Goal: Information Seeking & Learning: Check status

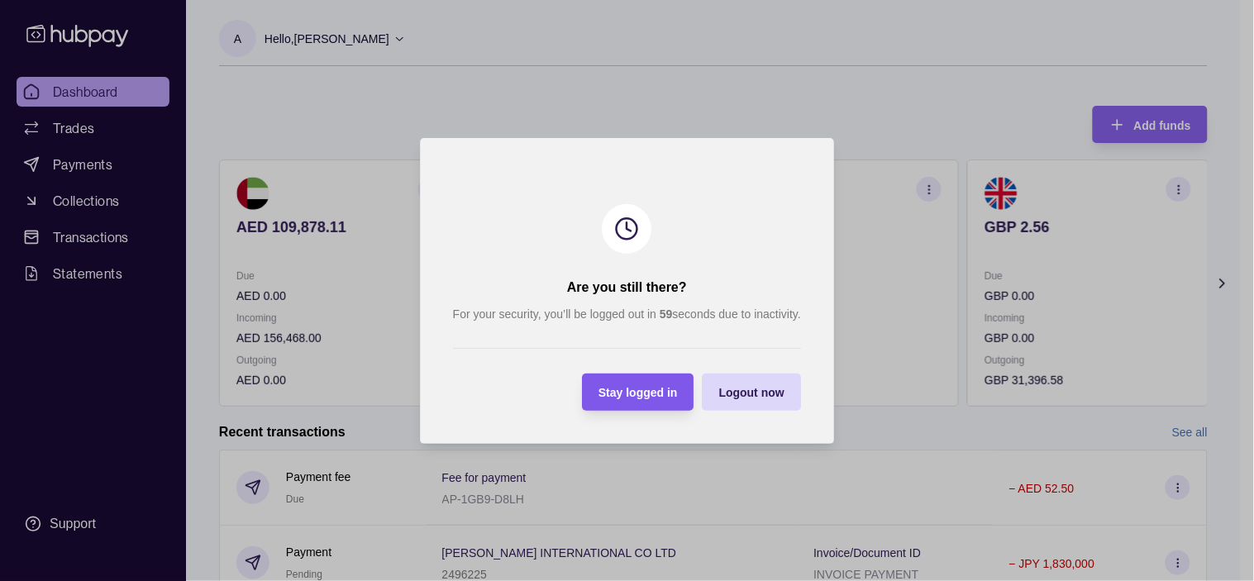
click at [648, 397] on span "Stay logged in" at bounding box center [637, 392] width 79 height 13
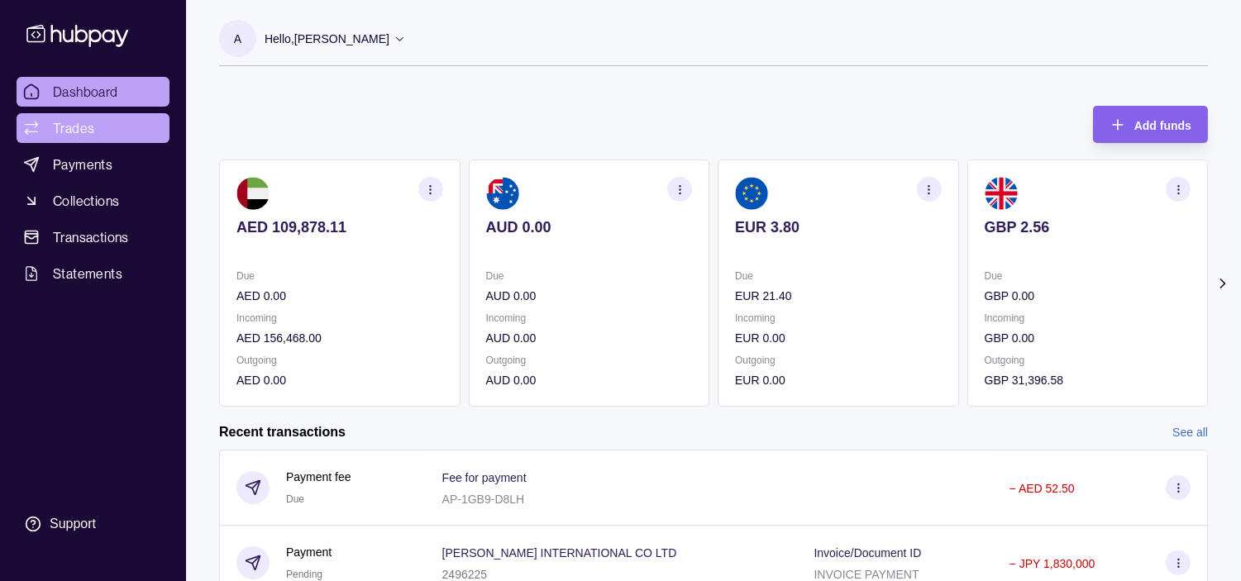
click at [89, 126] on span "Trades" at bounding box center [73, 128] width 41 height 20
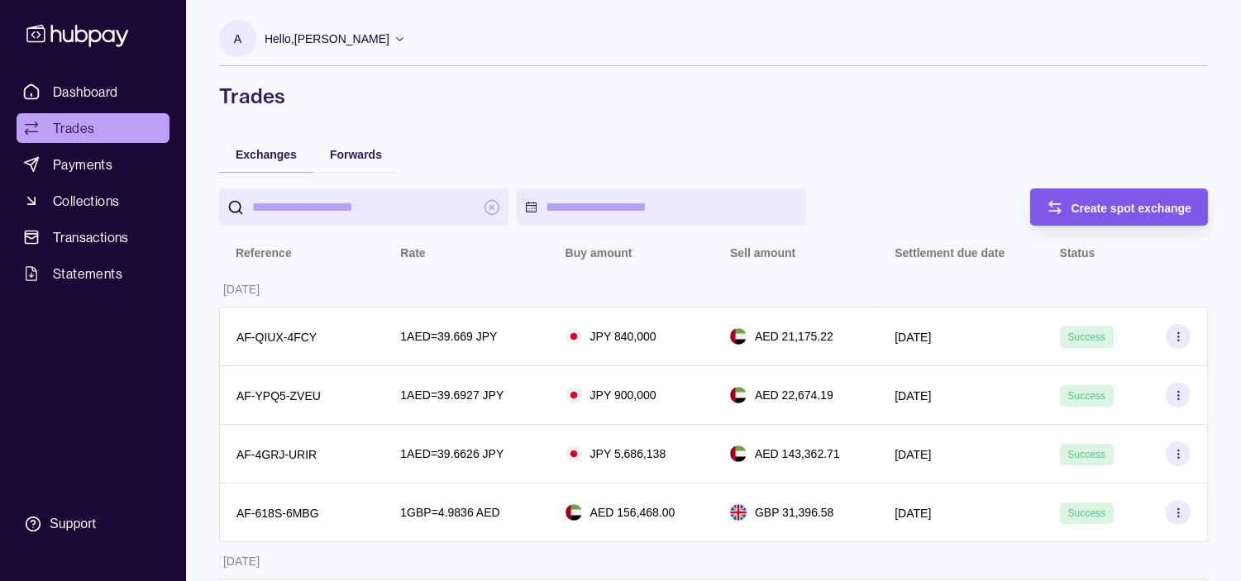
click at [1138, 202] on span "Create spot exchange" at bounding box center [1131, 208] width 121 height 13
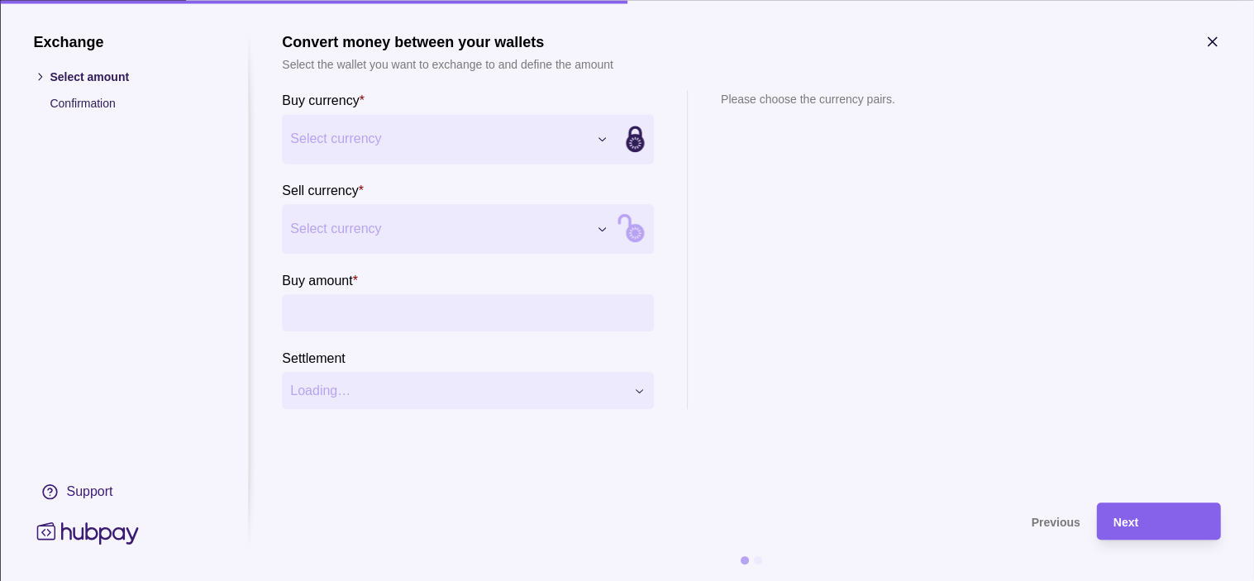
drag, startPoint x: 388, startPoint y: 198, endPoint x: 378, endPoint y: 223, distance: 27.0
click at [387, 198] on section "Sell currency * Select currency *** *** *** *** *** ***" at bounding box center [468, 217] width 372 height 74
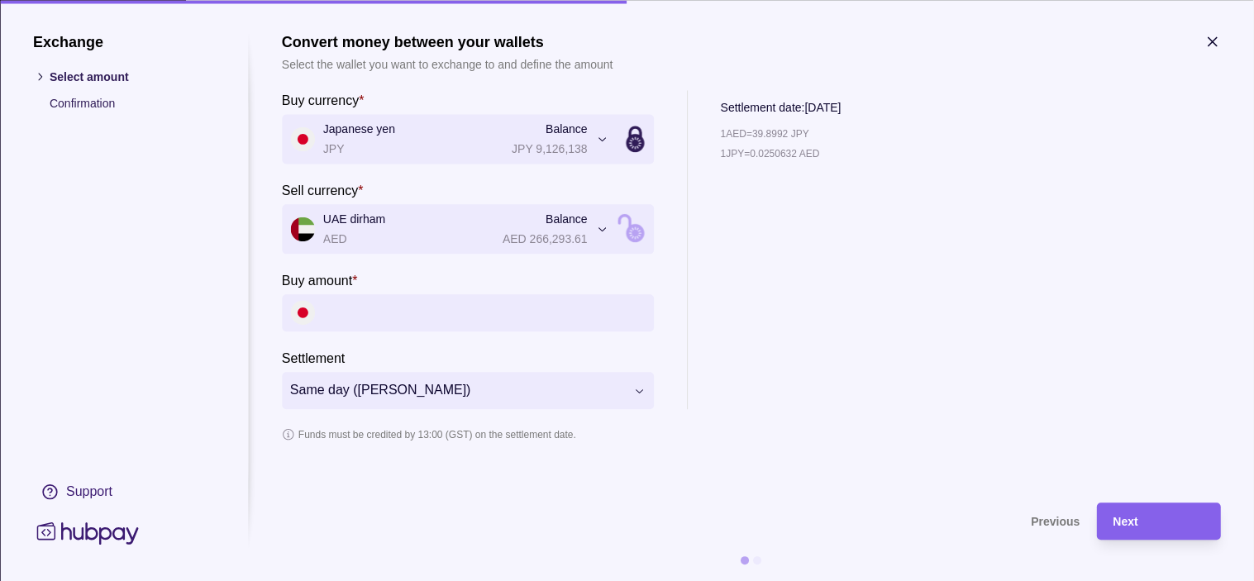
click at [514, 317] on input "Buy amount *" at bounding box center [484, 312] width 322 height 37
paste input "*******"
type input "*******"
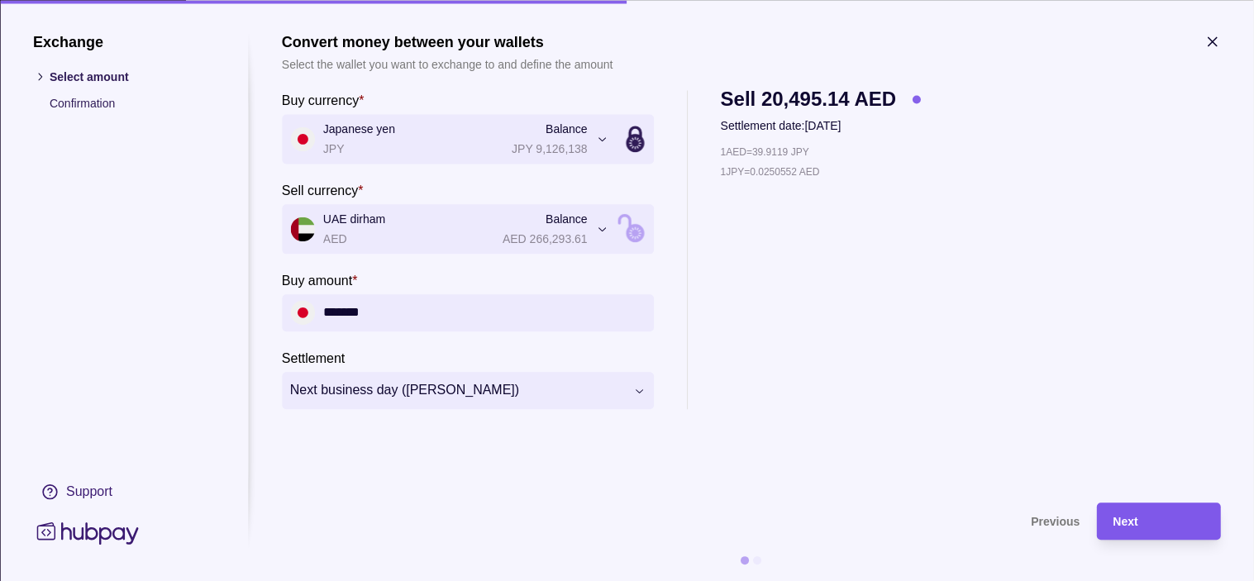
click at [1159, 521] on div "Next" at bounding box center [1158, 522] width 91 height 20
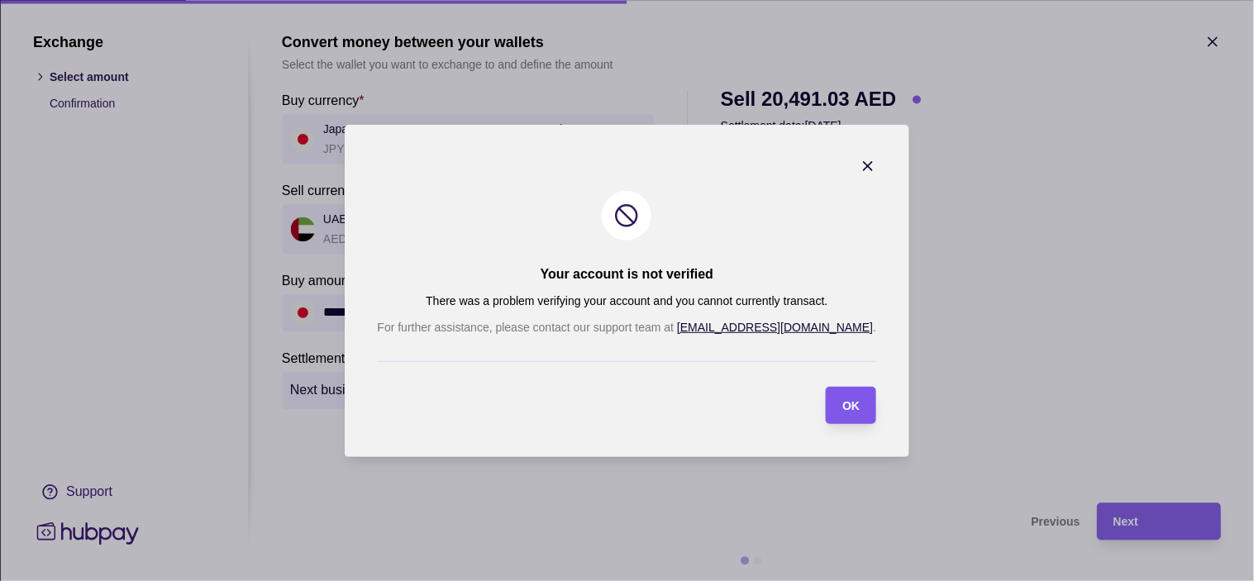
click at [842, 405] on span "OK" at bounding box center [850, 405] width 17 height 13
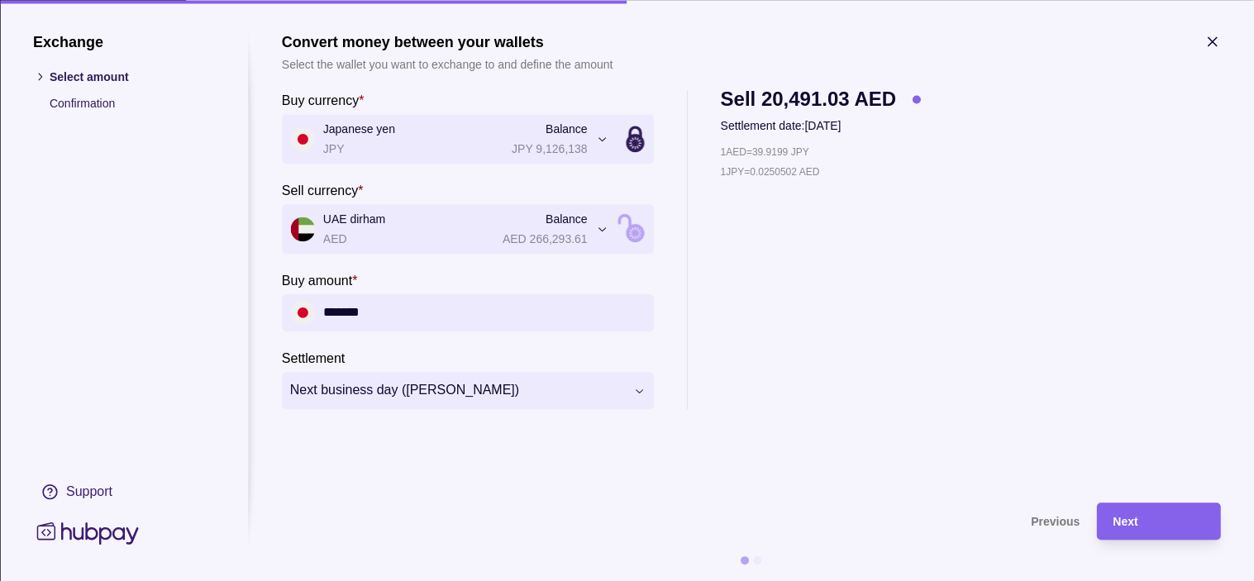
click at [1220, 36] on icon "button" at bounding box center [1212, 41] width 17 height 17
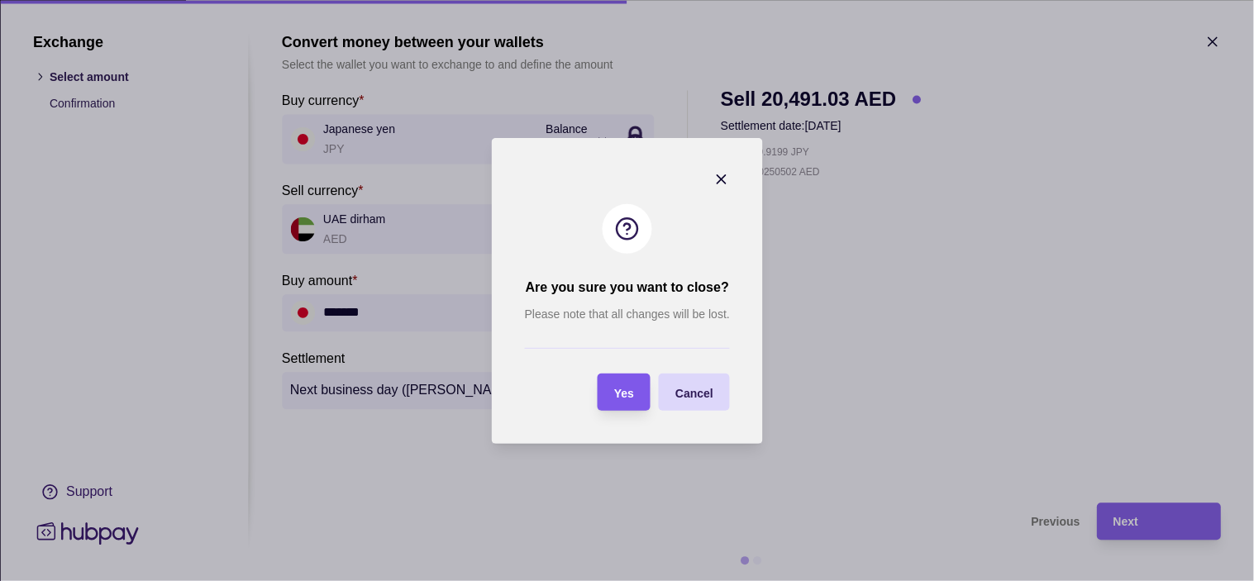
click at [638, 390] on section "Yes" at bounding box center [624, 392] width 53 height 37
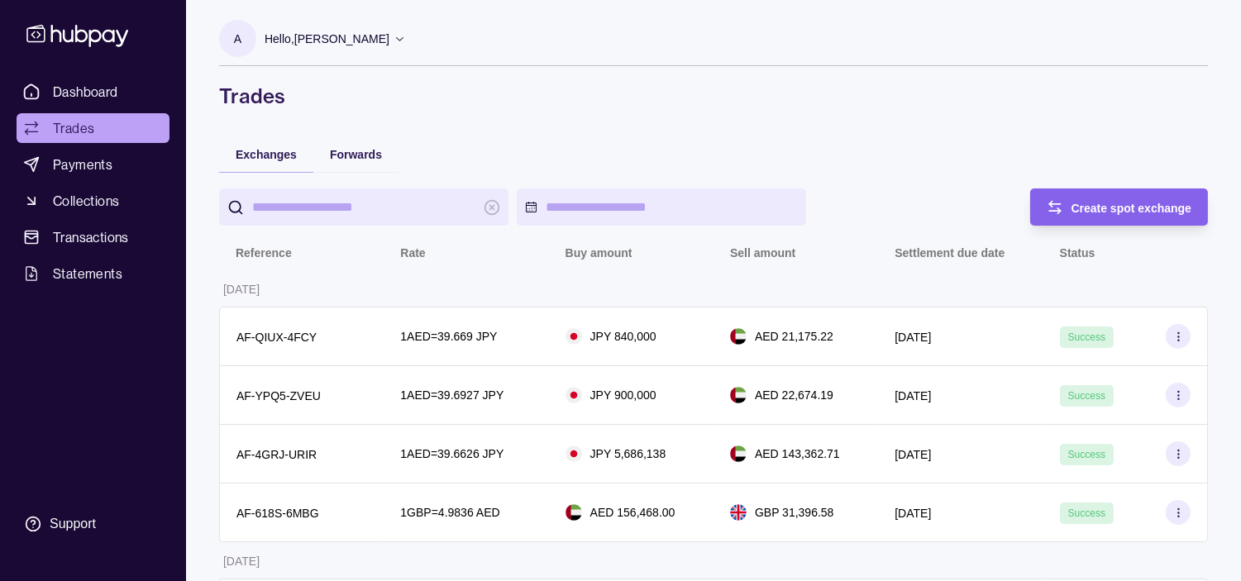
click at [303, 27] on div "Hello, [PERSON_NAME]" at bounding box center [335, 38] width 141 height 35
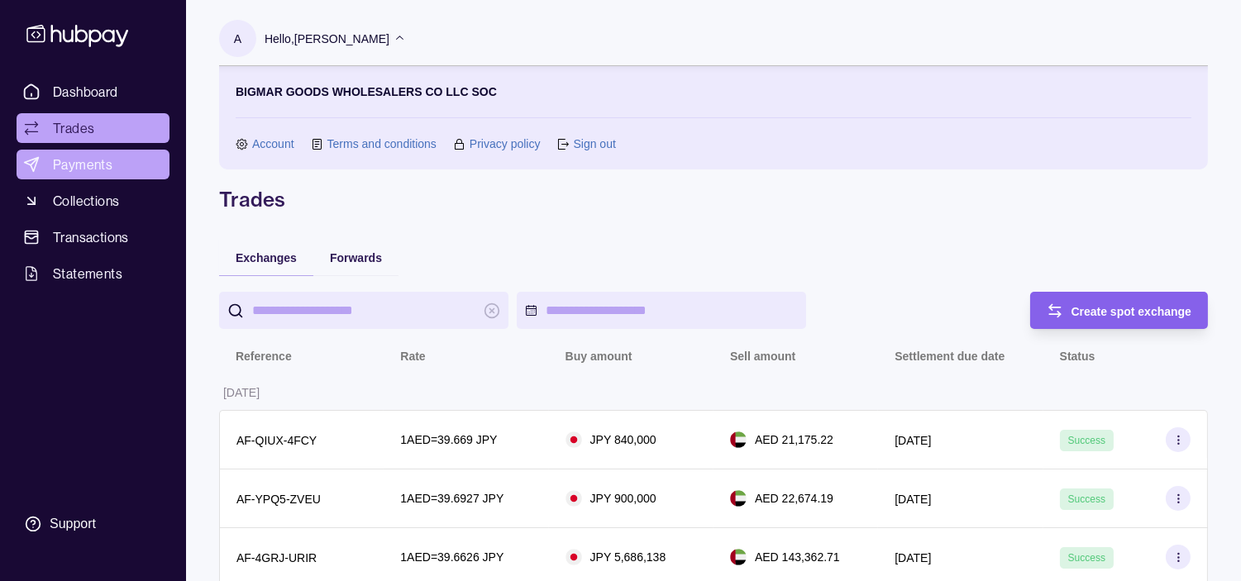
click at [81, 165] on span "Payments" at bounding box center [83, 165] width 60 height 20
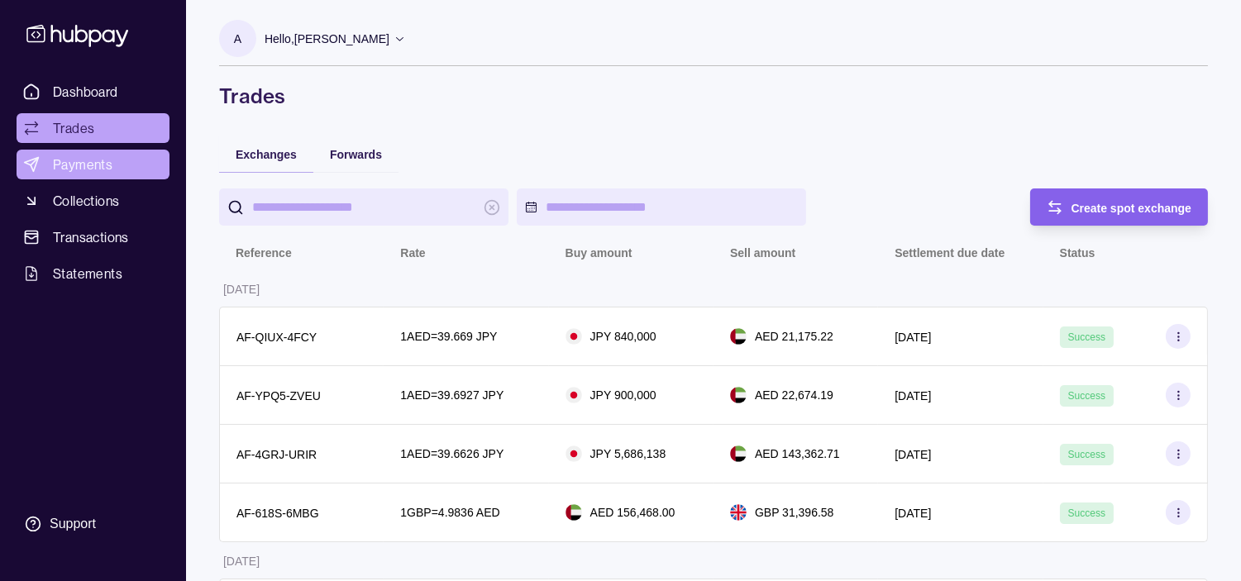
click at [112, 157] on link "Payments" at bounding box center [93, 165] width 153 height 30
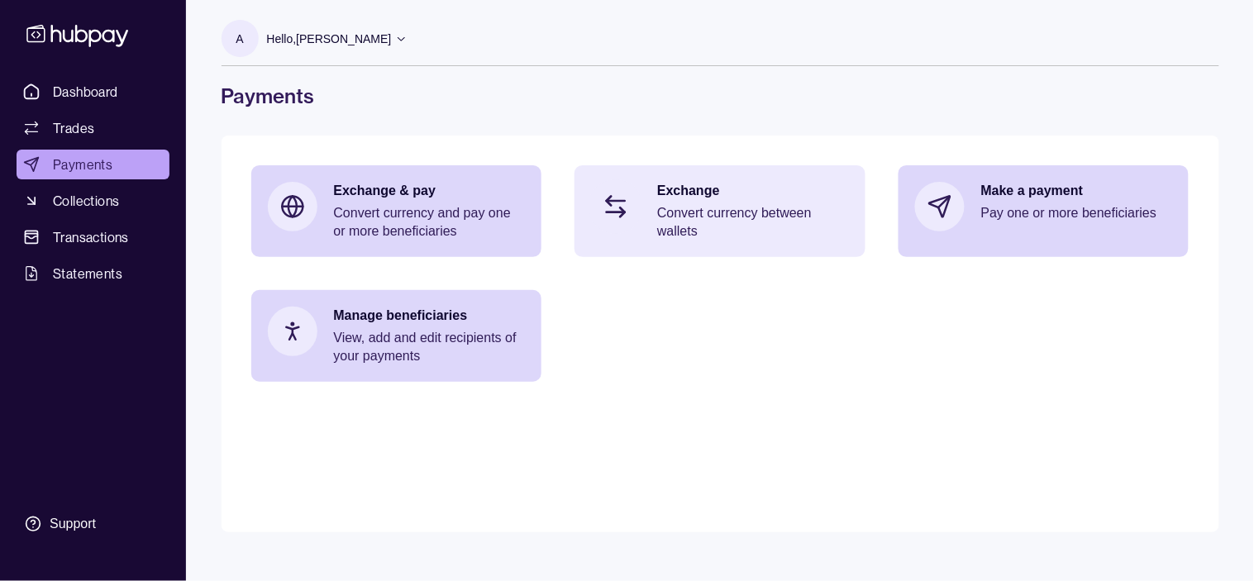
click at [790, 207] on p "Convert currency between wallets" at bounding box center [753, 222] width 192 height 36
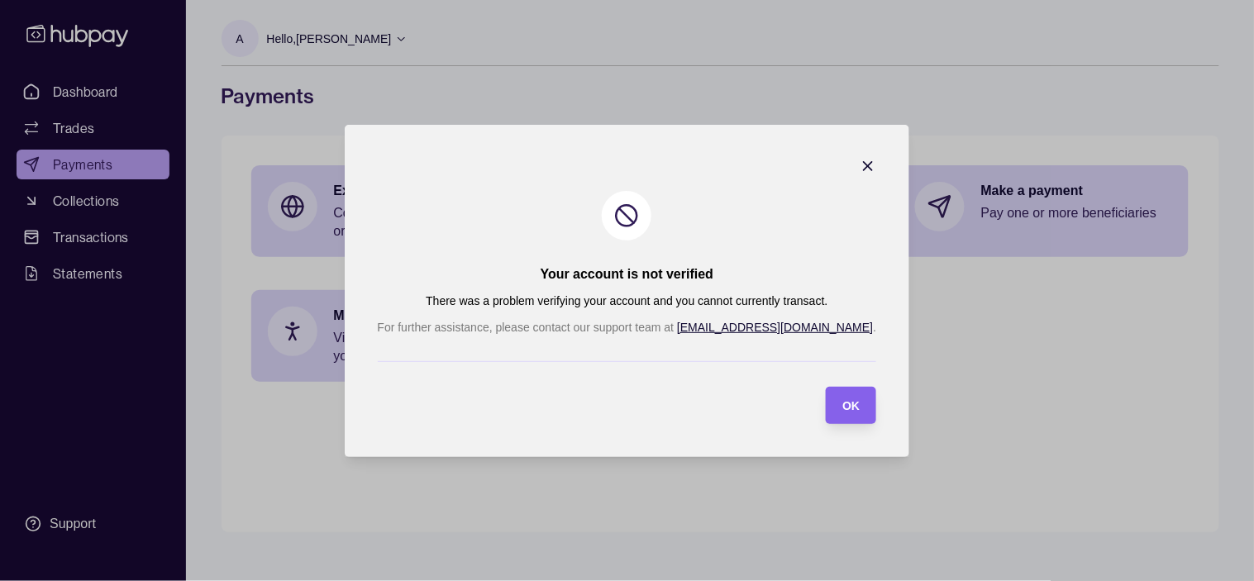
click at [860, 167] on icon "button" at bounding box center [868, 166] width 17 height 17
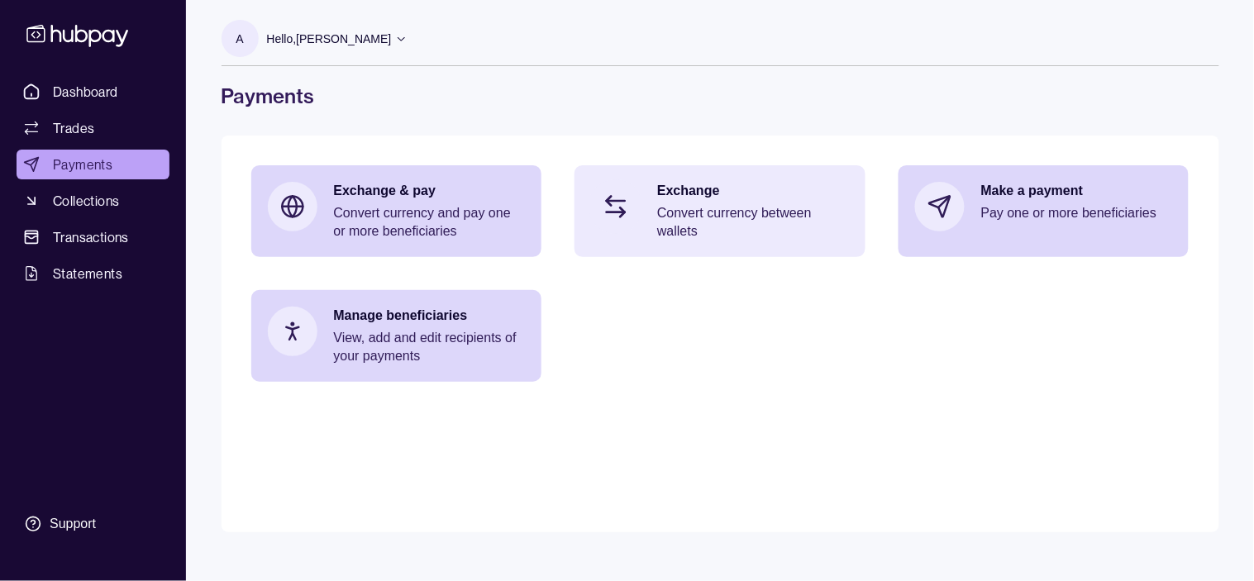
click at [757, 246] on div "Exchange Convert currency between wallets" at bounding box center [719, 211] width 291 height 92
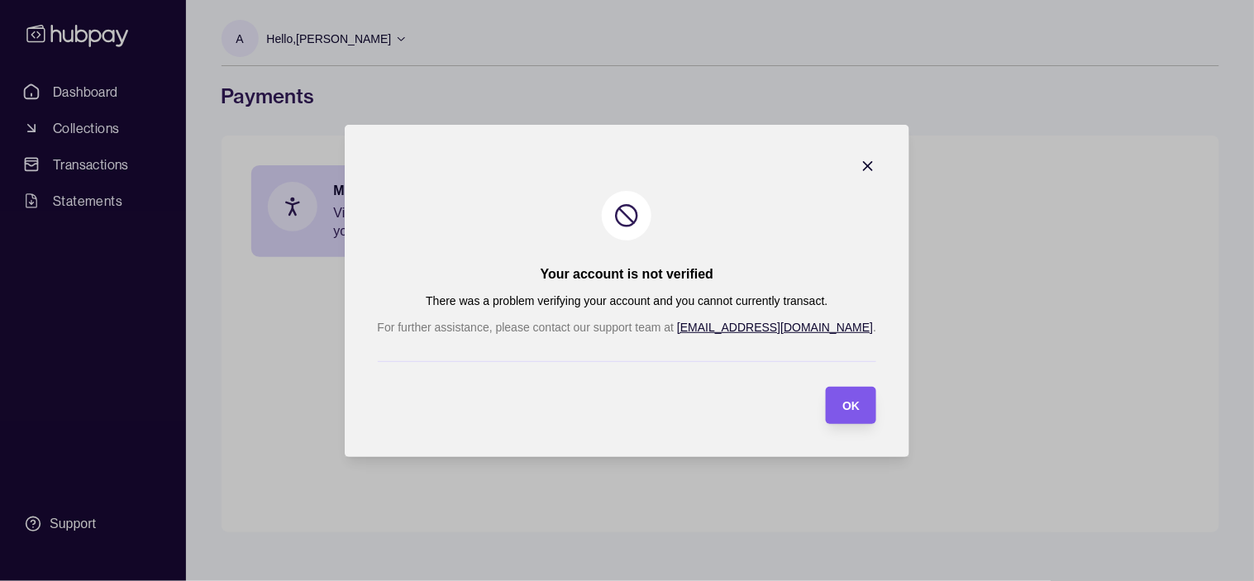
click at [842, 408] on span "OK" at bounding box center [850, 405] width 17 height 13
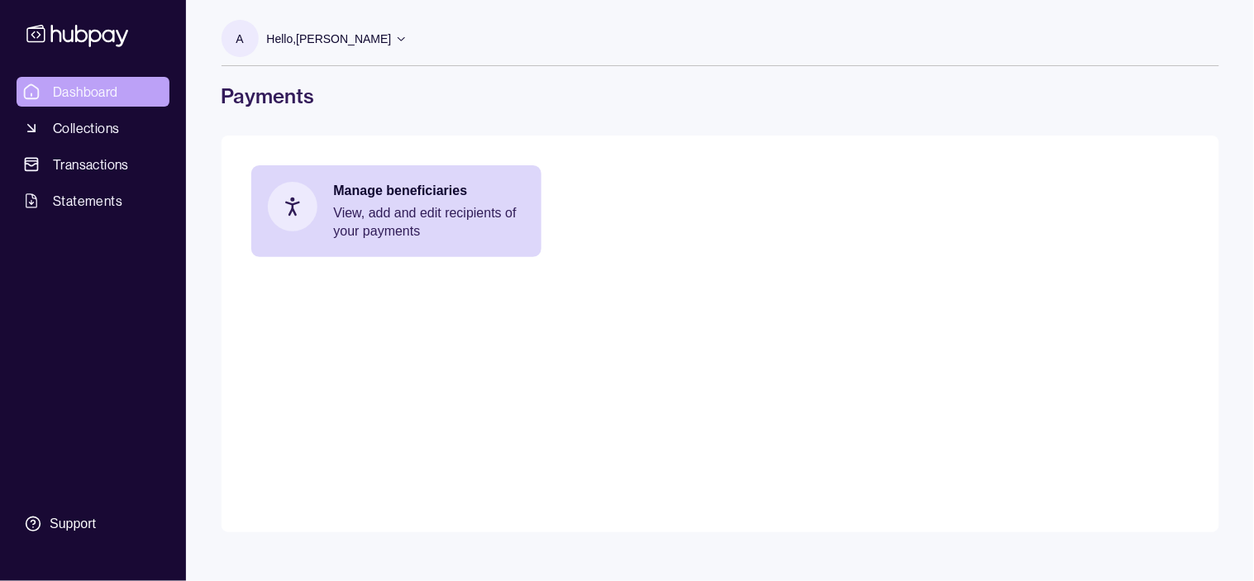
click at [95, 84] on span "Dashboard" at bounding box center [85, 92] width 65 height 20
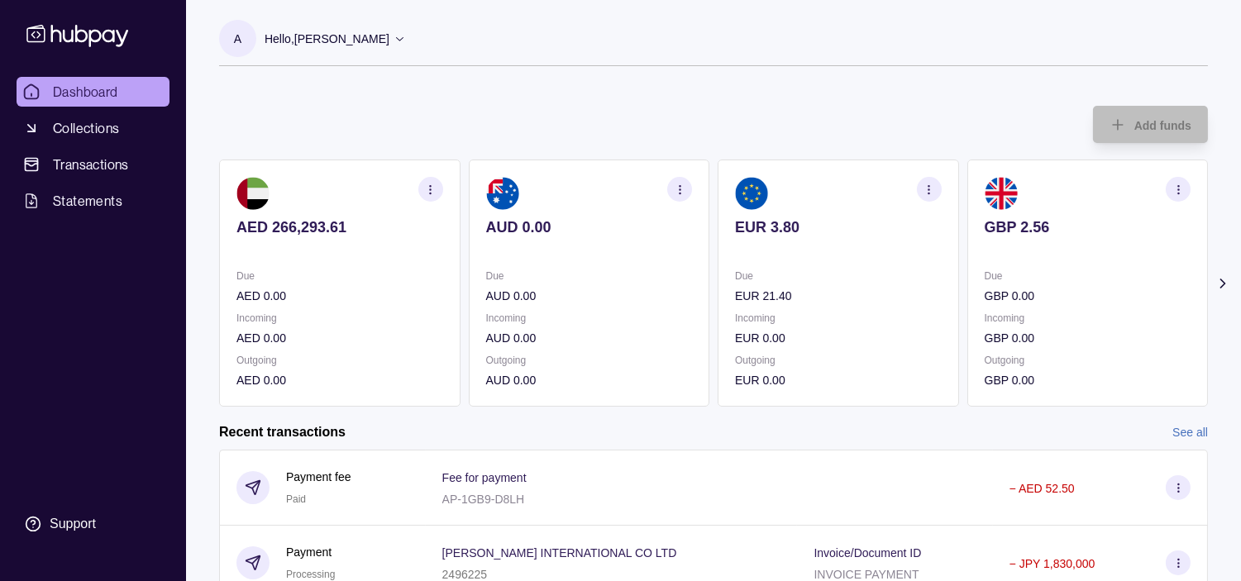
click at [837, 253] on p at bounding box center [838, 250] width 207 height 18
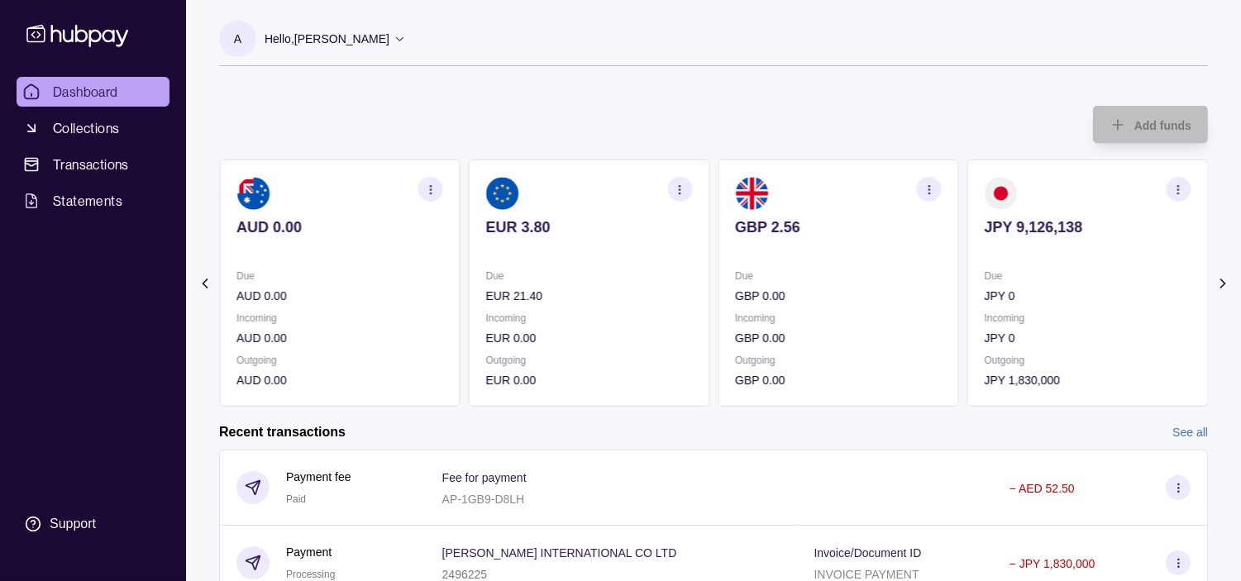
click at [851, 254] on p at bounding box center [838, 250] width 207 height 18
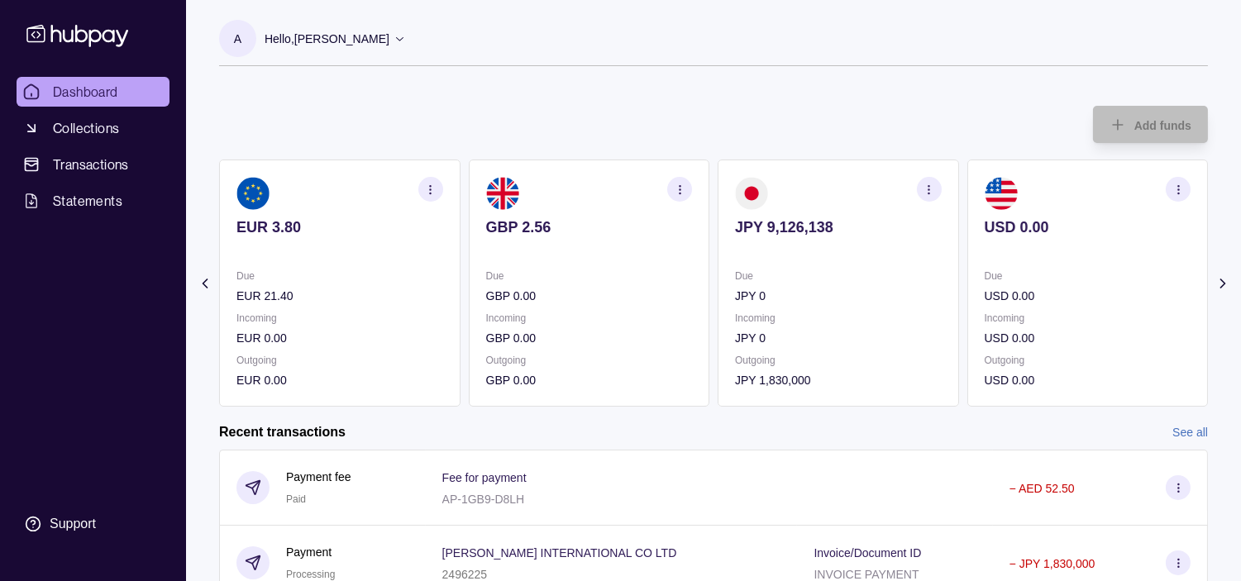
click at [819, 255] on p at bounding box center [838, 250] width 207 height 18
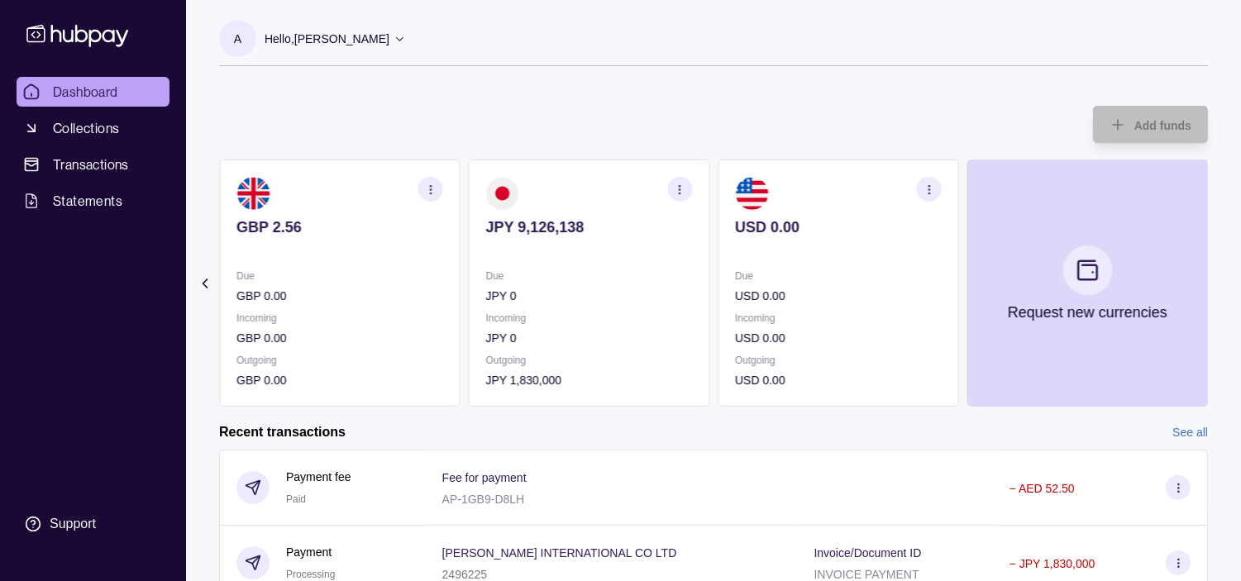
click at [761, 282] on section "USD 0.00 Due USD 0.00 Incoming USD 0.00 Outgoing USD 0.00" at bounding box center [837, 283] width 241 height 247
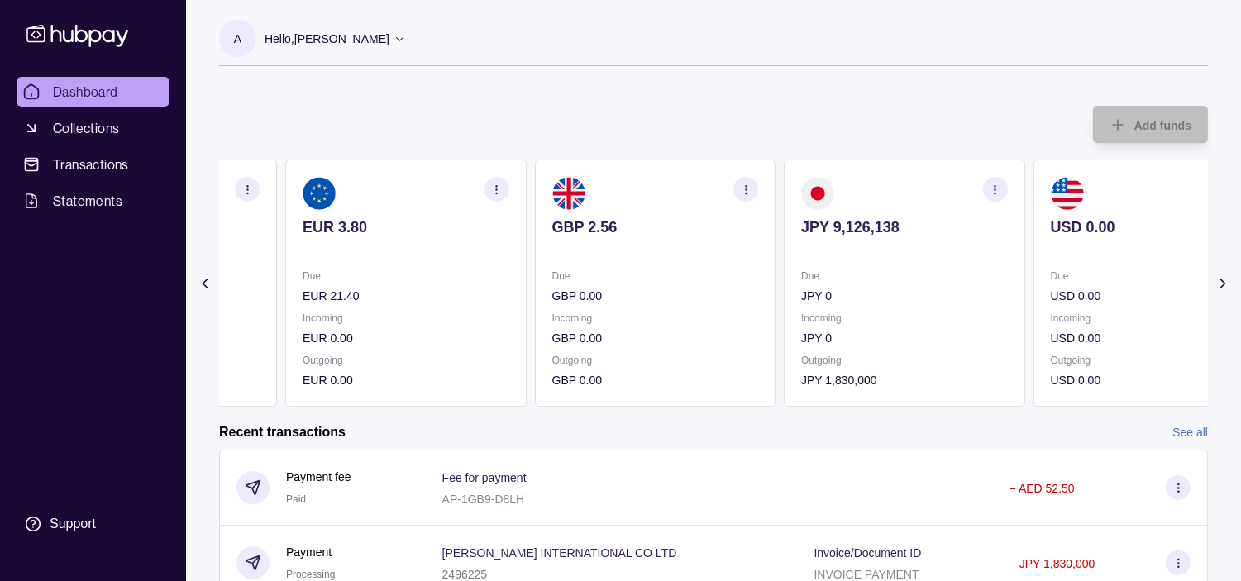
click at [767, 279] on section "GBP 2.56 Due GBP 0.00 Incoming GBP 0.00 Outgoing GBP 0.00" at bounding box center [655, 283] width 241 height 247
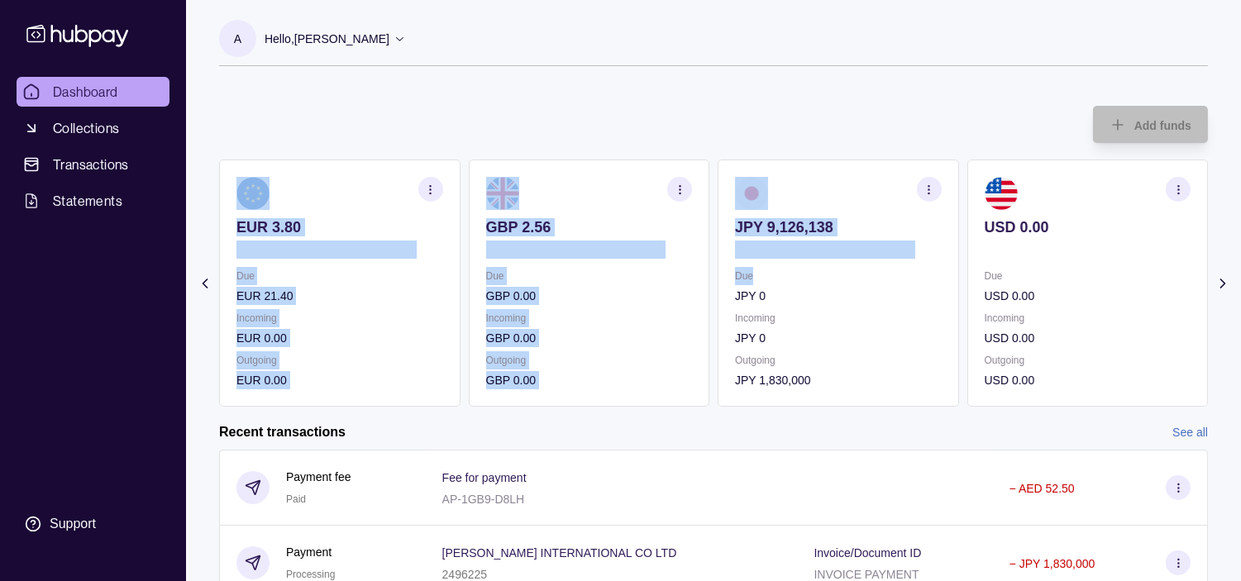
drag, startPoint x: 726, startPoint y: 277, endPoint x: 789, endPoint y: 274, distance: 63.7
click at [795, 275] on div "AED 266,293.61 Due AED 0.00 Incoming AED 0.00 Outgoing AED 0.00 AUD 0.00 Due AU…" at bounding box center [713, 283] width 989 height 247
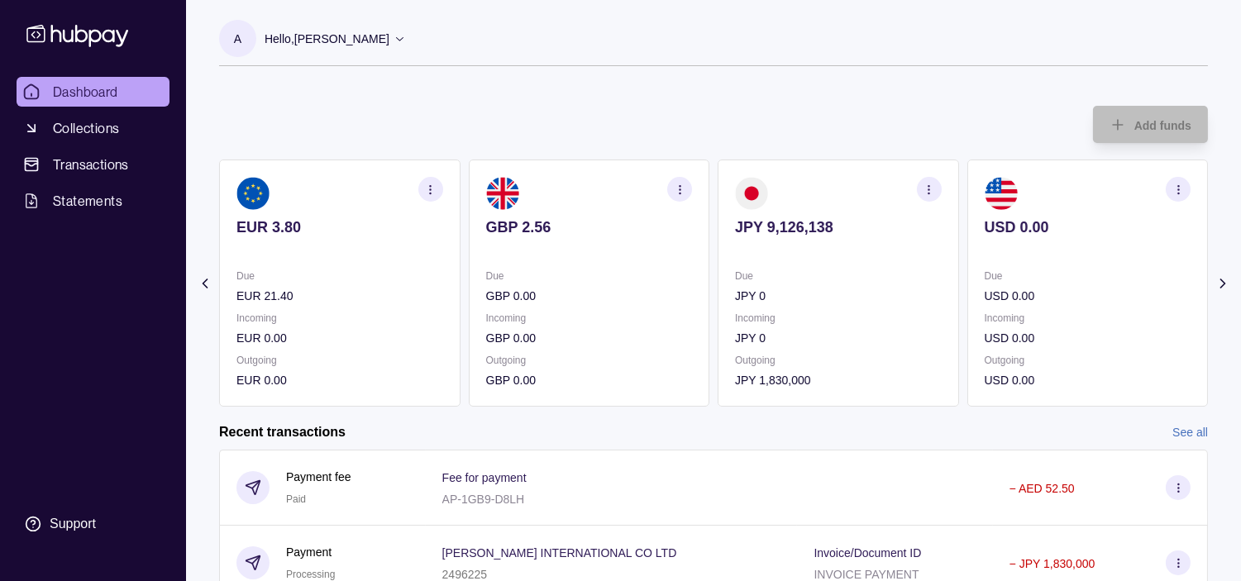
click at [560, 88] on div "A Hello, [PERSON_NAME] Kodikonda BIGMAR GOODS WHOLESALERS CO LLC SOC Account Te…" at bounding box center [713, 430] width 1055 height 860
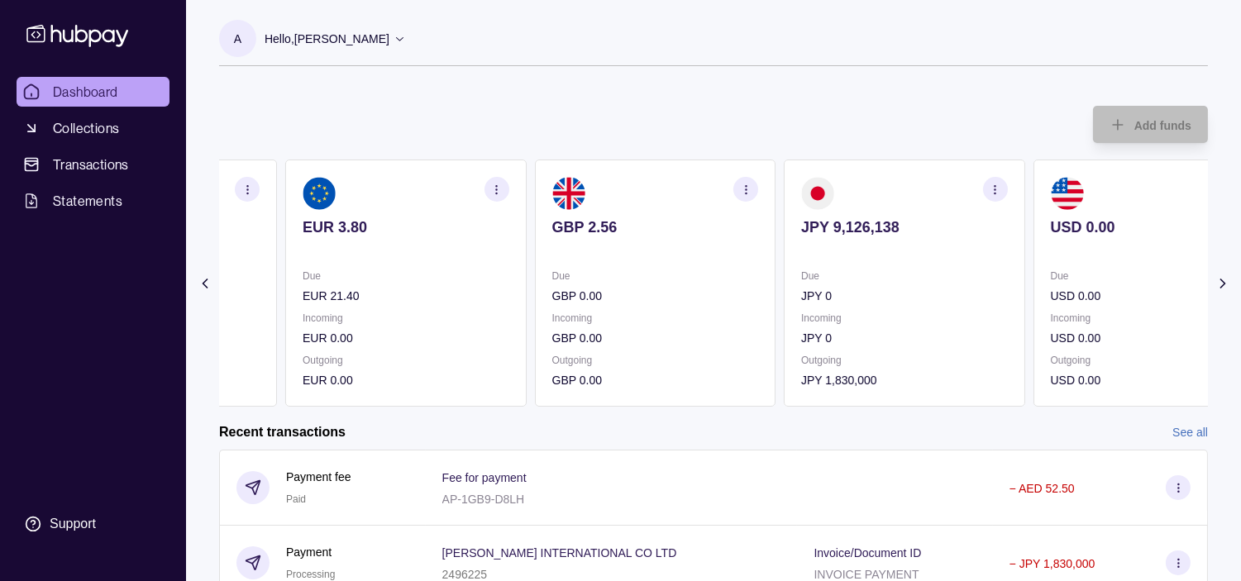
click at [508, 318] on div "Due EUR 21.40 Incoming EUR 0.00 Outgoing EUR 0.00" at bounding box center [406, 328] width 207 height 122
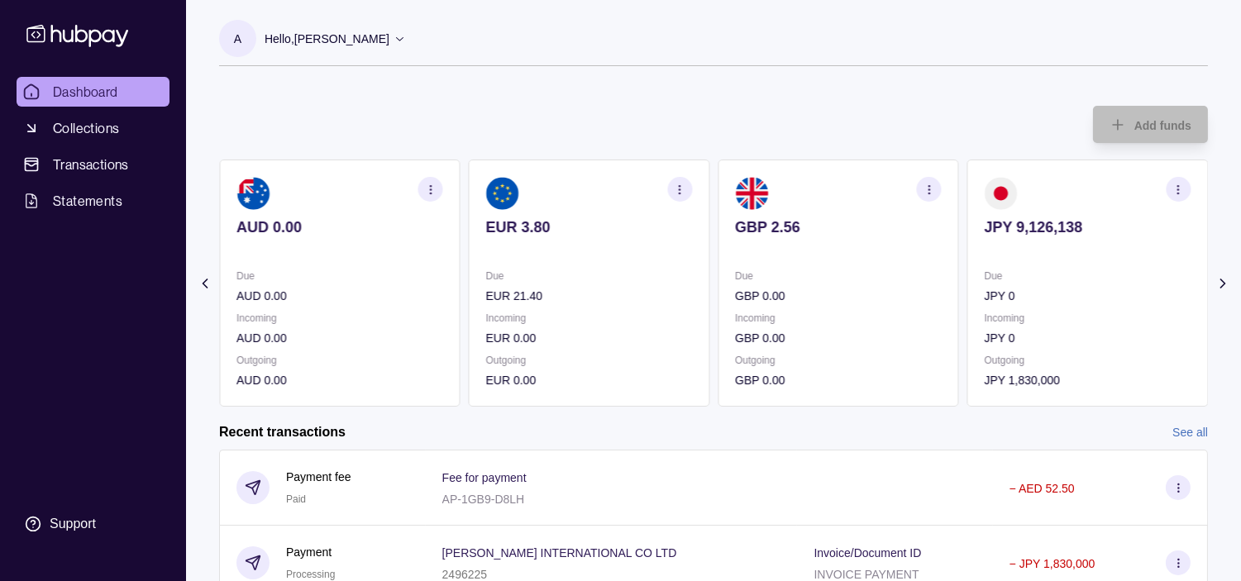
click at [579, 307] on div "Due EUR 21.40 Incoming EUR 0.00 Outgoing EUR 0.00" at bounding box center [589, 328] width 207 height 122
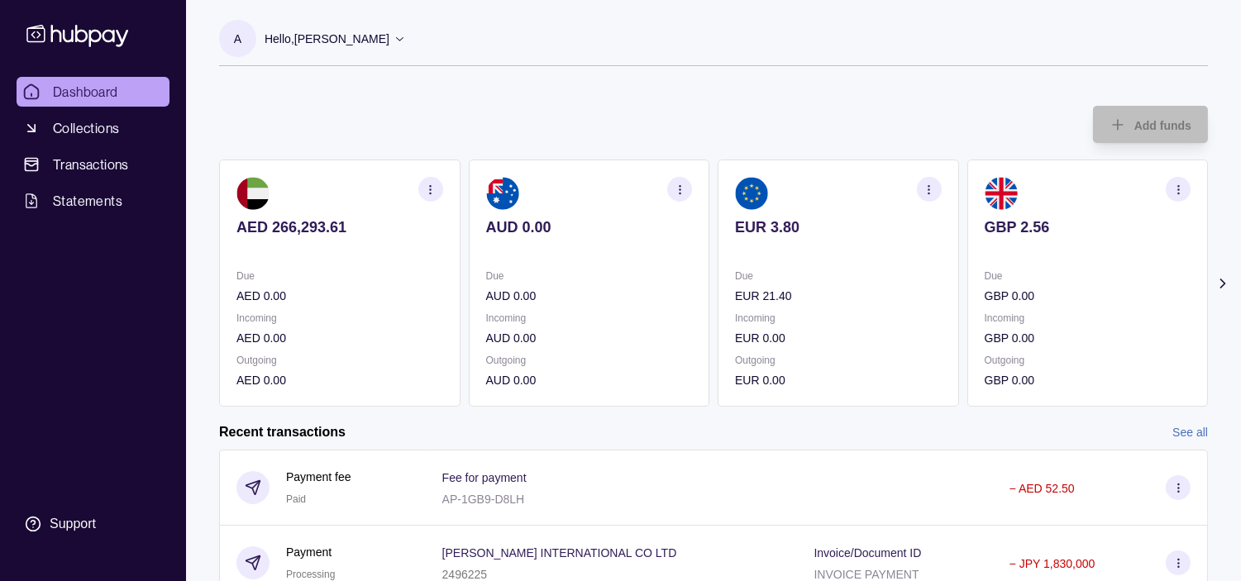
click at [583, 291] on p "AUD 0.00" at bounding box center [589, 296] width 207 height 18
click at [69, 130] on span "Collections" at bounding box center [86, 128] width 66 height 20
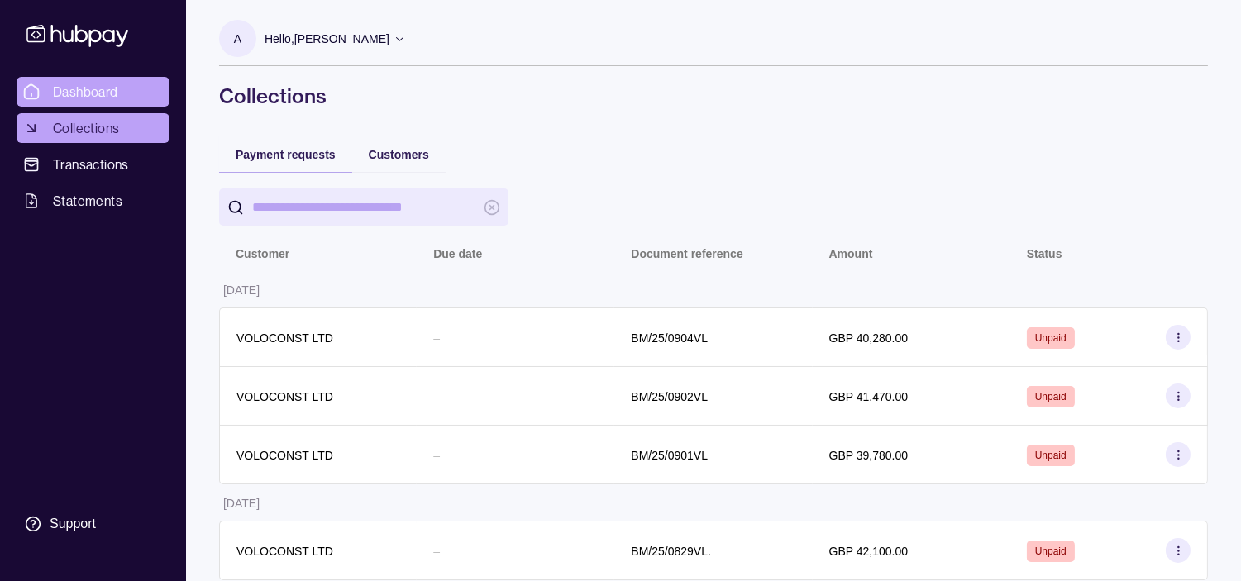
click at [69, 91] on span "Dashboard" at bounding box center [85, 92] width 65 height 20
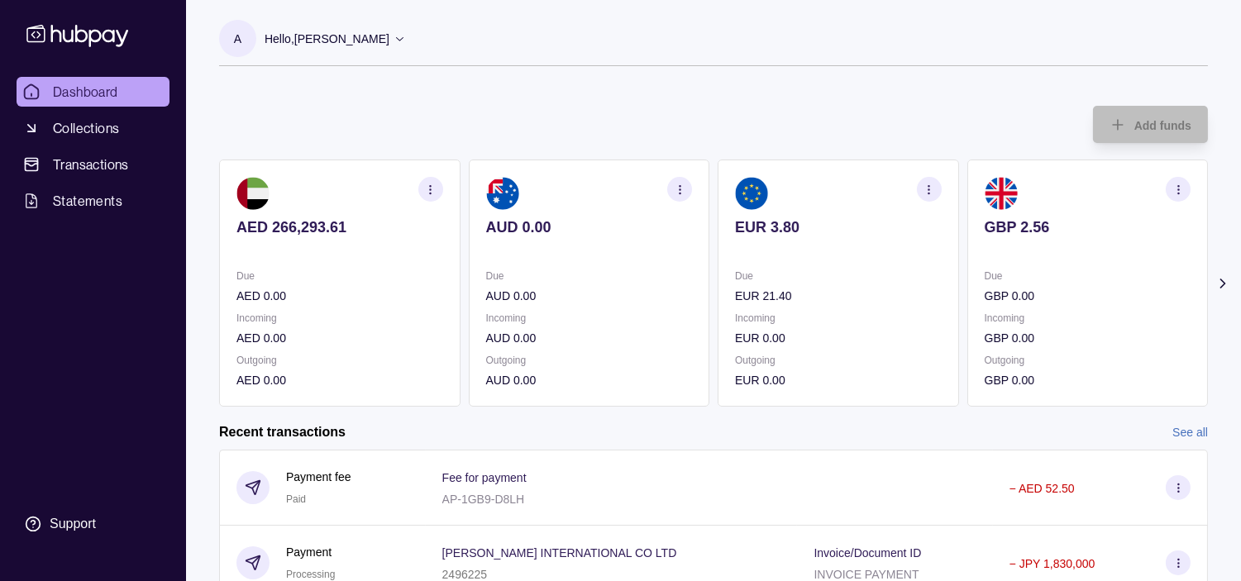
click at [362, 44] on p "Hello, [PERSON_NAME]" at bounding box center [327, 39] width 125 height 18
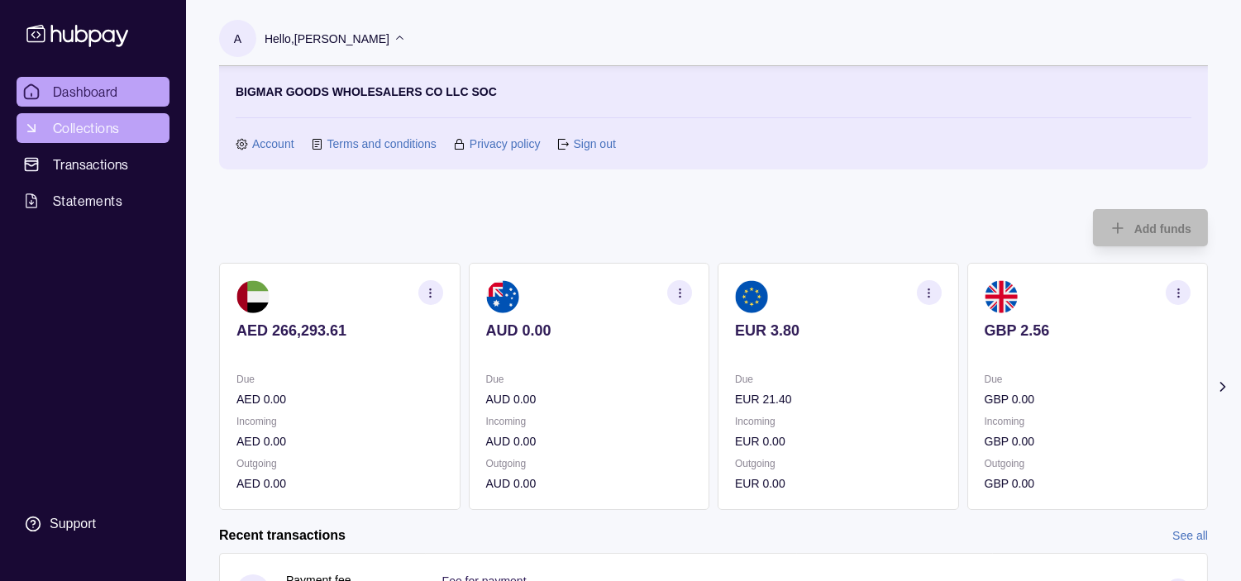
click at [81, 121] on span "Collections" at bounding box center [86, 128] width 66 height 20
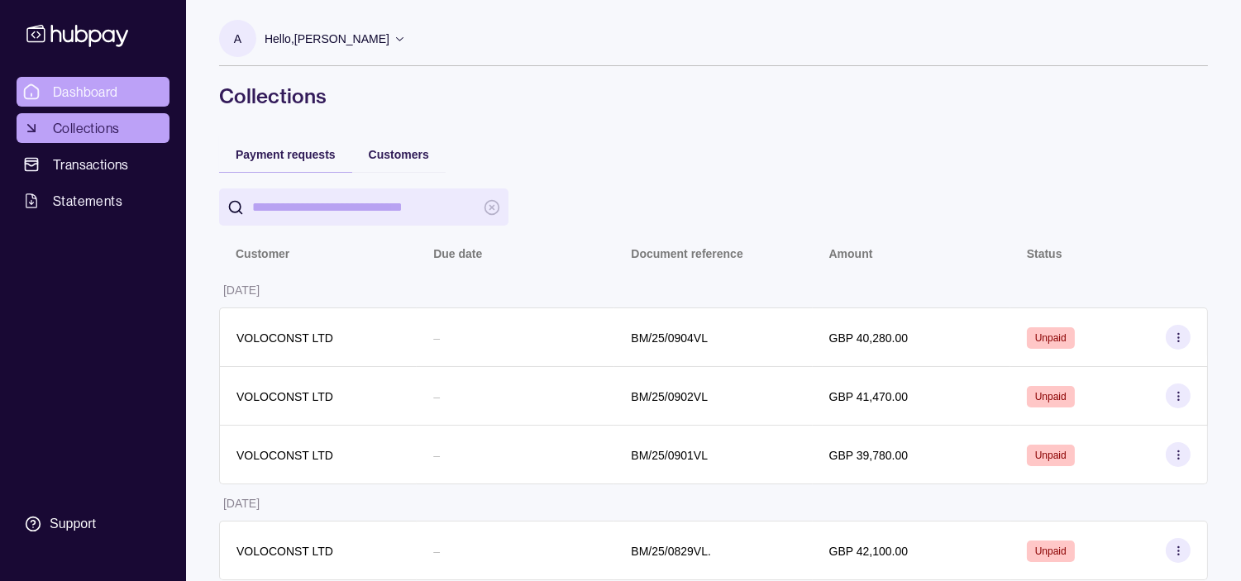
click at [81, 87] on span "Dashboard" at bounding box center [85, 92] width 65 height 20
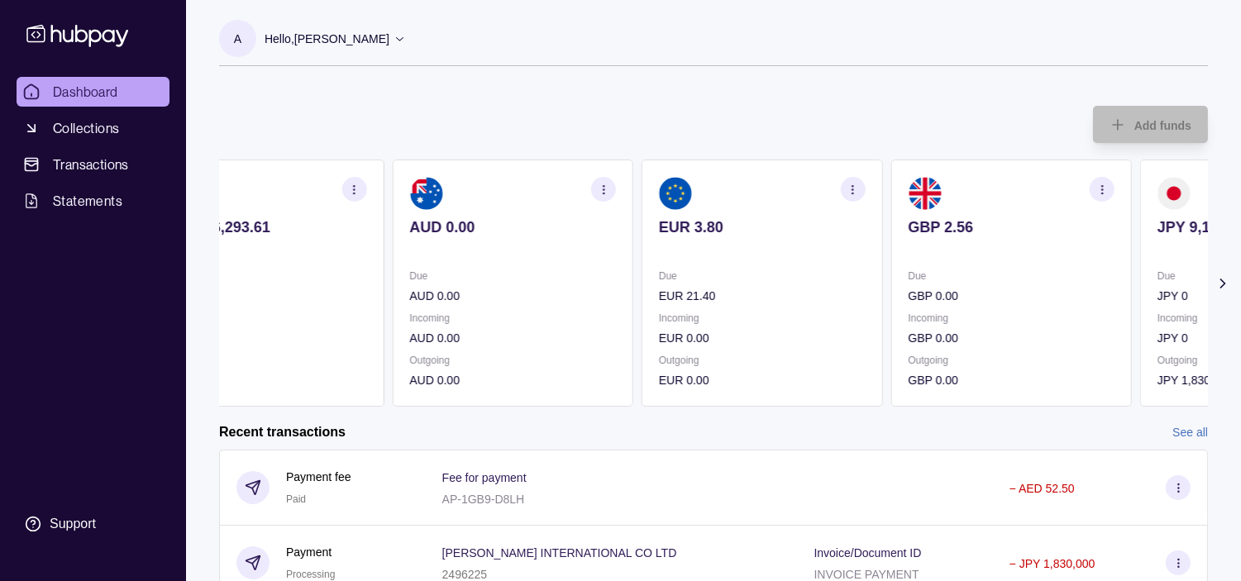
click at [510, 285] on div "Due AUD 0.00" at bounding box center [512, 286] width 207 height 38
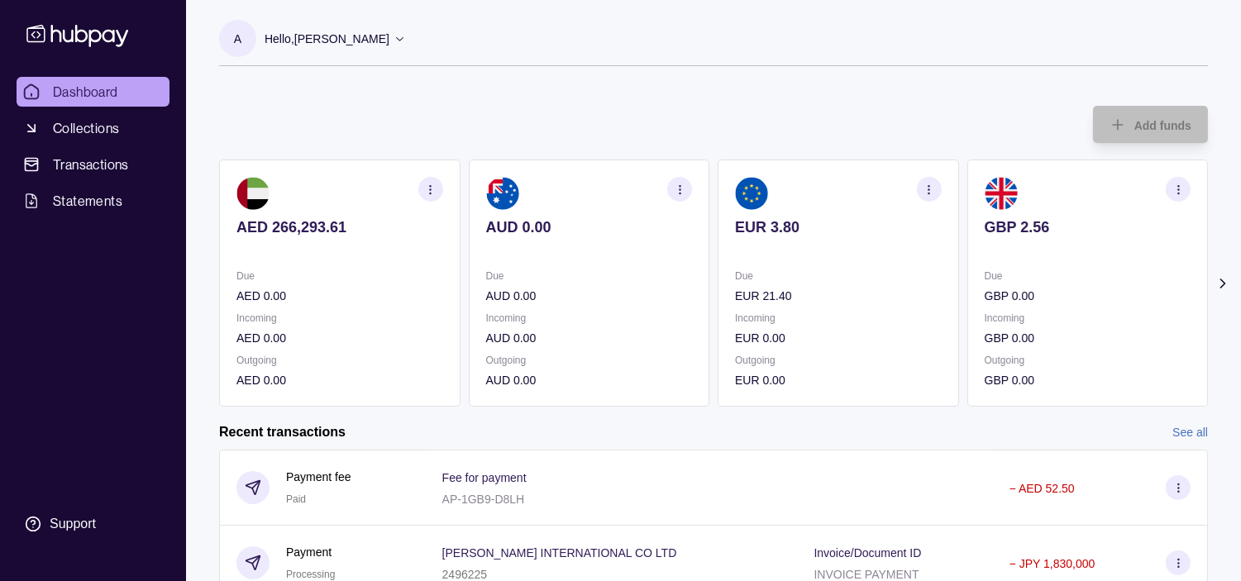
click at [533, 285] on div "Due AUD 0.00" at bounding box center [589, 286] width 207 height 38
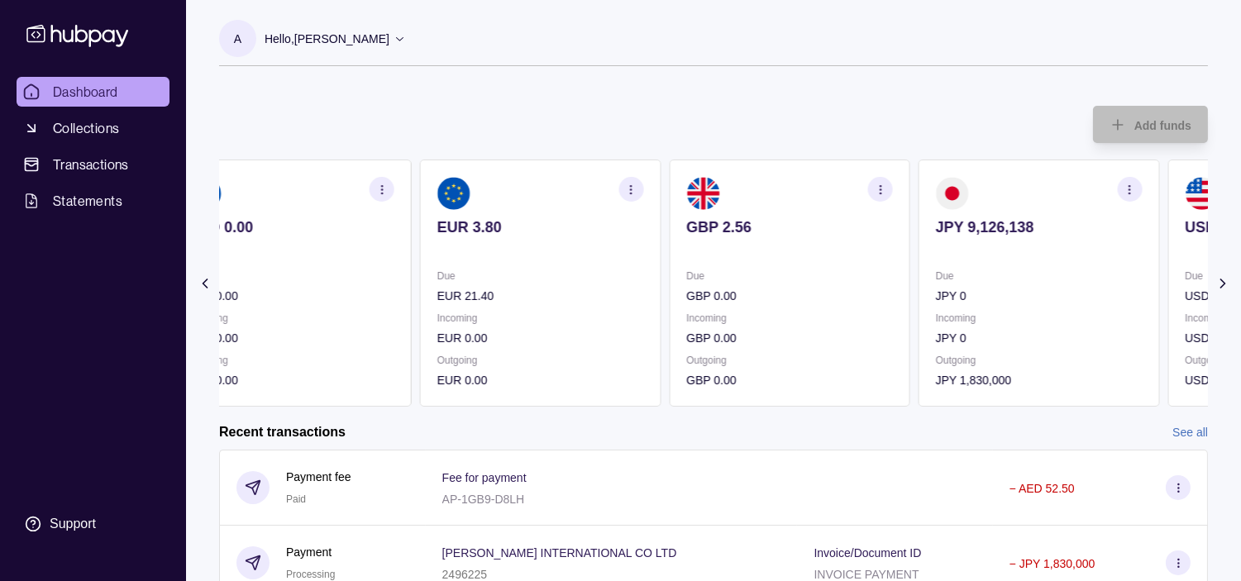
click at [530, 276] on div "Due EUR 21.40" at bounding box center [540, 286] width 207 height 38
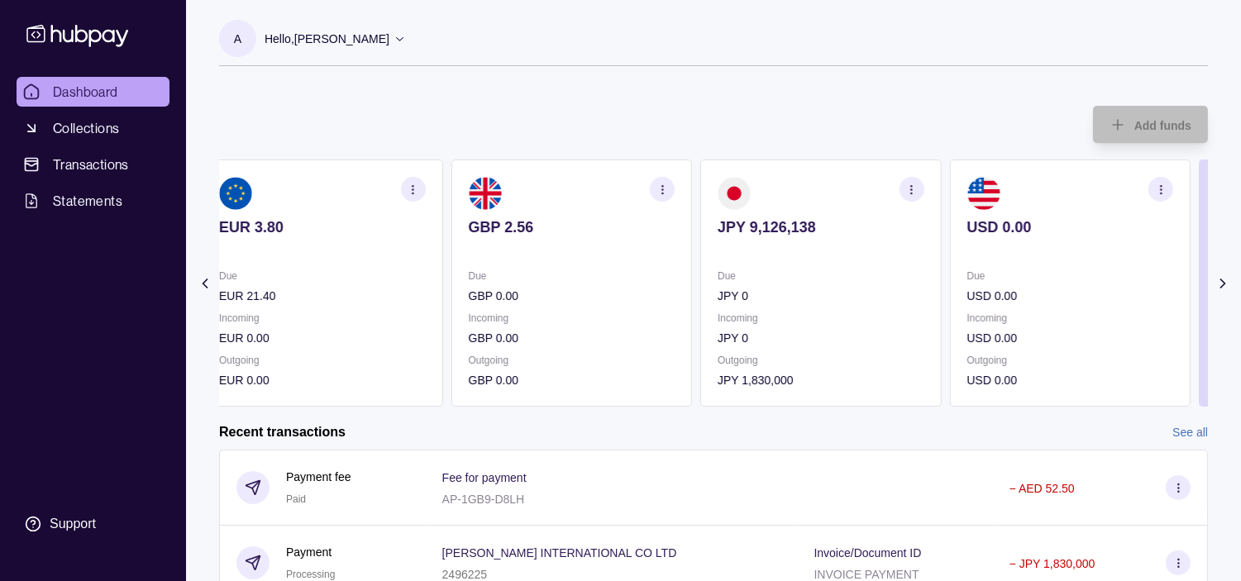
click at [583, 279] on p "Due" at bounding box center [571, 276] width 207 height 18
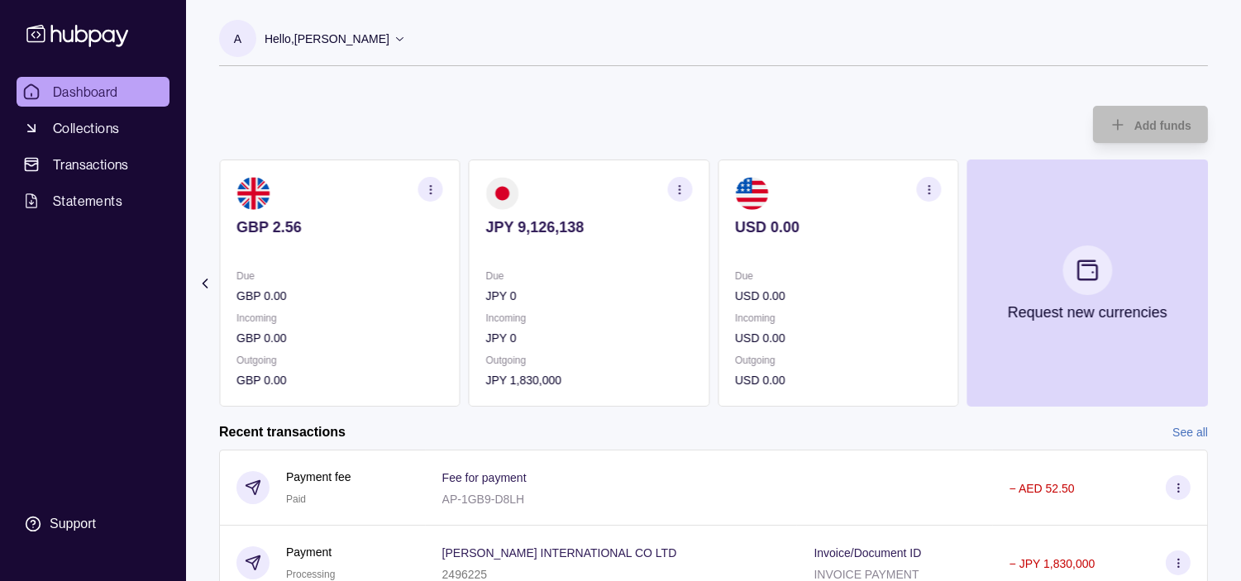
click at [613, 274] on p "Due" at bounding box center [589, 276] width 207 height 18
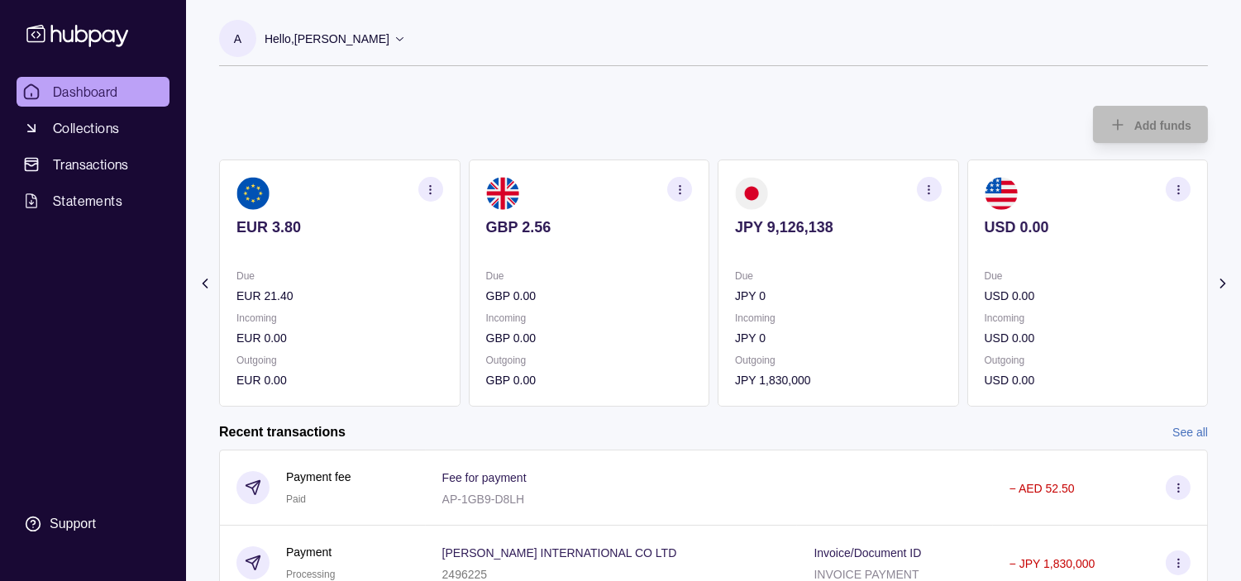
click at [618, 274] on p "Due" at bounding box center [589, 276] width 207 height 18
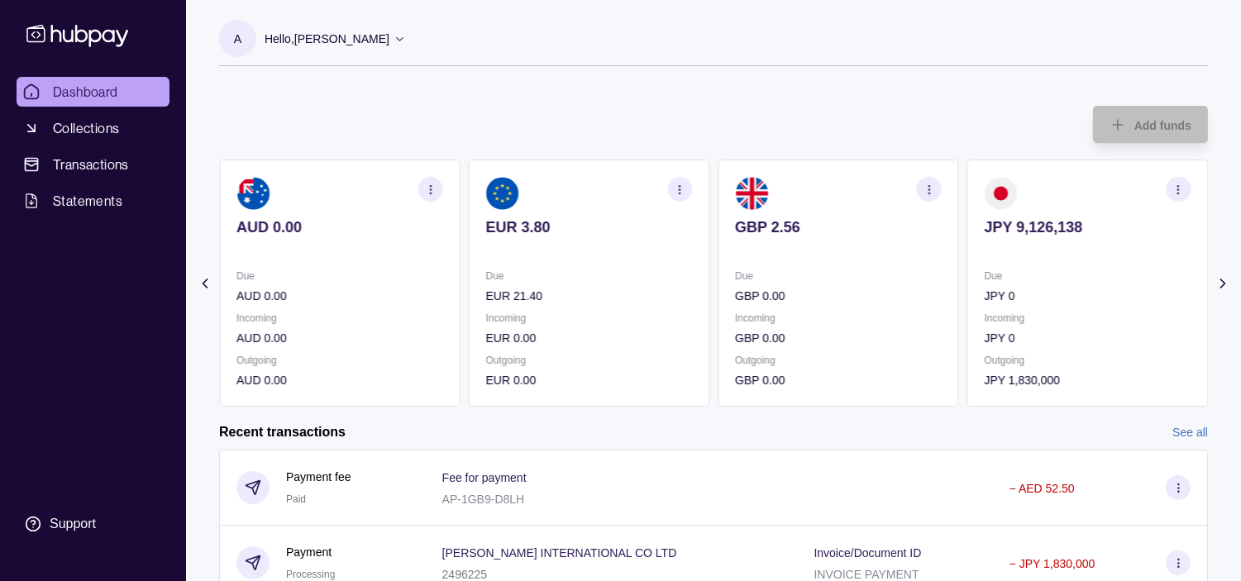
click at [614, 288] on p "EUR 21.40" at bounding box center [589, 296] width 207 height 18
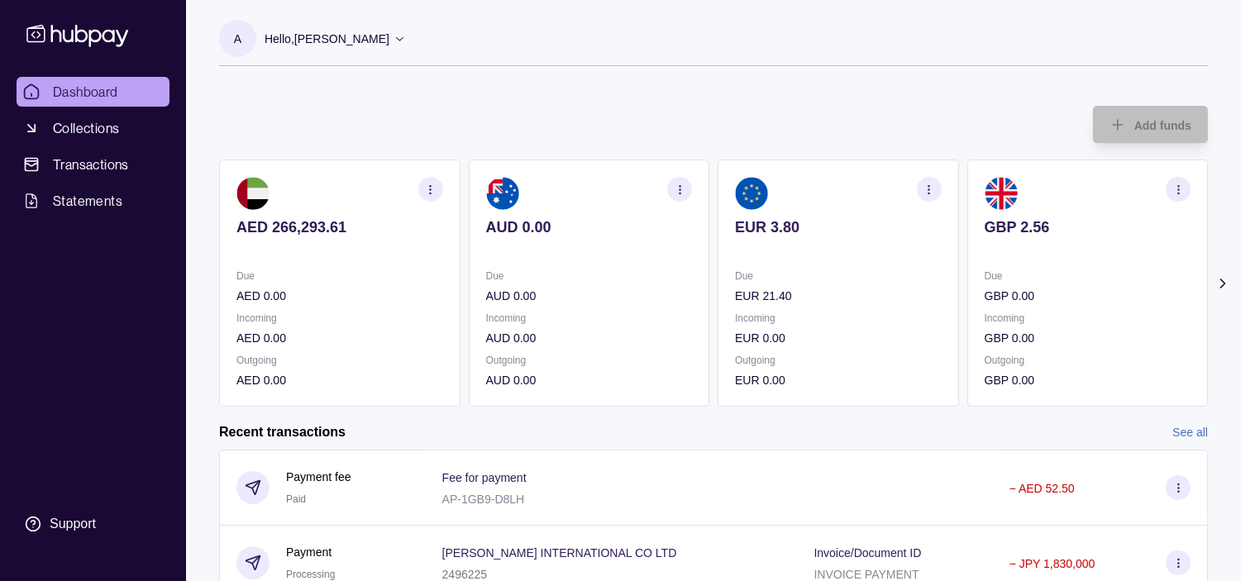
click at [579, 284] on div "Due AUD 0.00" at bounding box center [589, 286] width 207 height 38
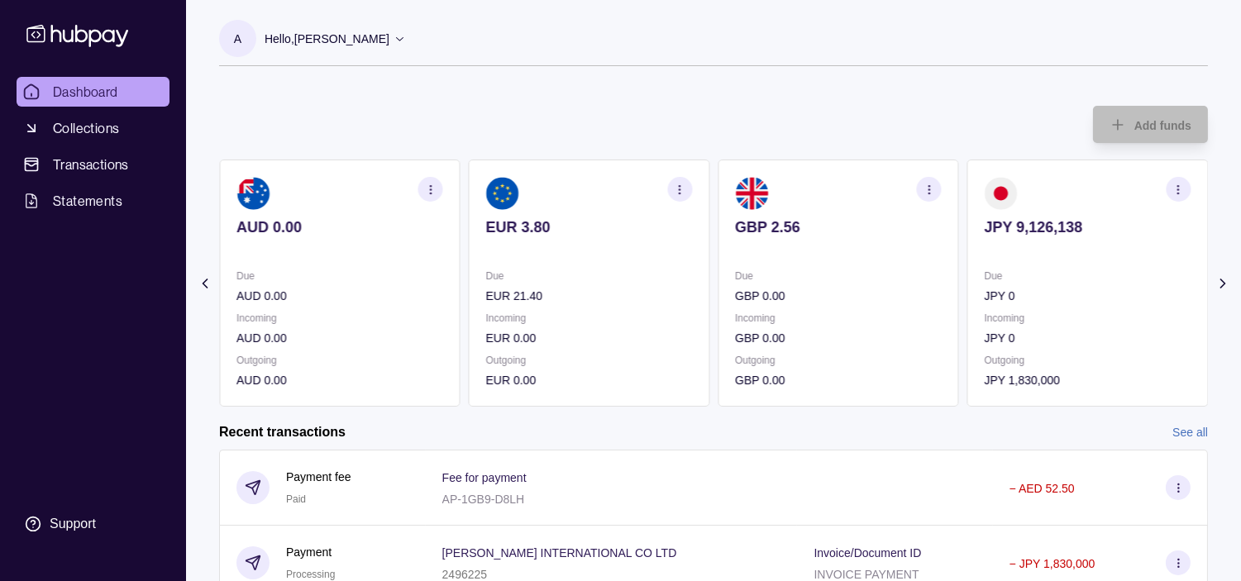
click at [606, 284] on p "Due" at bounding box center [589, 276] width 207 height 18
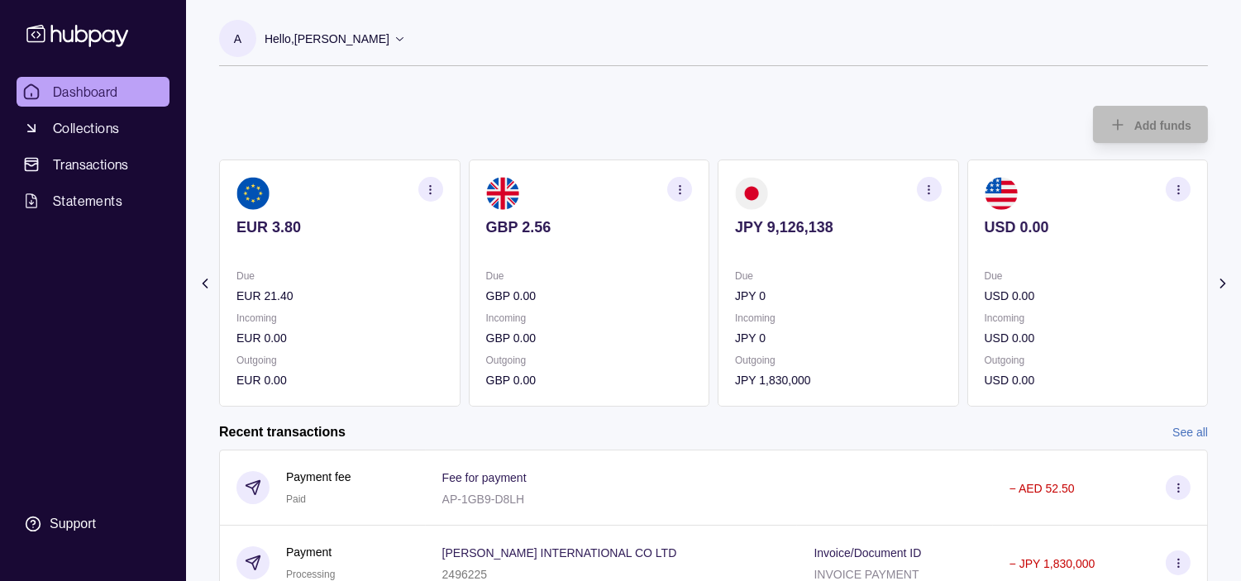
click at [589, 276] on p "Due" at bounding box center [589, 276] width 207 height 18
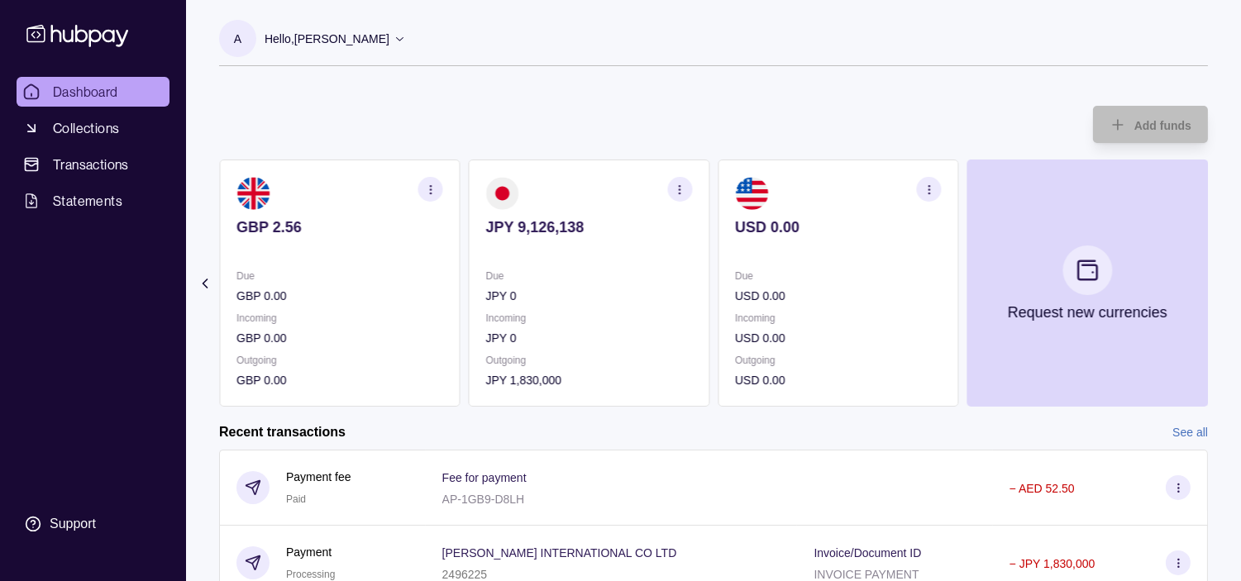
click at [681, 188] on icon "button" at bounding box center [680, 189] width 12 height 12
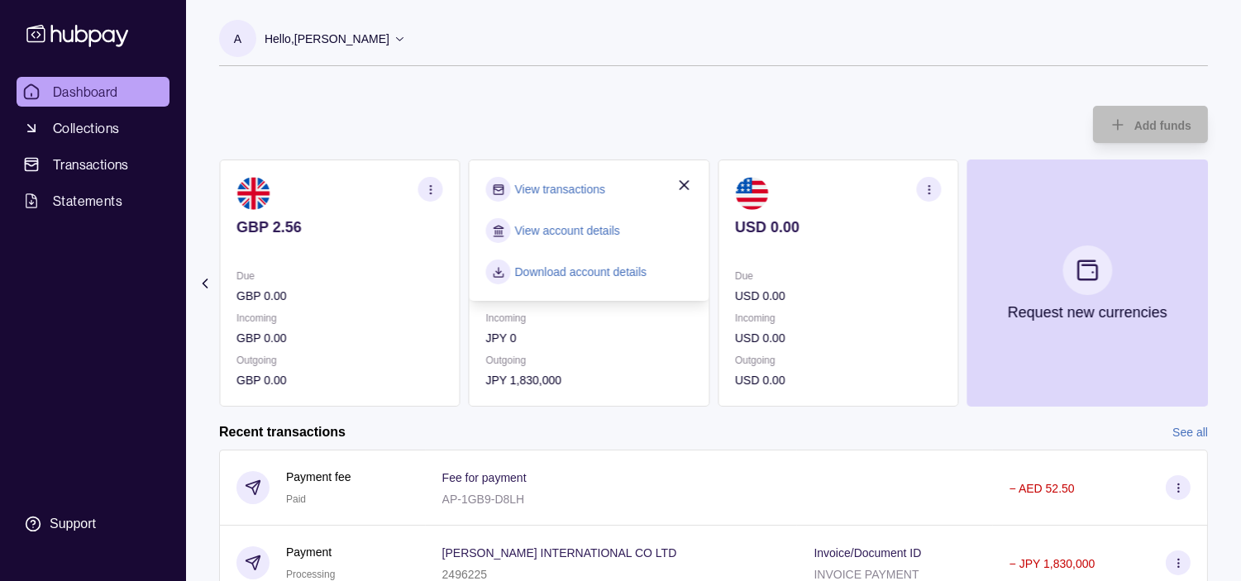
click at [569, 193] on link "View transactions" at bounding box center [560, 189] width 90 height 18
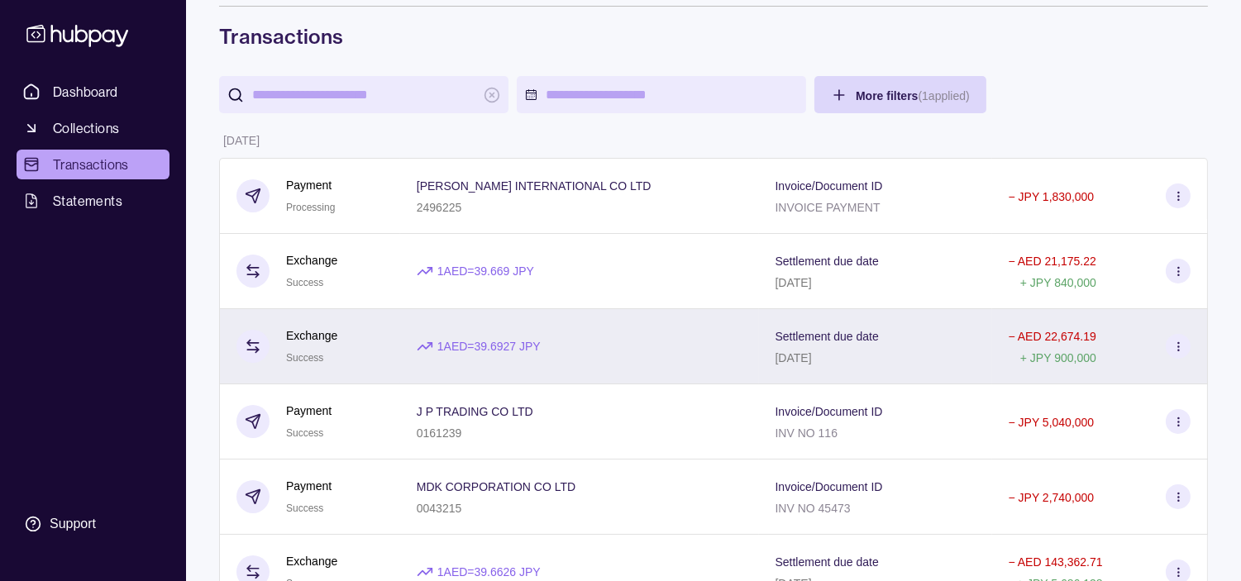
scroll to position [92, 0]
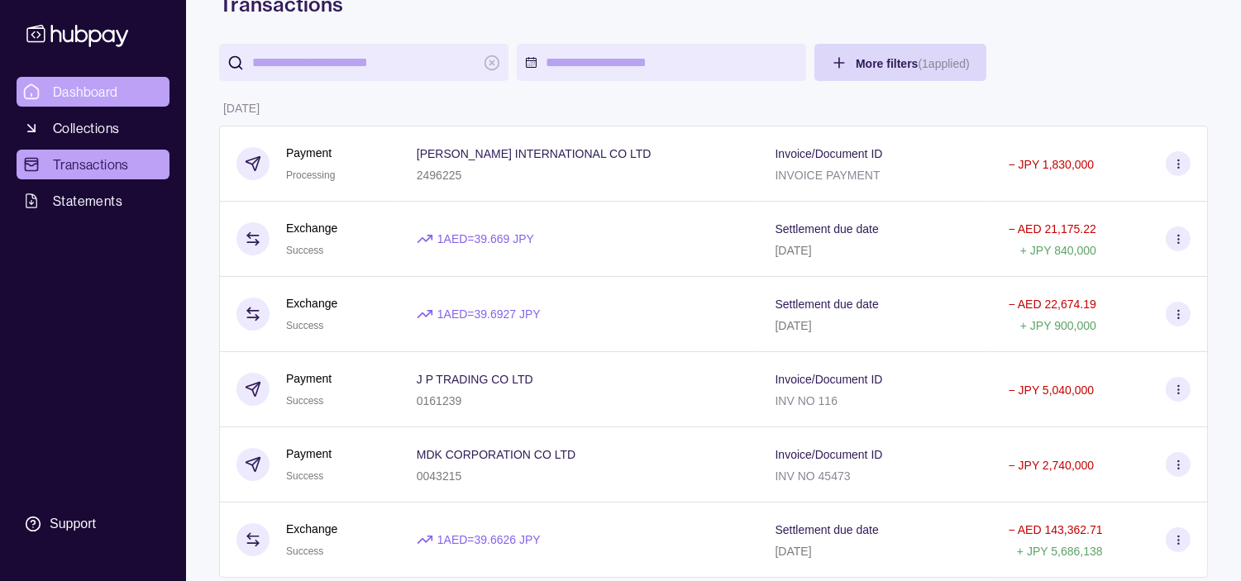
click at [86, 88] on span "Dashboard" at bounding box center [85, 92] width 65 height 20
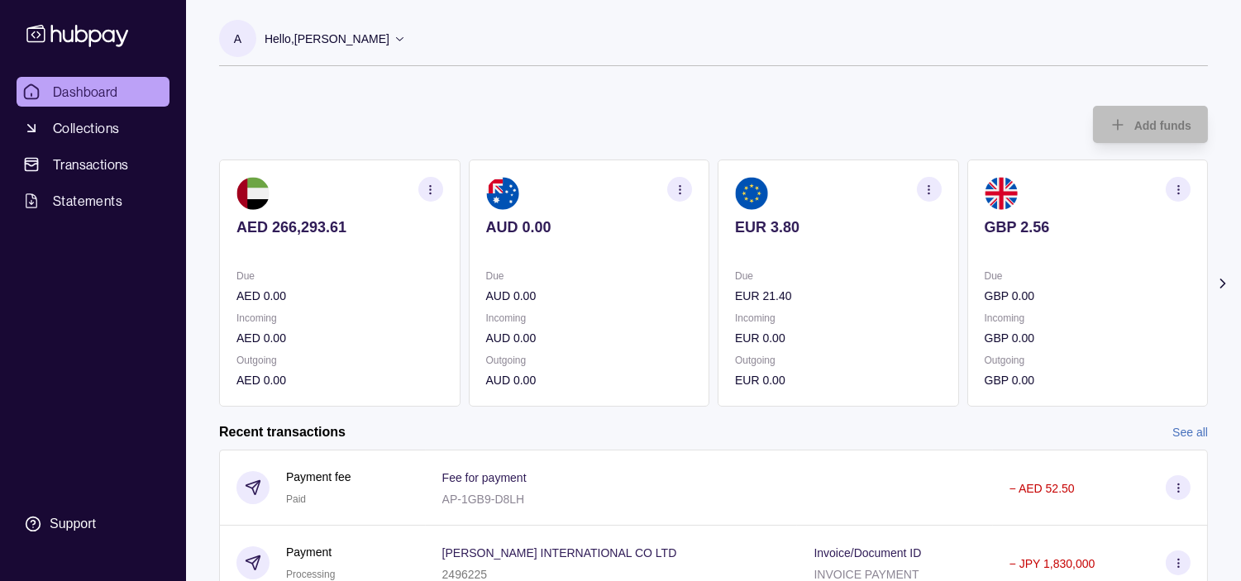
click at [855, 230] on p "EUR 3.80" at bounding box center [838, 227] width 207 height 18
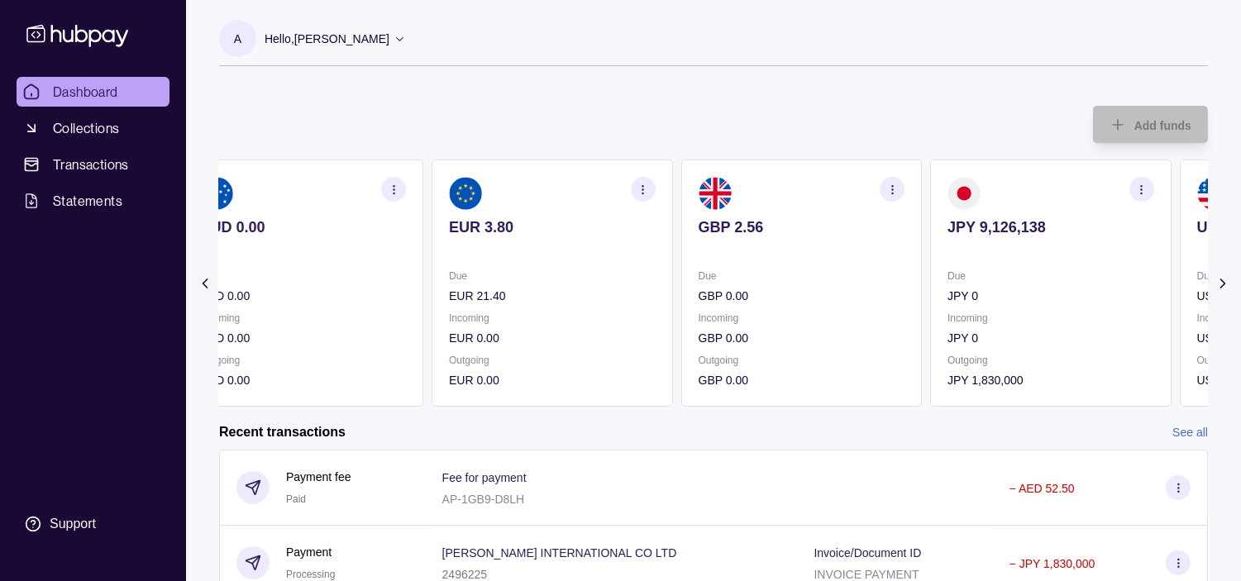
click at [857, 228] on p "GBP 2.56" at bounding box center [801, 227] width 207 height 18
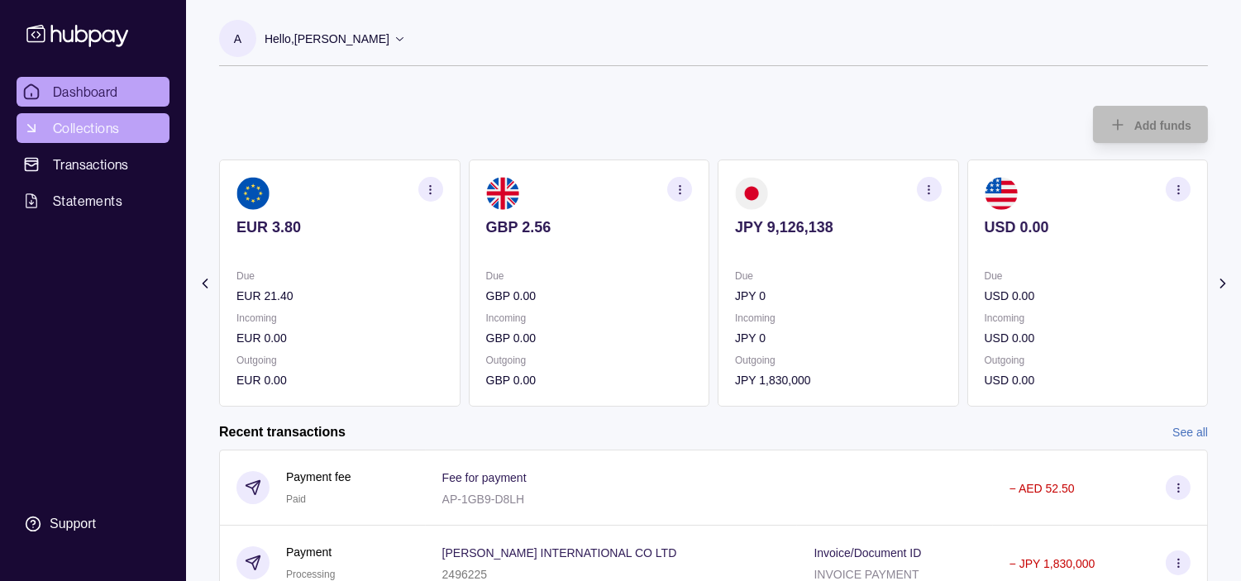
click at [100, 124] on span "Collections" at bounding box center [86, 128] width 66 height 20
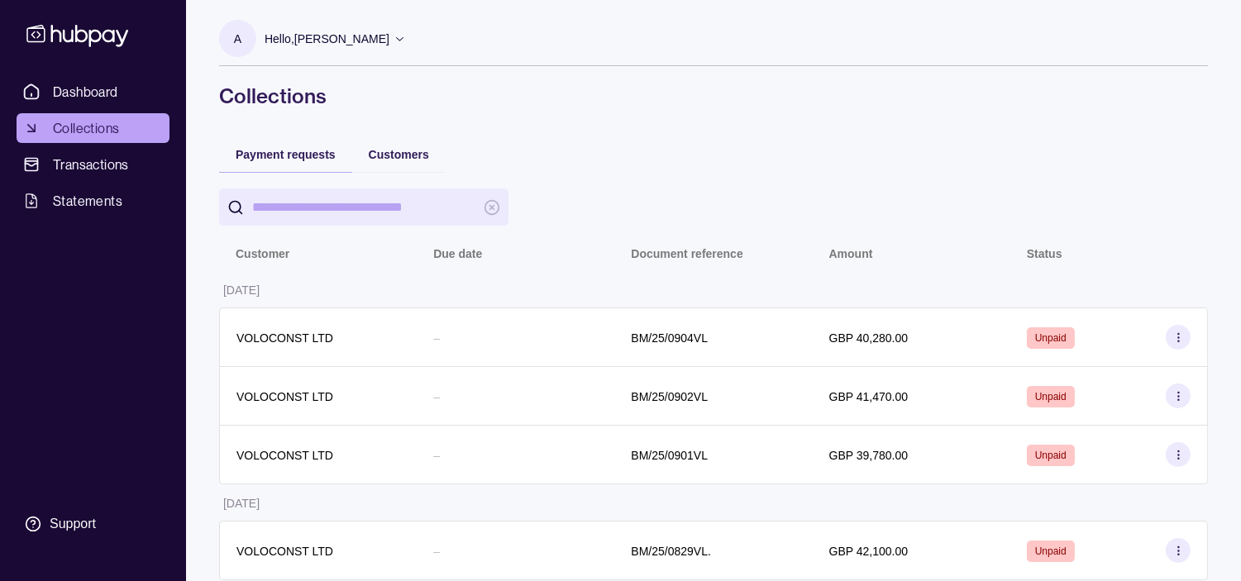
click at [365, 39] on p "Hello, [PERSON_NAME]" at bounding box center [327, 39] width 125 height 18
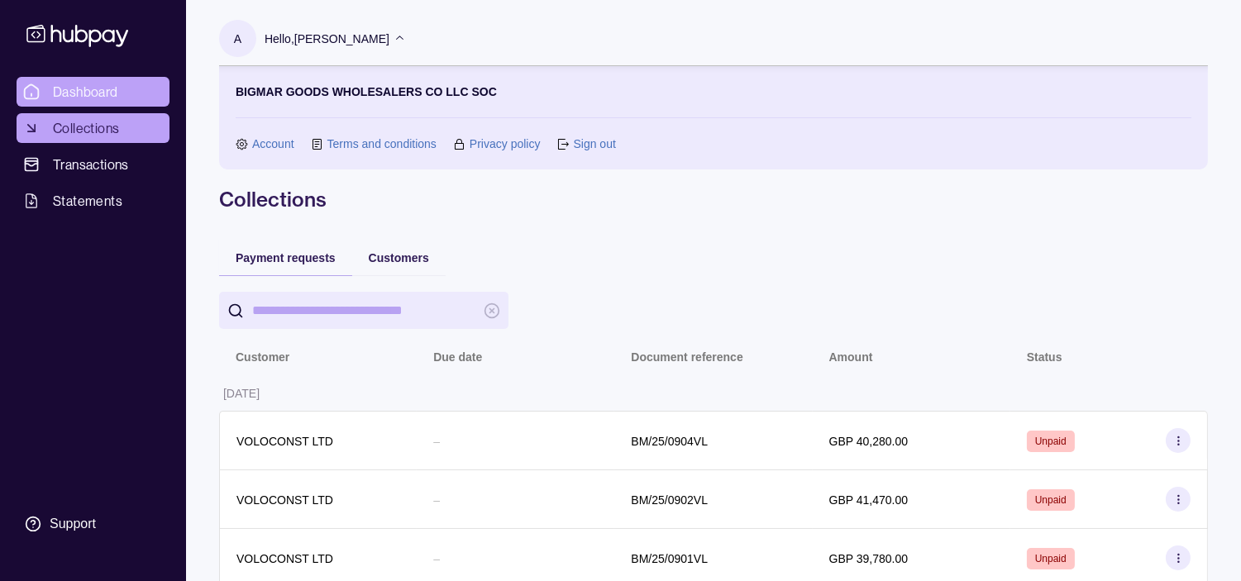
click at [83, 92] on span "Dashboard" at bounding box center [85, 92] width 65 height 20
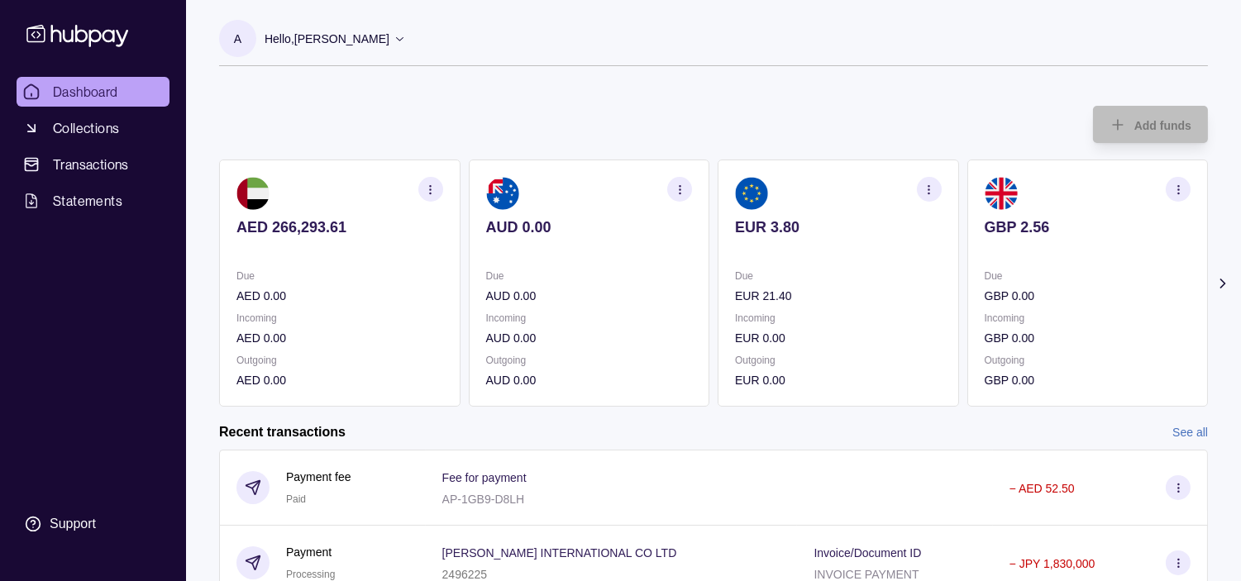
click at [345, 34] on p "Hello, [PERSON_NAME]" at bounding box center [327, 39] width 125 height 18
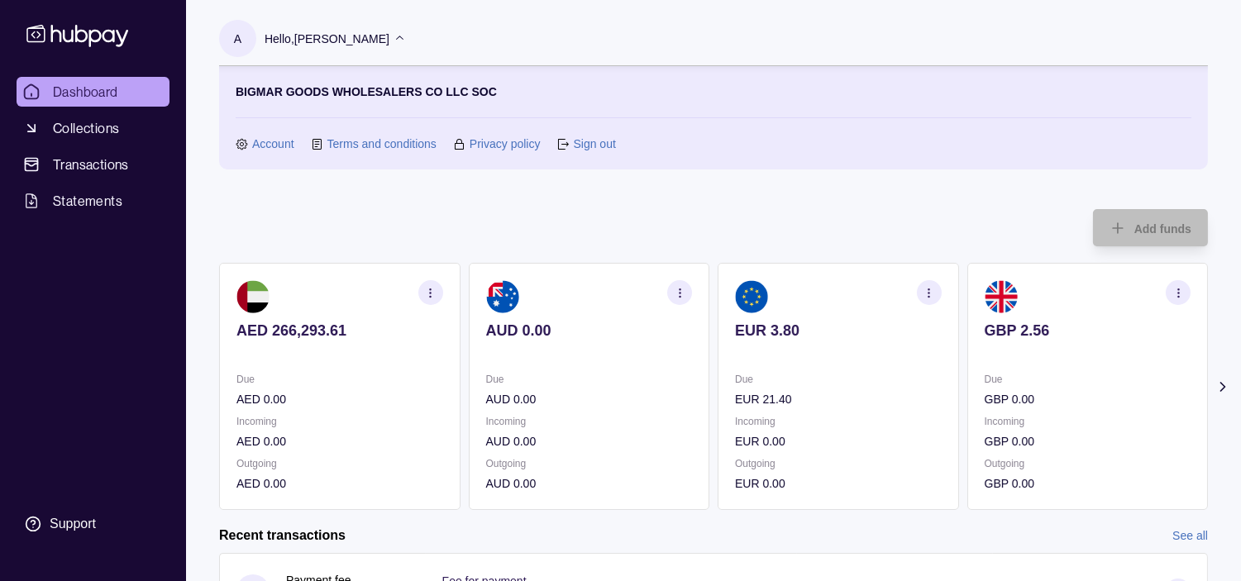
click at [84, 93] on span "Dashboard" at bounding box center [85, 92] width 65 height 20
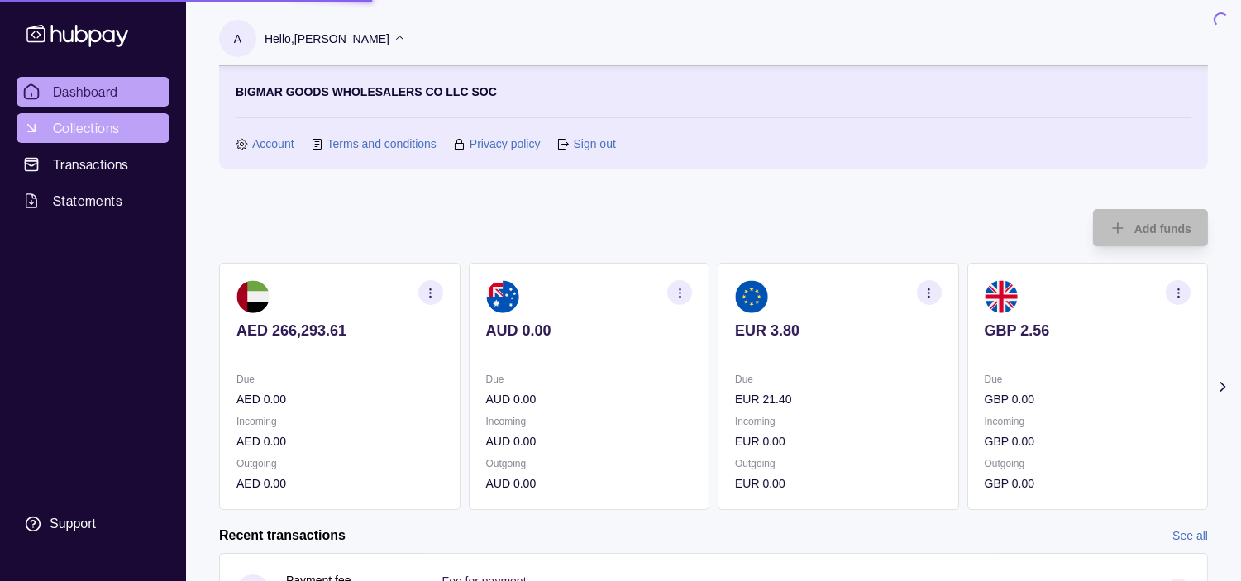
click at [79, 129] on span "Collections" at bounding box center [86, 128] width 66 height 20
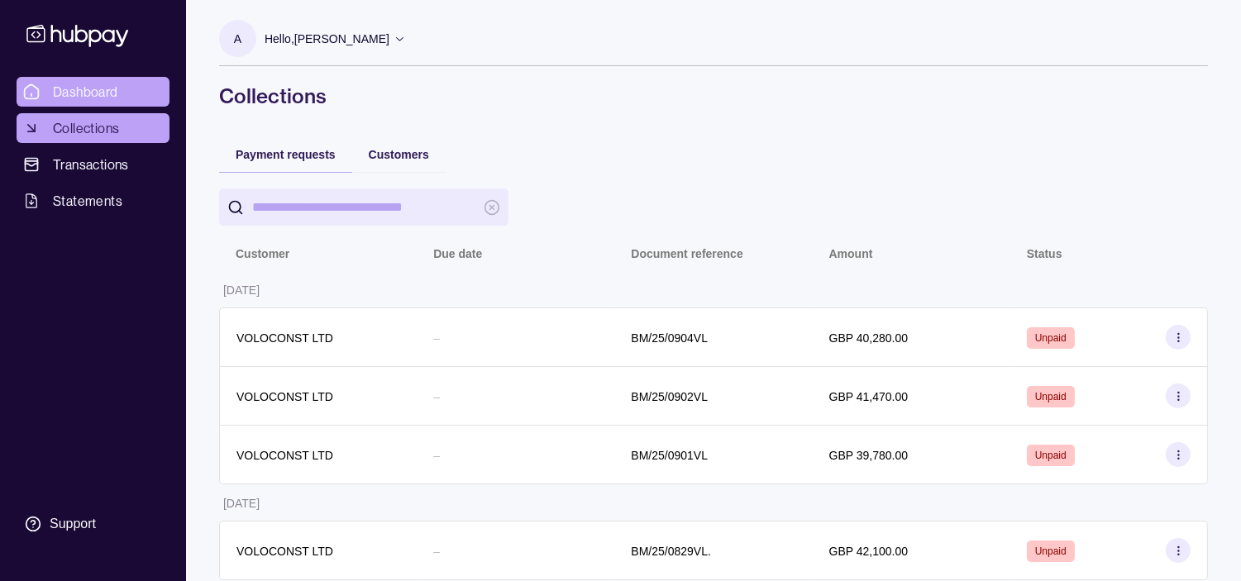
click at [91, 95] on span "Dashboard" at bounding box center [85, 92] width 65 height 20
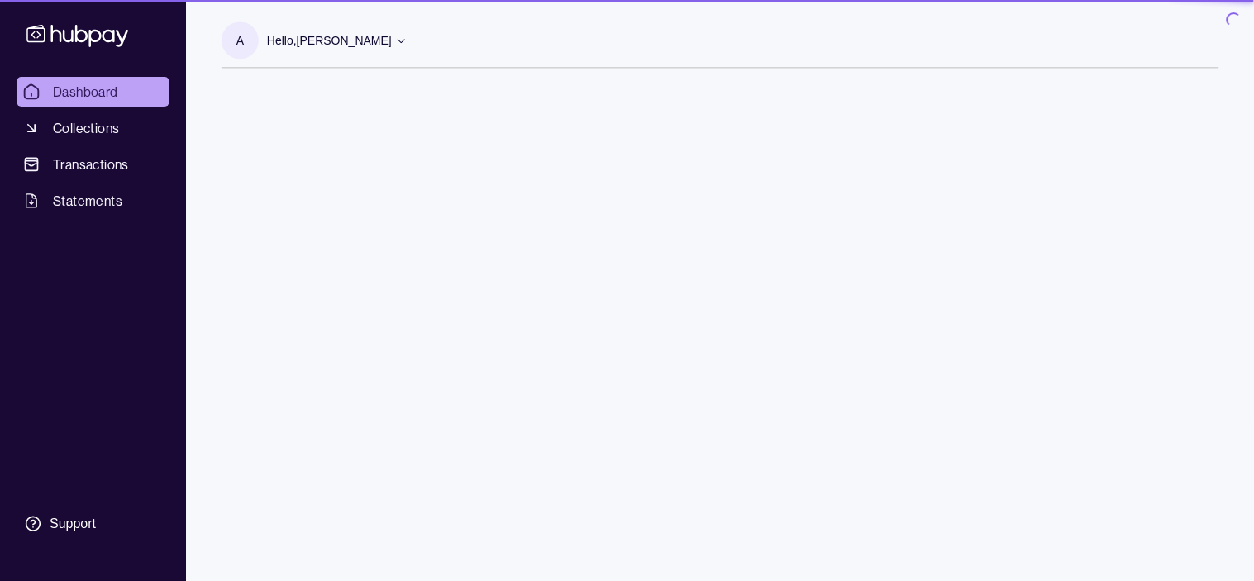
click at [93, 166] on span "Transactions" at bounding box center [91, 165] width 76 height 20
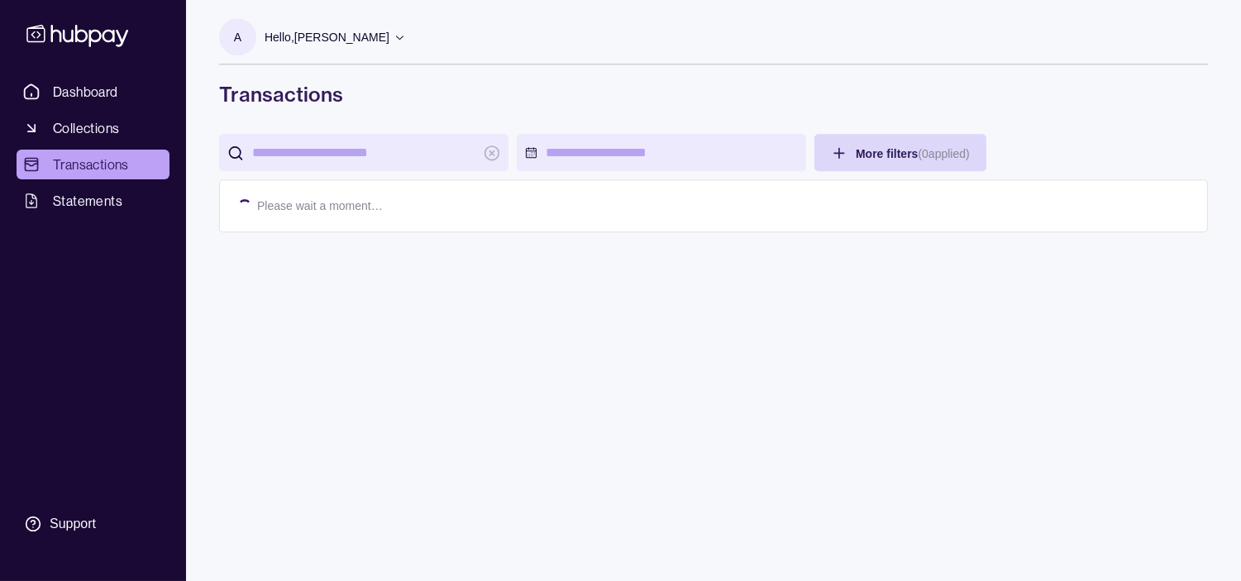
click at [102, 93] on span "Dashboard" at bounding box center [85, 92] width 65 height 20
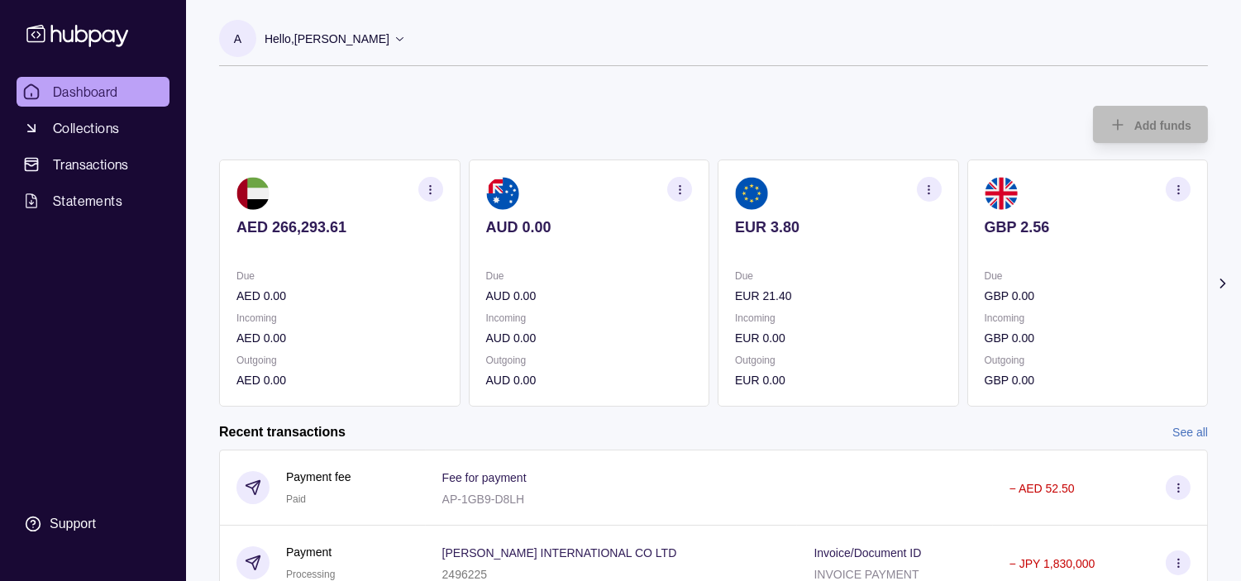
click at [814, 293] on p "EUR 21.40" at bounding box center [838, 296] width 207 height 18
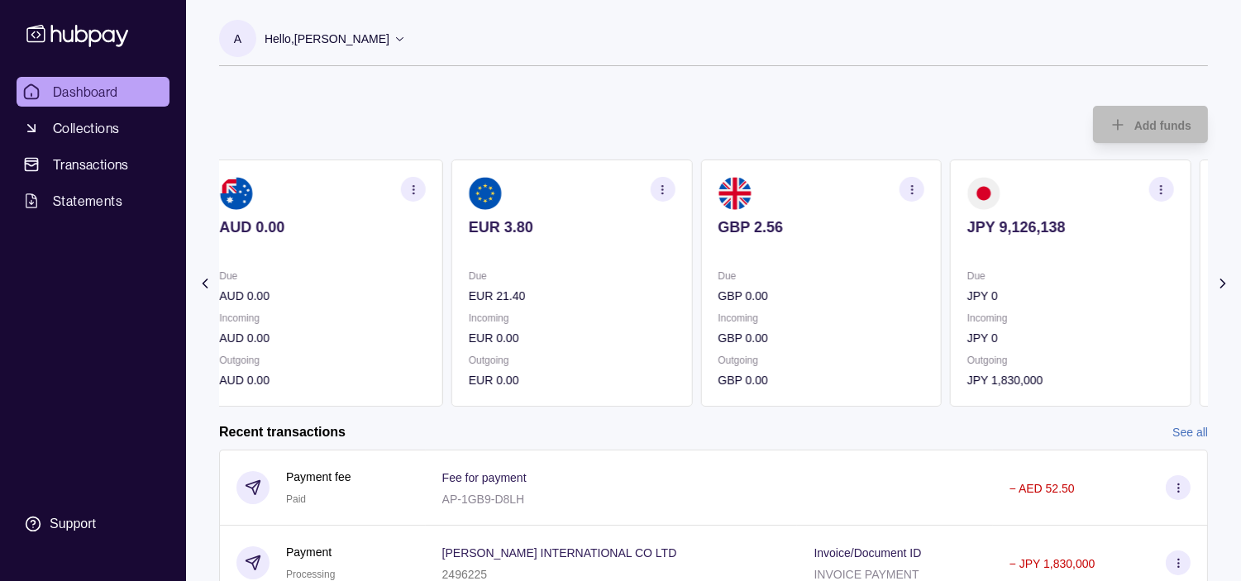
click at [774, 276] on p "Due" at bounding box center [820, 276] width 207 height 18
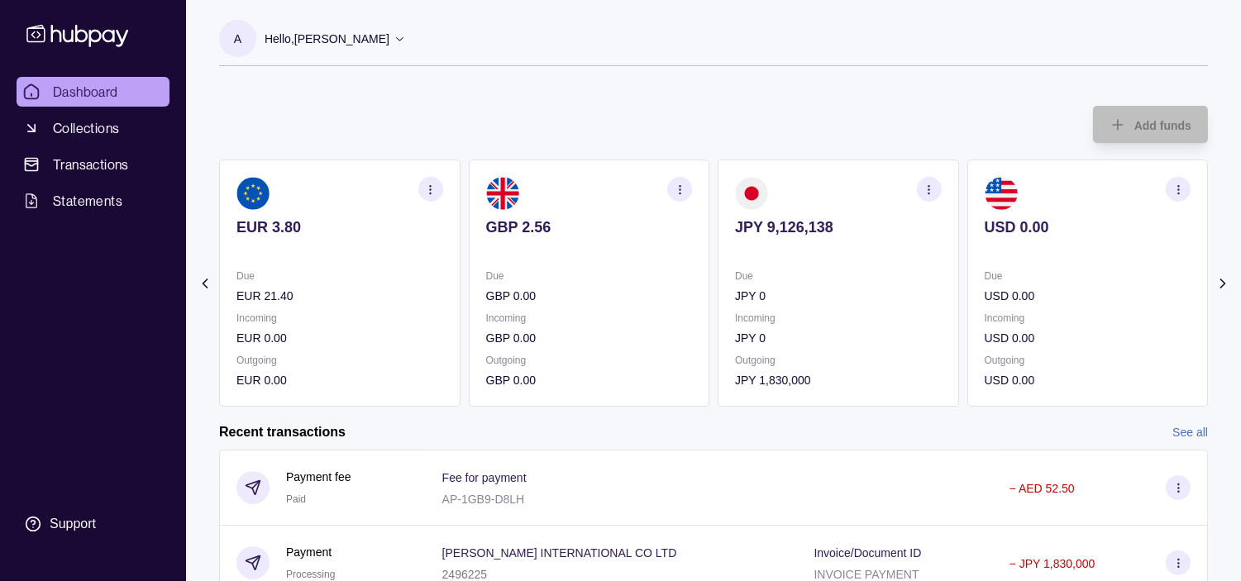
click at [748, 267] on p "Due" at bounding box center [838, 276] width 207 height 18
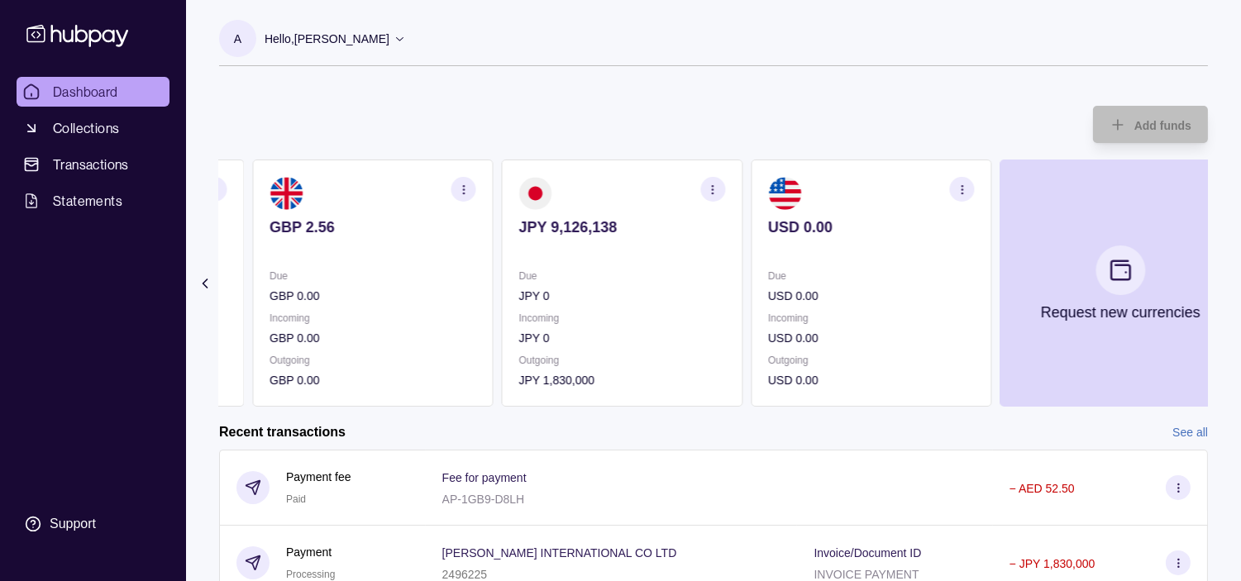
click at [698, 285] on div "Due JPY 0" at bounding box center [622, 286] width 207 height 38
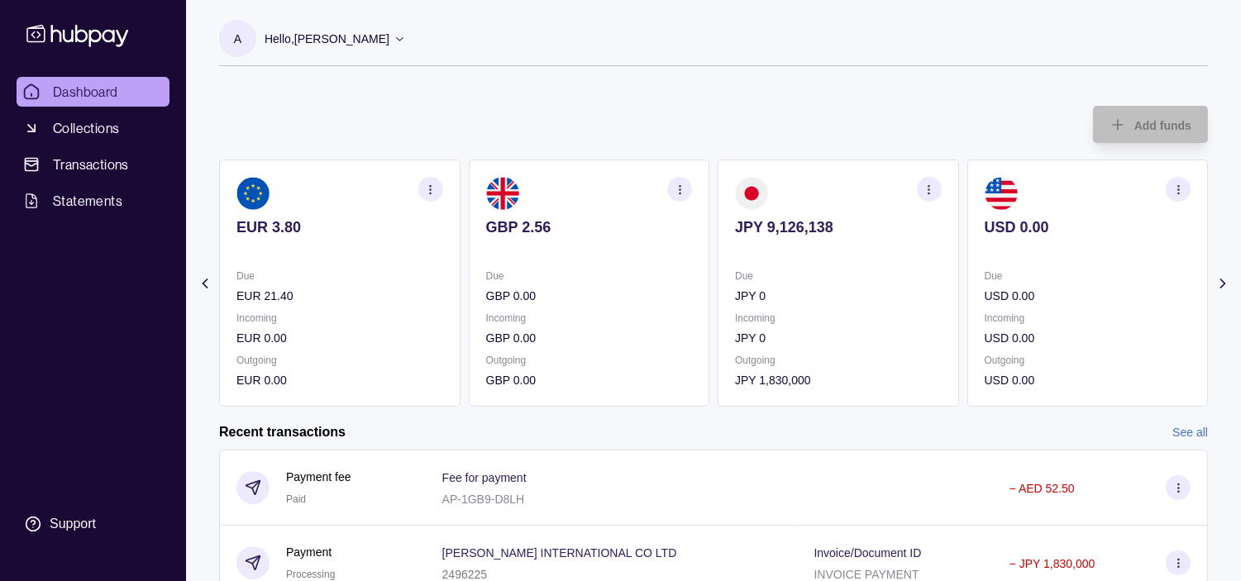
click at [693, 277] on div "Due GBP 0.00" at bounding box center [589, 286] width 207 height 38
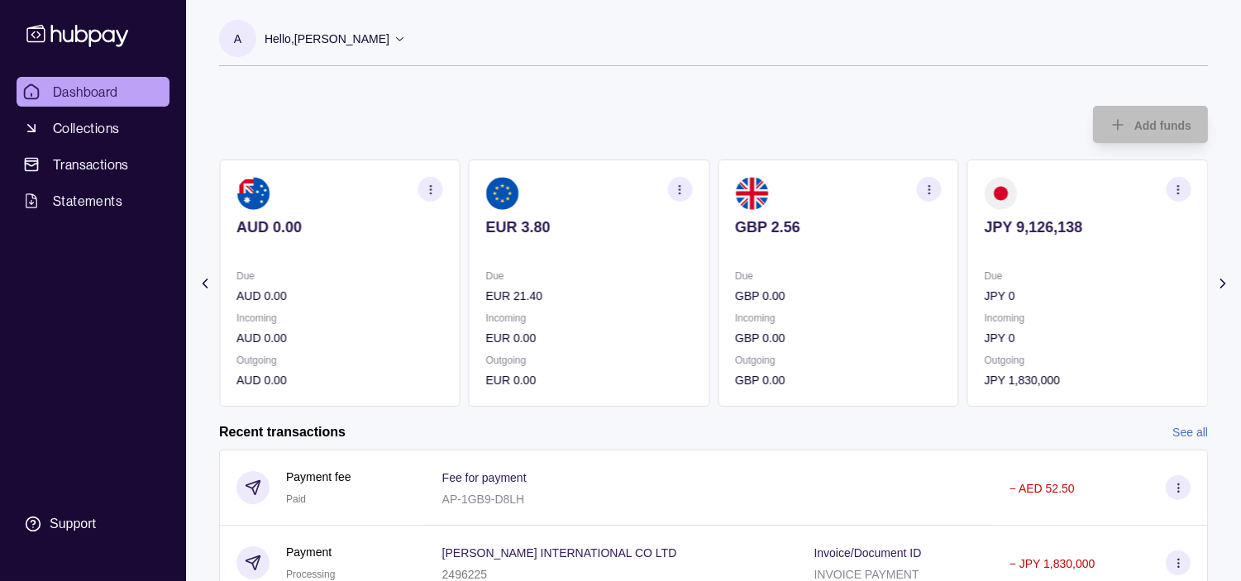
click at [931, 188] on icon "button" at bounding box center [928, 189] width 12 height 12
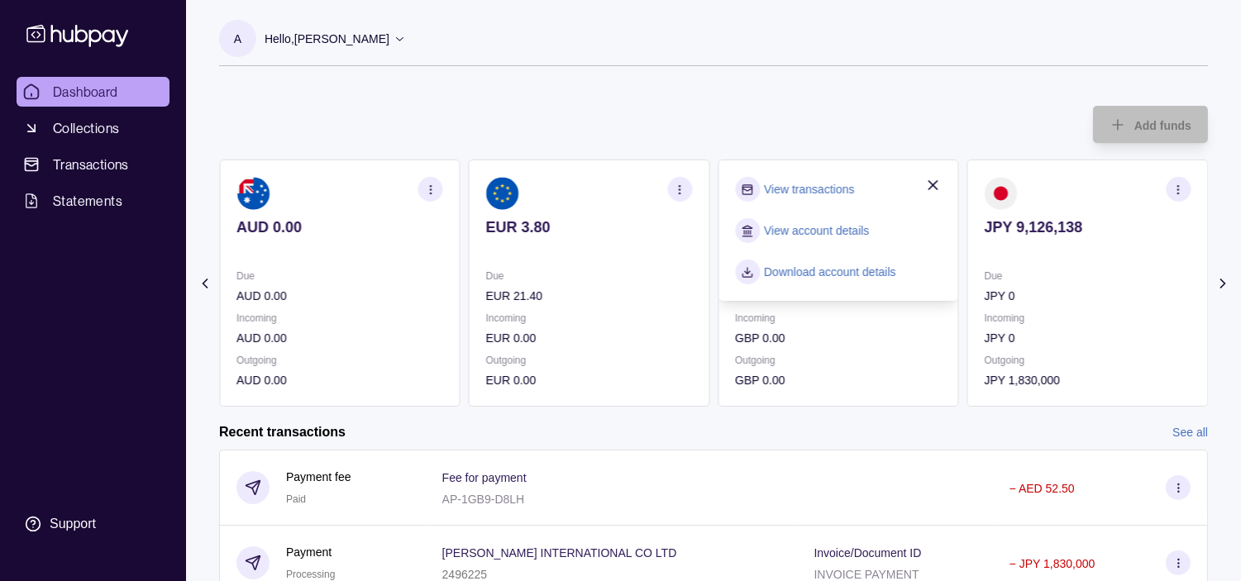
click at [818, 193] on link "View transactions" at bounding box center [809, 189] width 90 height 18
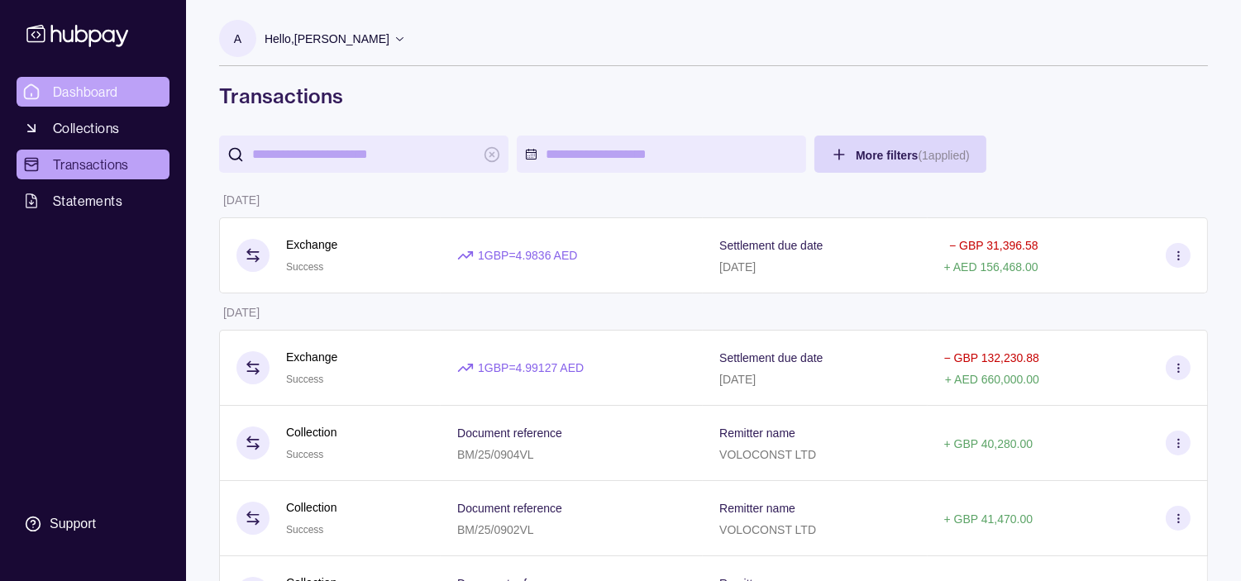
click at [66, 86] on span "Dashboard" at bounding box center [85, 92] width 65 height 20
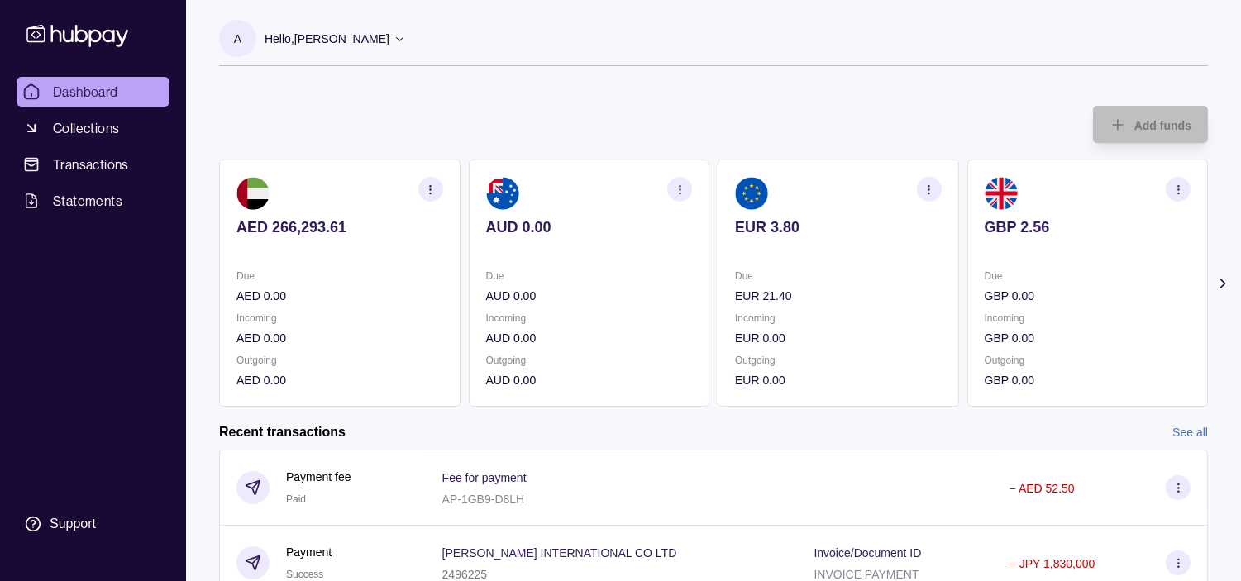
click at [919, 284] on section "EUR 3.80 Due EUR 21.40 Incoming EUR 0.00 Outgoing EUR 0.00" at bounding box center [837, 283] width 241 height 247
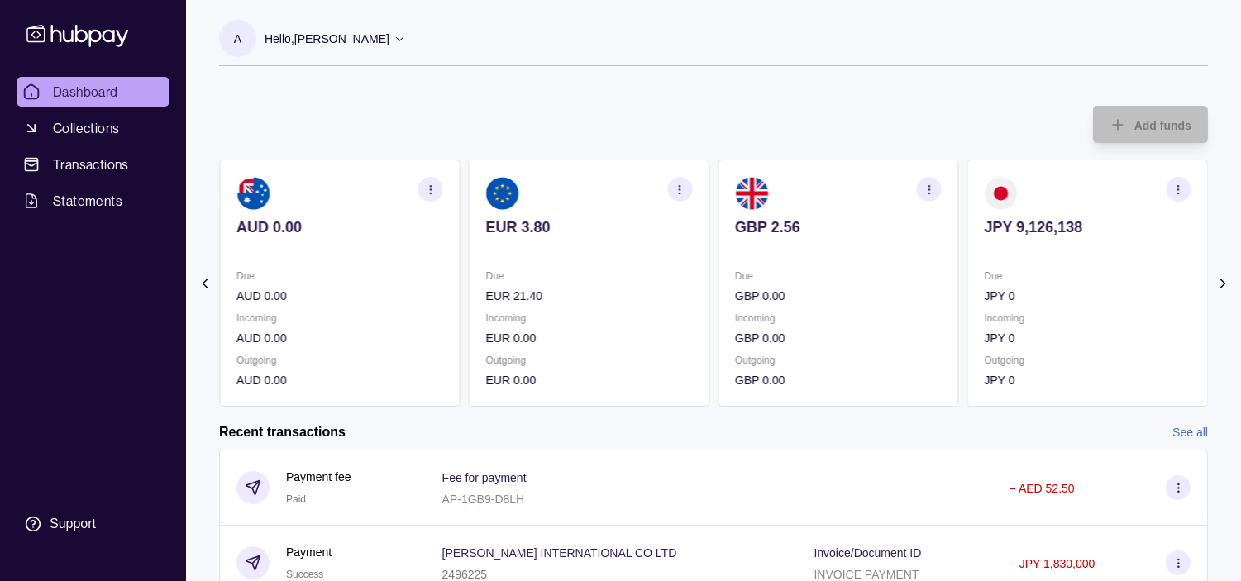
drag, startPoint x: 943, startPoint y: 283, endPoint x: 921, endPoint y: 279, distance: 22.7
click at [921, 279] on div "AED 266,293.61 Due AED 0.00 Incoming AED 0.00 Outgoing AED 0.00 AUD 0.00 Due AU…" at bounding box center [713, 283] width 989 height 247
click at [1177, 188] on icon "button" at bounding box center [1178, 189] width 12 height 12
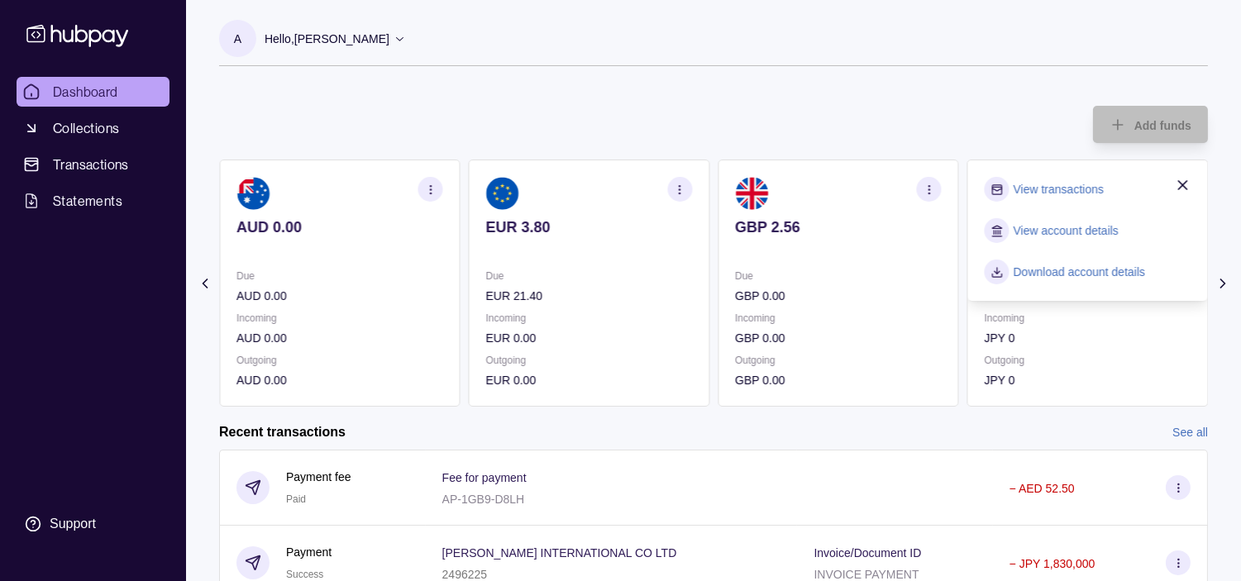
click at [1079, 188] on link "View transactions" at bounding box center [1058, 189] width 90 height 18
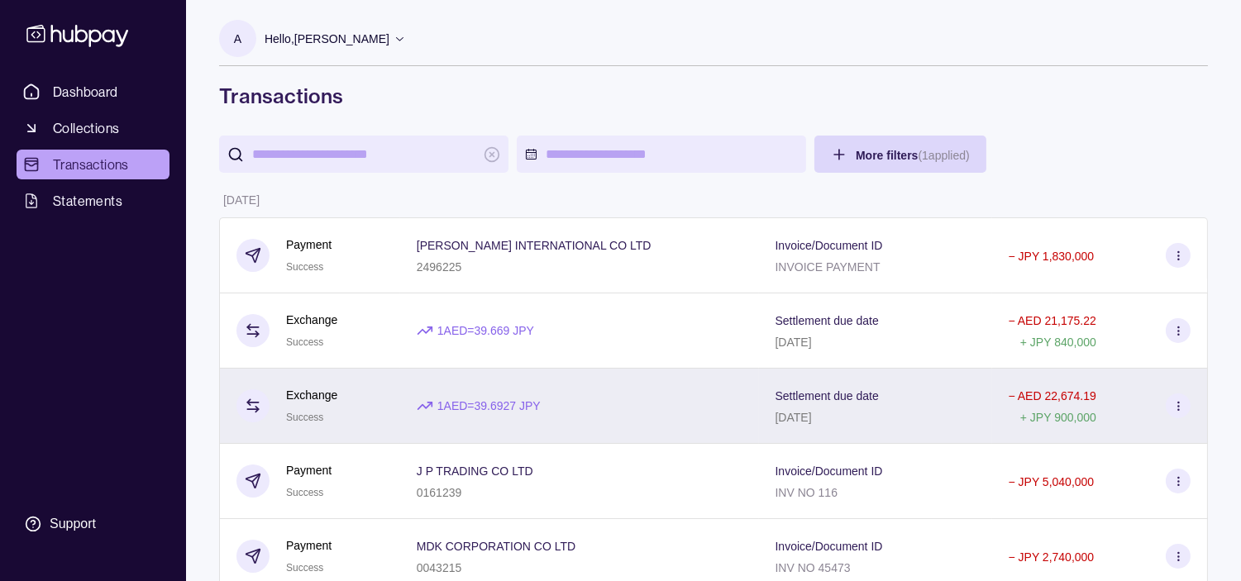
scroll to position [92, 0]
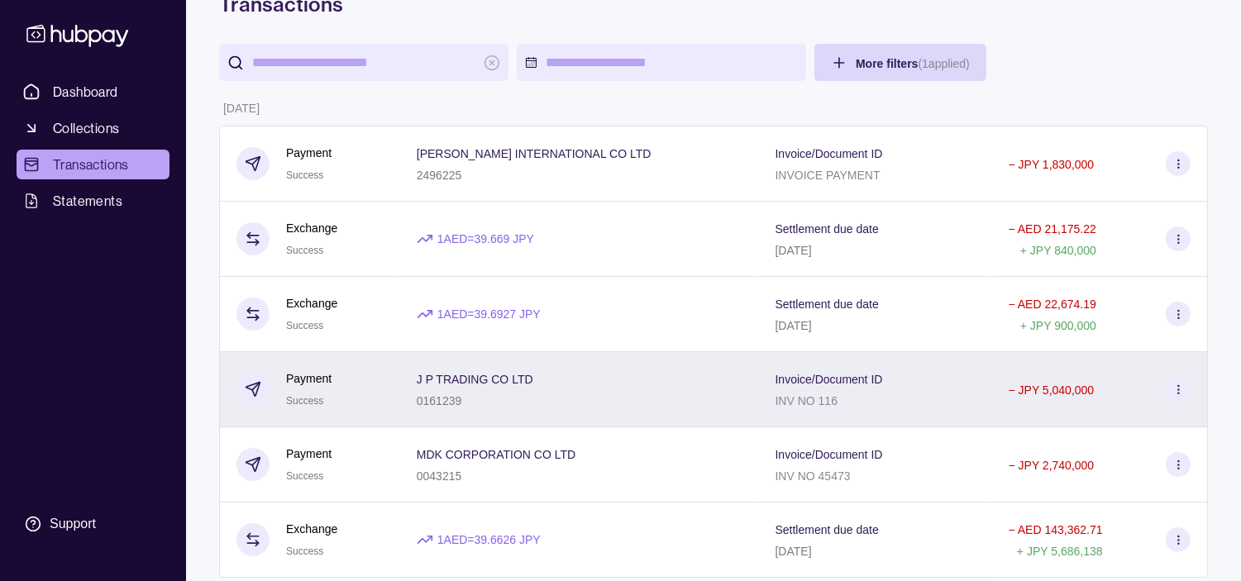
click at [513, 395] on div "0161239" at bounding box center [475, 400] width 117 height 20
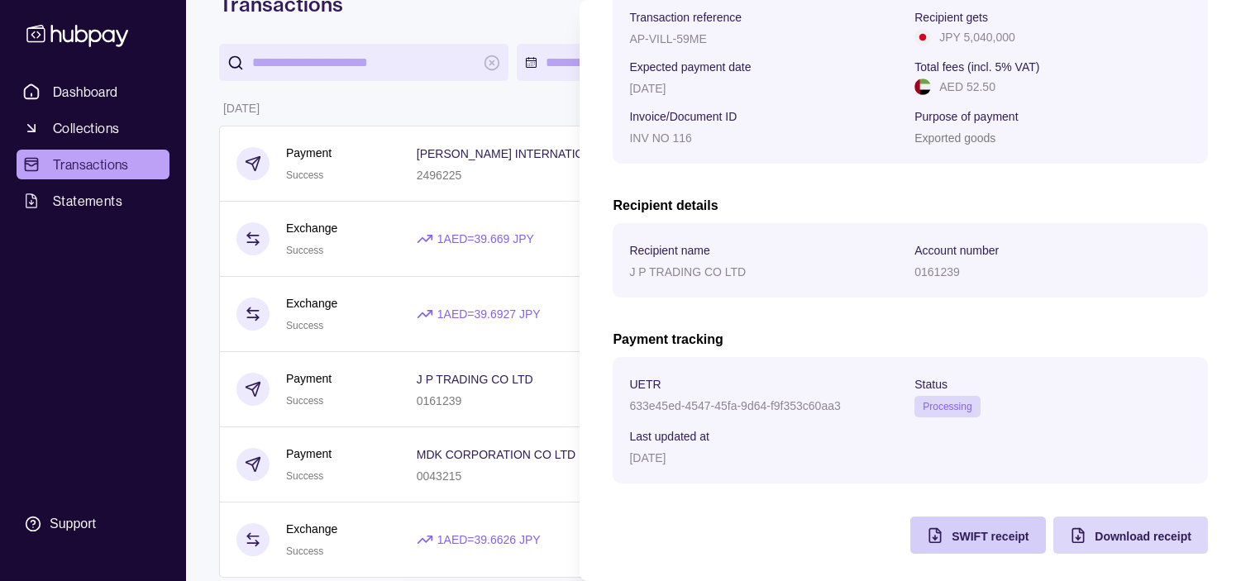
scroll to position [284, 0]
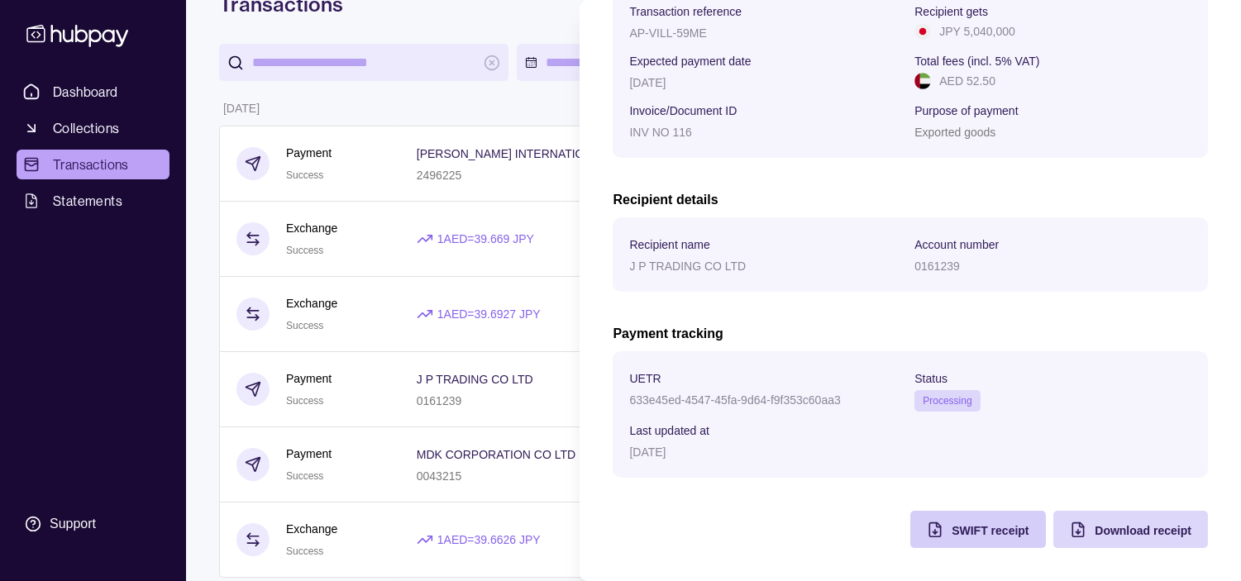
click at [951, 529] on span "SWIFT receipt" at bounding box center [989, 530] width 77 height 13
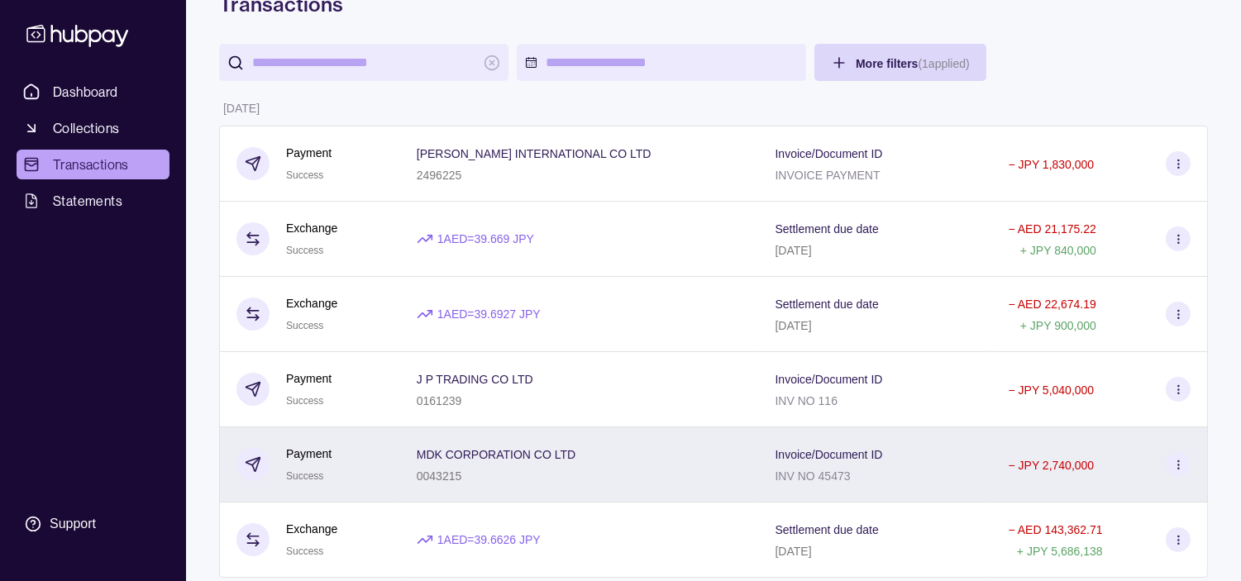
click at [380, 463] on div "Payment Success" at bounding box center [309, 465] width 147 height 41
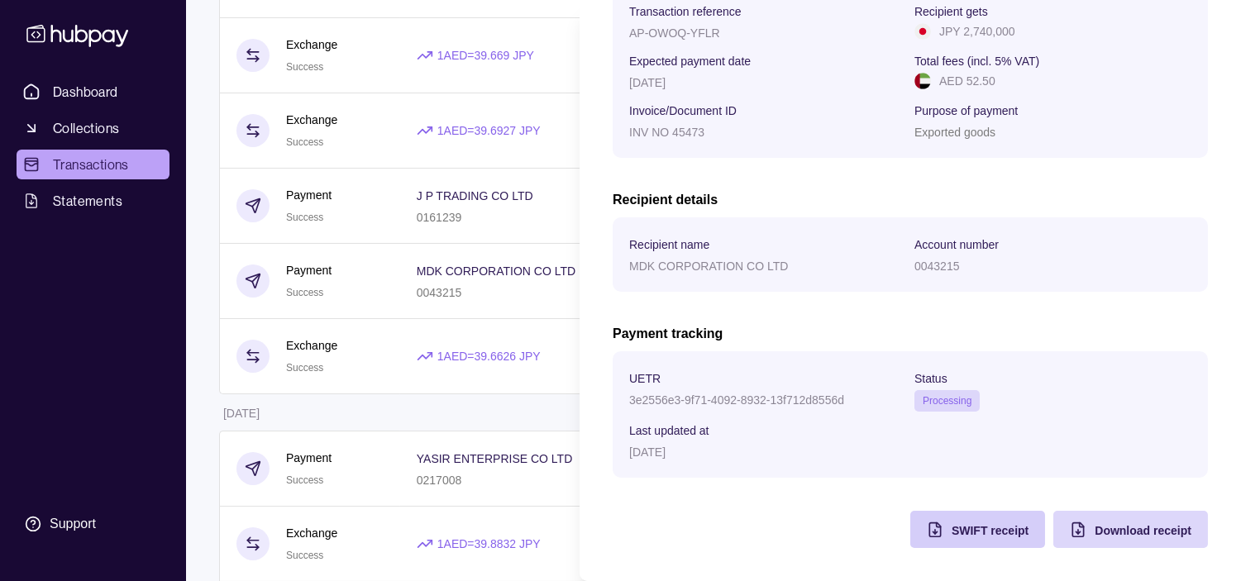
click at [957, 533] on span "SWIFT receipt" at bounding box center [989, 530] width 77 height 13
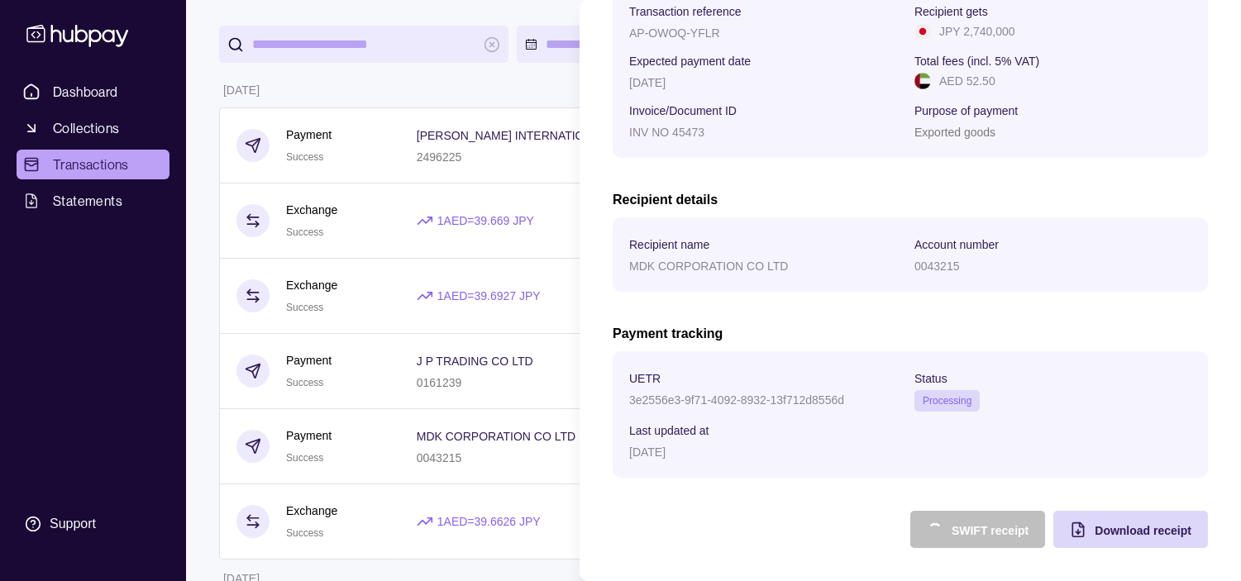
scroll to position [92, 0]
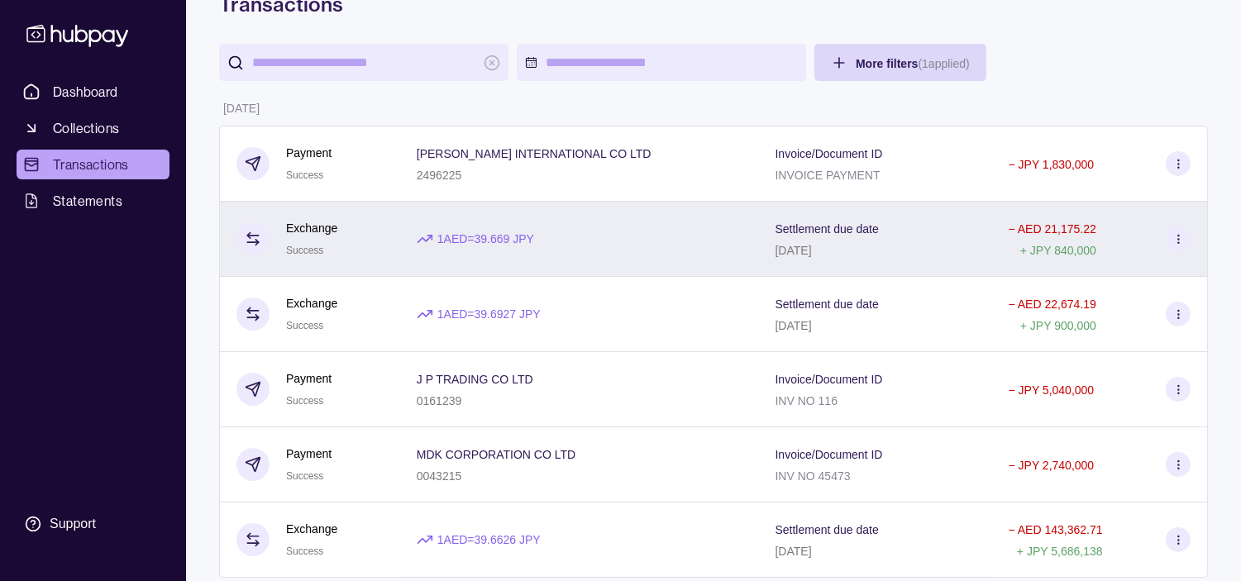
scroll to position [0, 0]
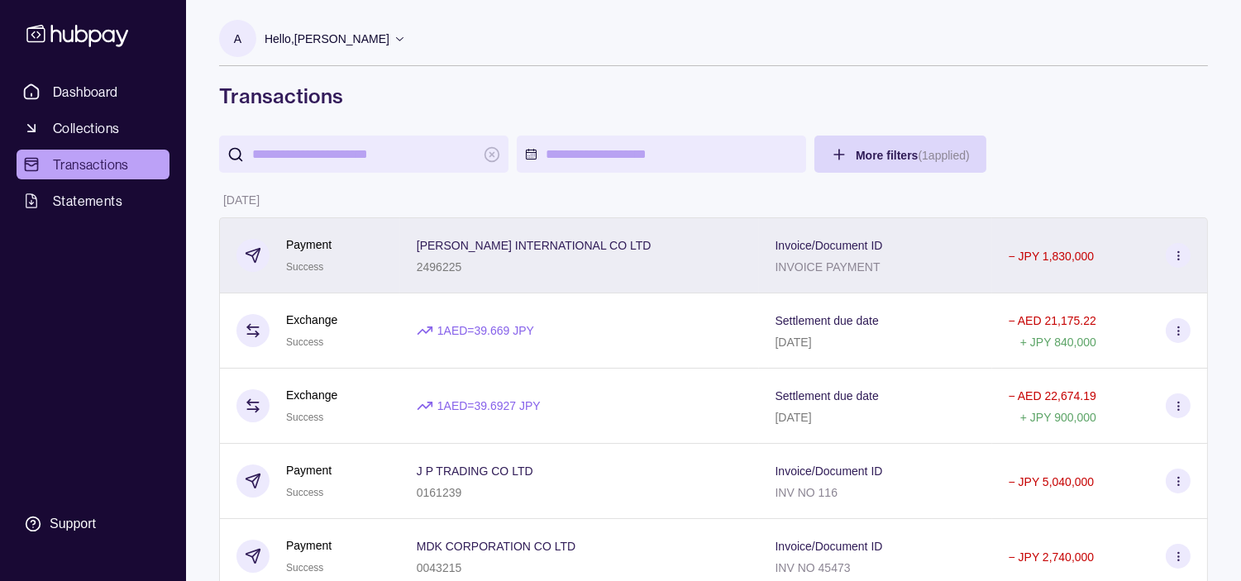
click at [384, 274] on div "Payment Success" at bounding box center [309, 256] width 147 height 41
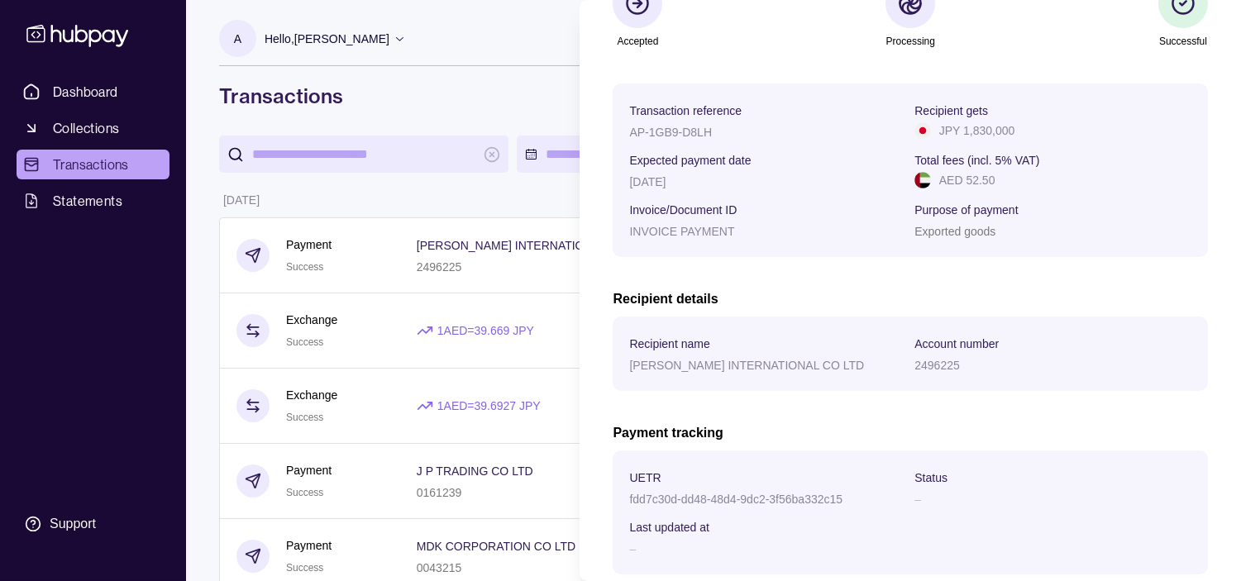
scroll to position [283, 0]
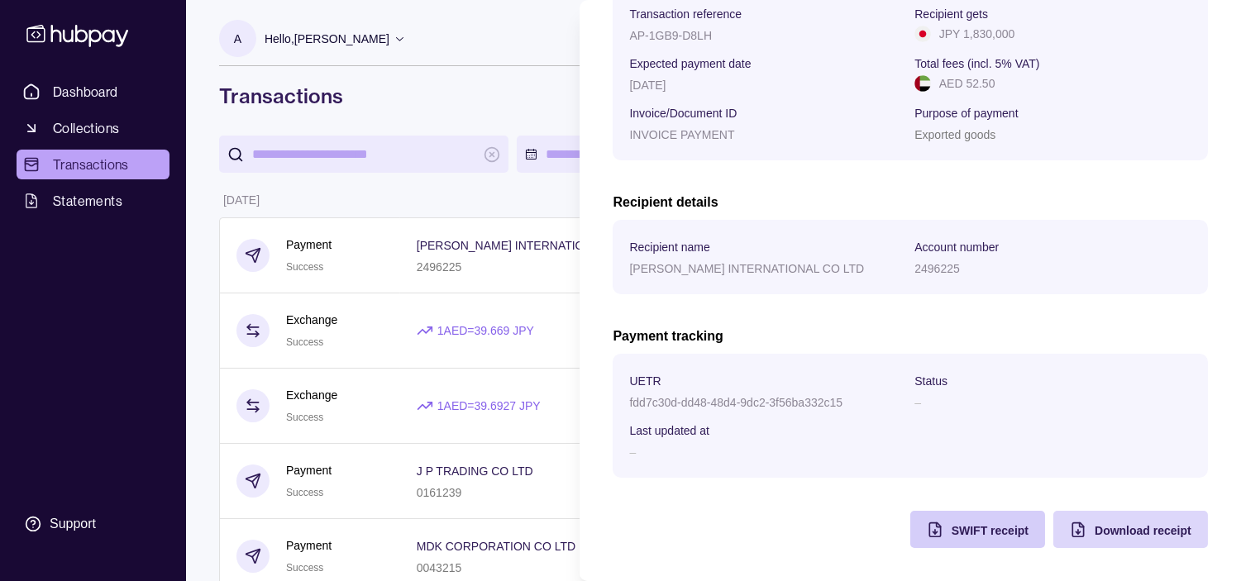
click at [927, 522] on icon "button" at bounding box center [935, 530] width 17 height 17
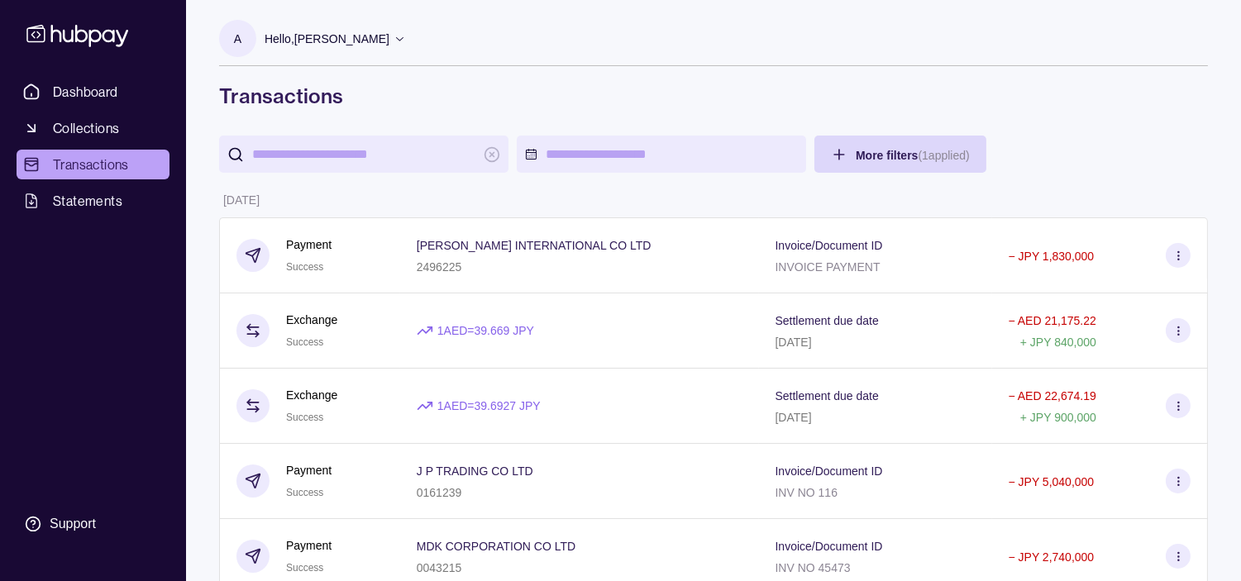
click at [96, 87] on span "Dashboard" at bounding box center [85, 92] width 65 height 20
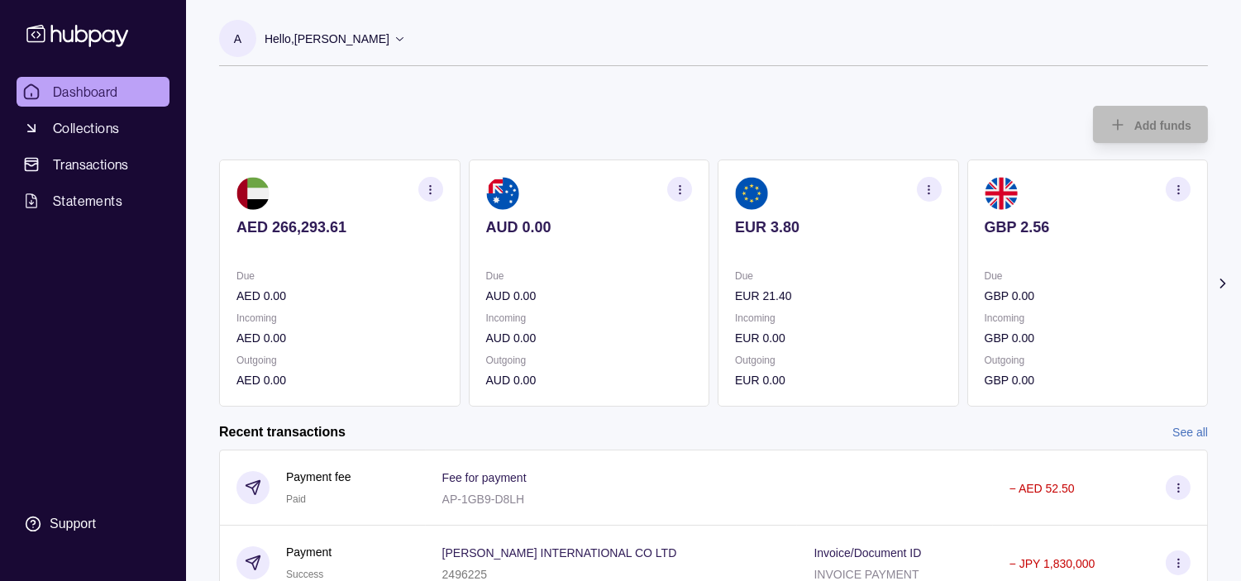
click at [831, 300] on div "Due EUR 21.40 Incoming EUR 0.00 Outgoing EUR 0.00" at bounding box center [838, 328] width 207 height 122
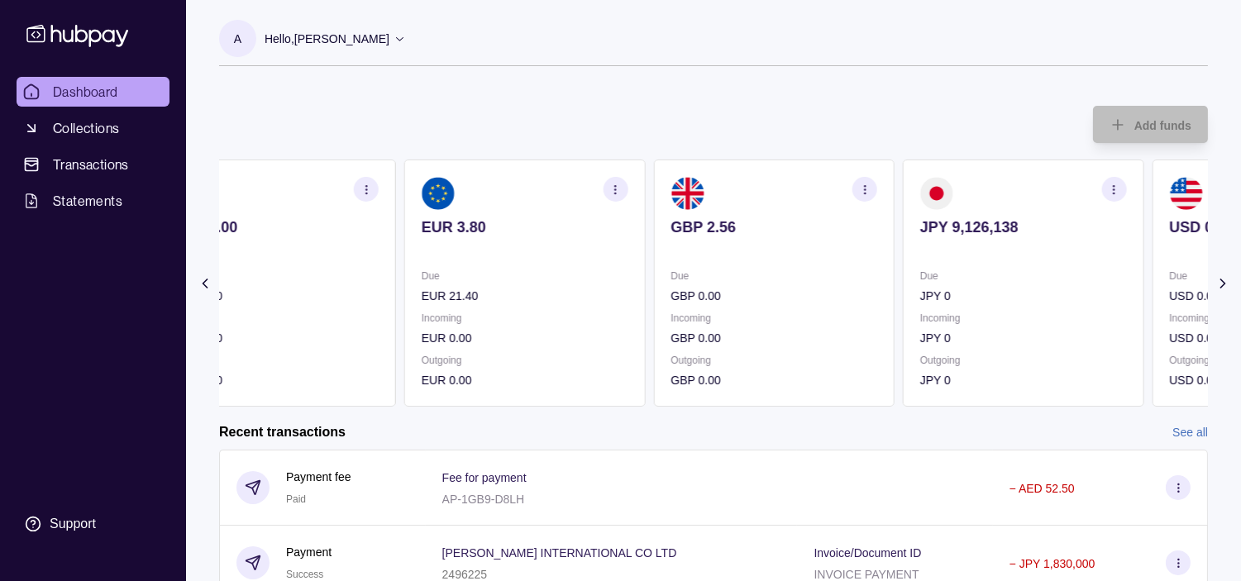
click at [847, 279] on div "Due GBP 0.00" at bounding box center [773, 286] width 206 height 38
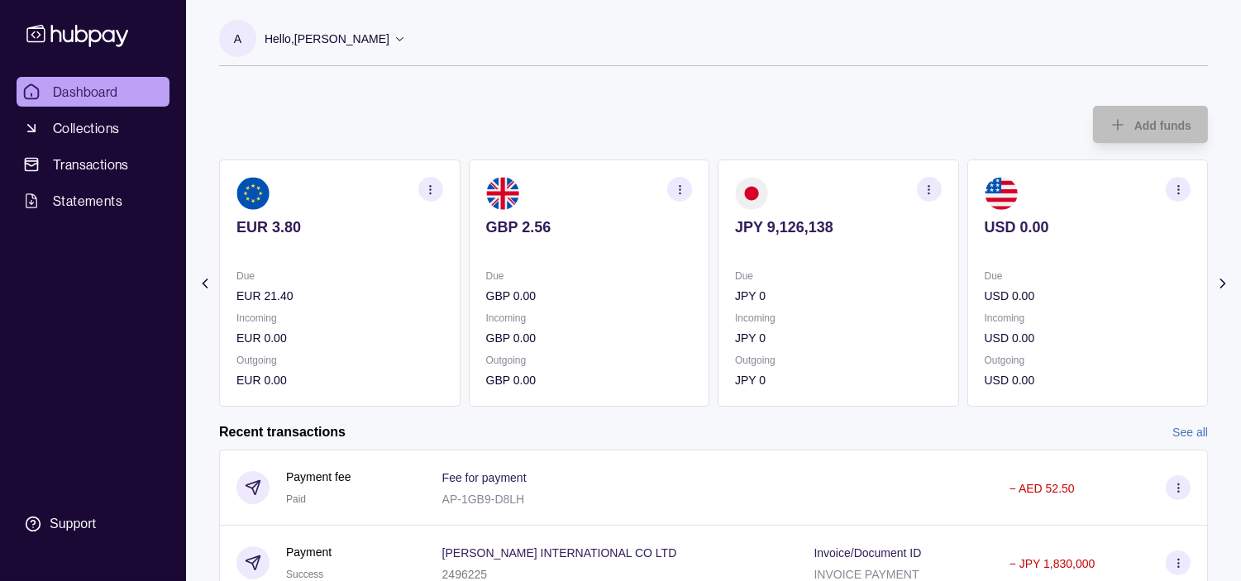
click at [780, 296] on p "JPY 0" at bounding box center [838, 296] width 207 height 18
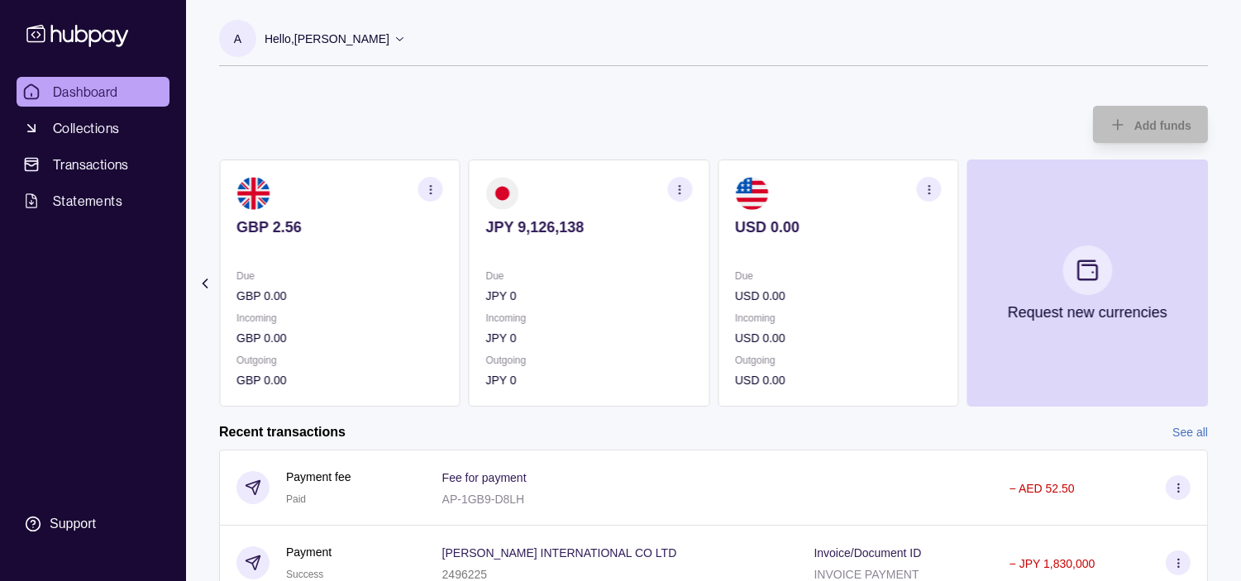
click at [568, 304] on p "JPY 0" at bounding box center [589, 296] width 207 height 18
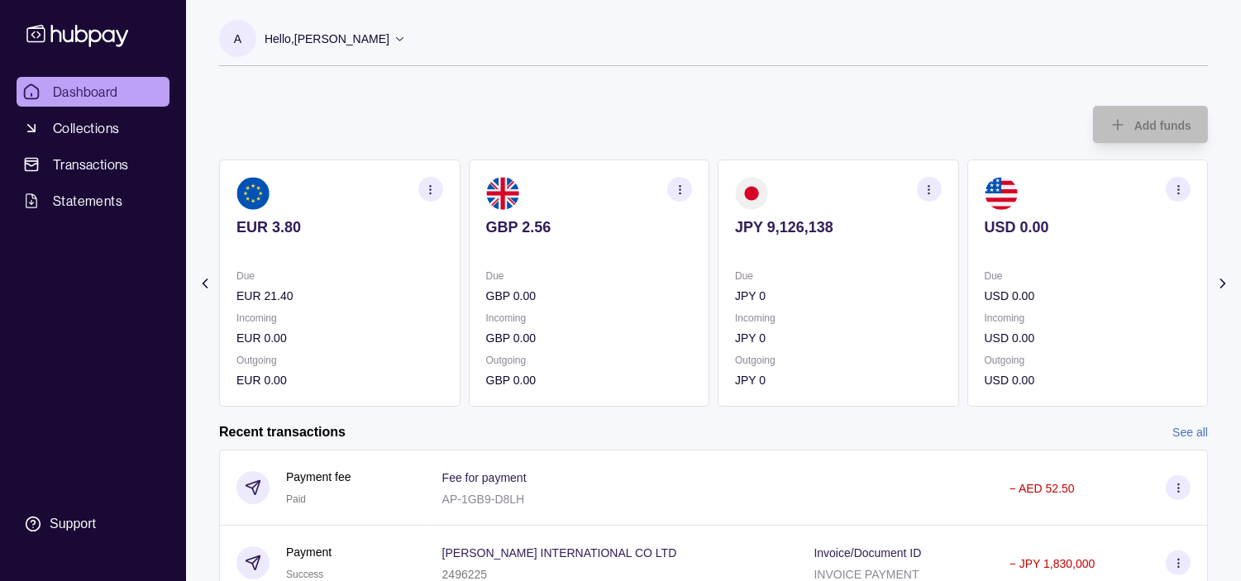
click at [565, 303] on div "Due GBP 0.00 Incoming GBP 0.00 Outgoing GBP 0.00" at bounding box center [589, 328] width 207 height 122
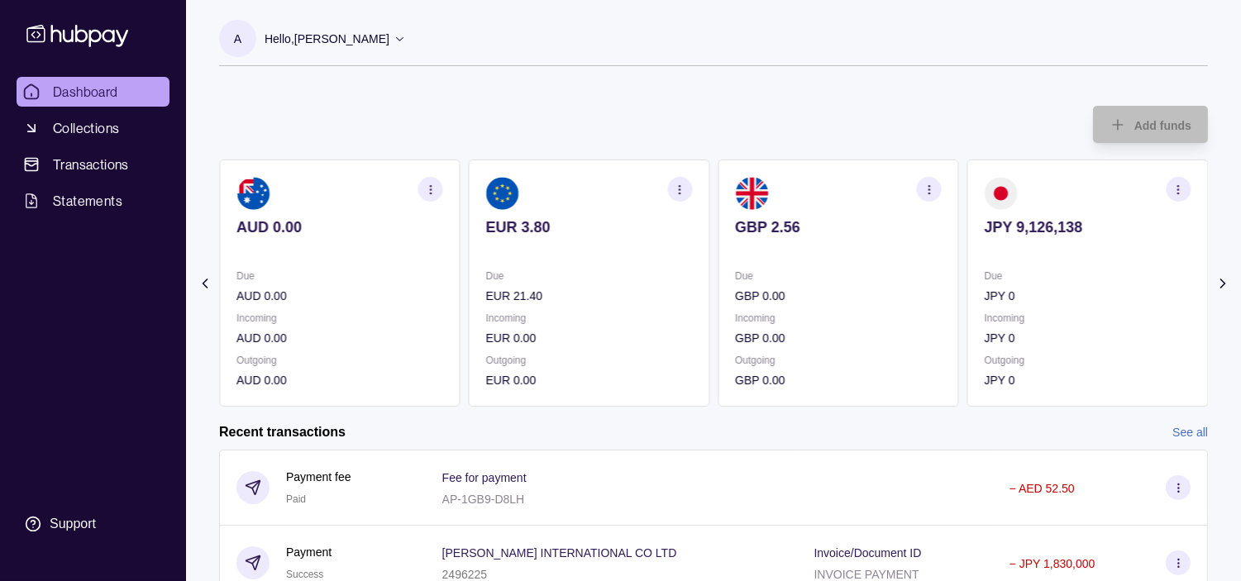
click at [511, 268] on div "AED 266,293.61 Due AED 0.00 Incoming AED 0.00 Outgoing AED 0.00 AUD 0.00 Due AU…" at bounding box center [464, 283] width 989 height 247
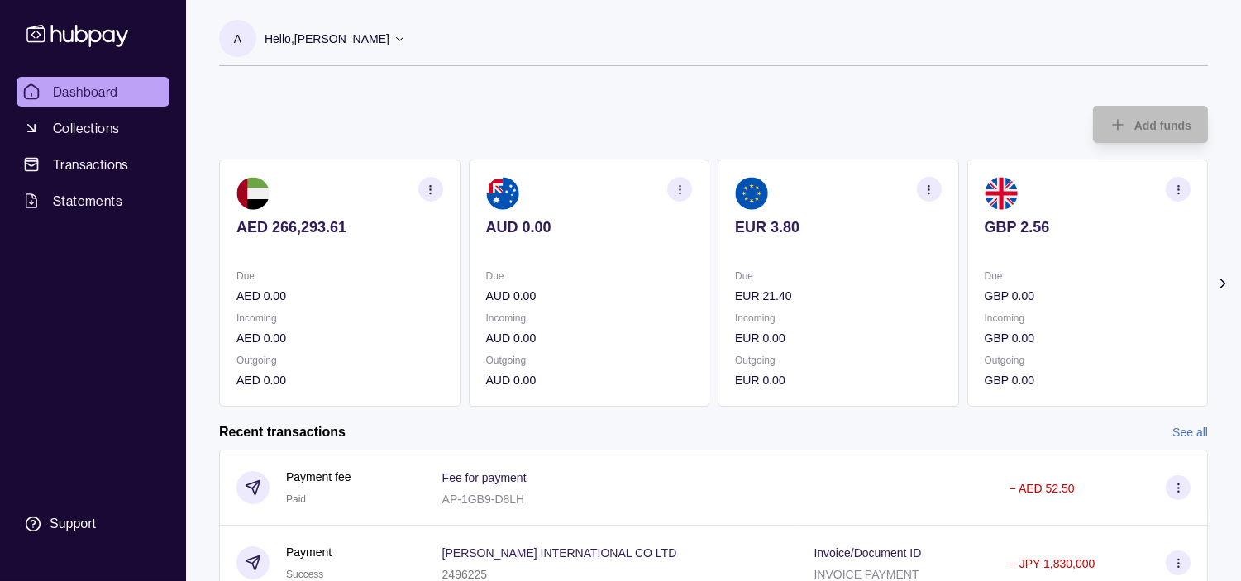
click at [489, 274] on div "AED 266,293.61 Due AED 0.00 Incoming AED 0.00 Outgoing AED 0.00 AUD 0.00 Due AU…" at bounding box center [713, 283] width 989 height 247
click at [498, 275] on section "AUD 0.00 Due AUD 0.00 Incoming AUD 0.00 Outgoing AUD 0.00" at bounding box center [589, 283] width 241 height 247
click at [117, 125] on span "Collections" at bounding box center [86, 128] width 66 height 20
click at [112, 88] on span "Dashboard" at bounding box center [85, 92] width 65 height 20
click at [128, 88] on link "Dashboard" at bounding box center [93, 92] width 153 height 30
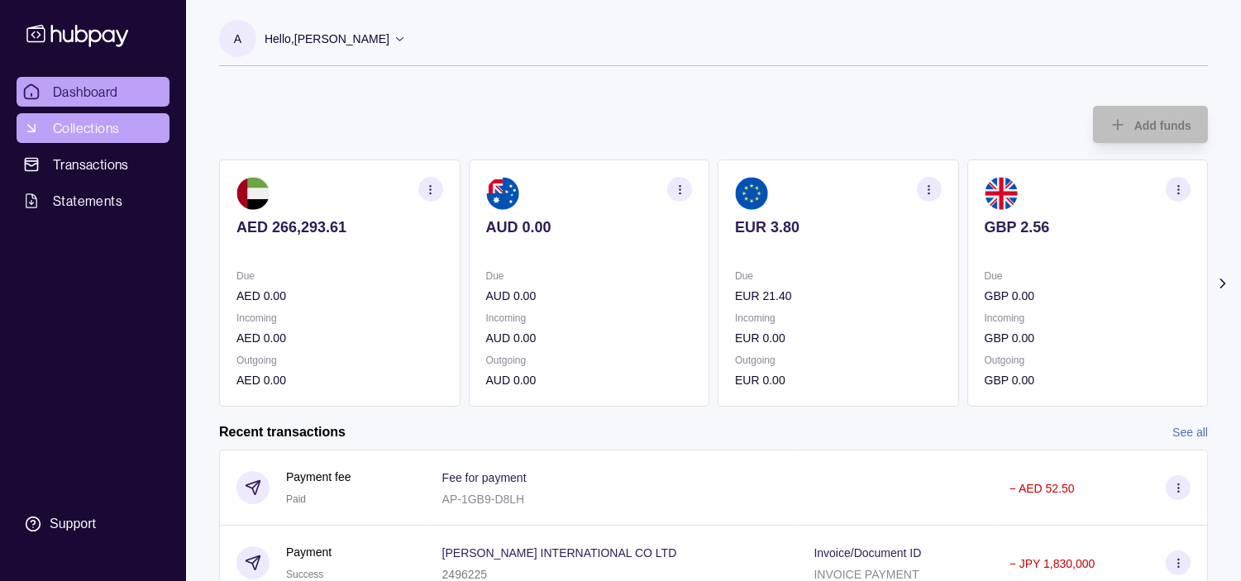
click at [100, 118] on span "Collections" at bounding box center [86, 128] width 66 height 20
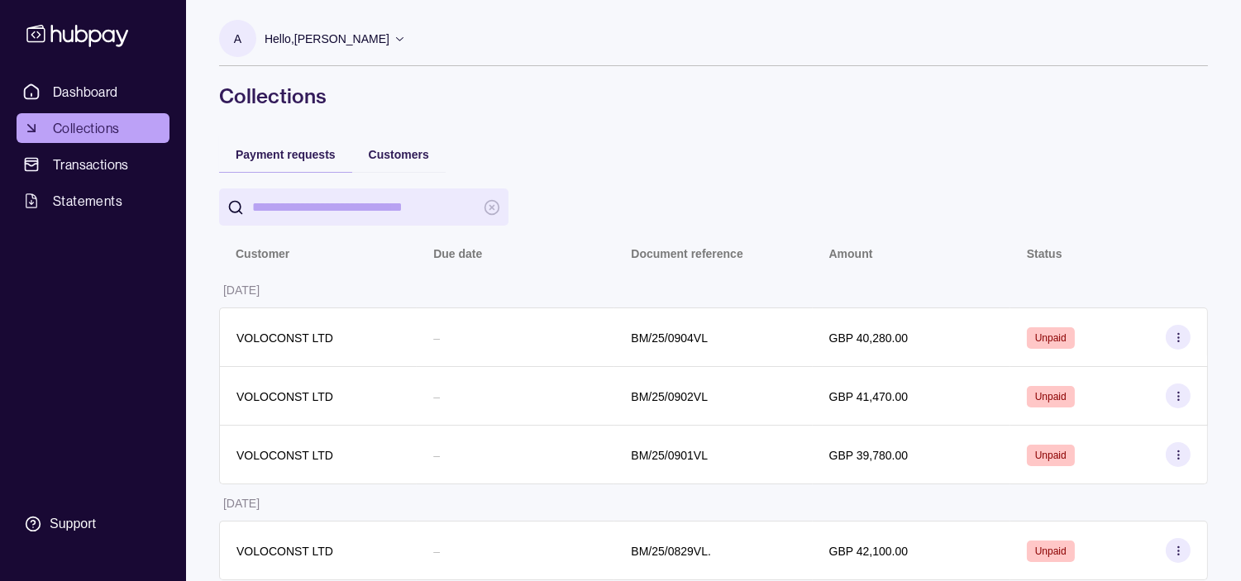
click at [96, 121] on span "Collections" at bounding box center [86, 128] width 66 height 20
click at [97, 87] on span "Dashboard" at bounding box center [85, 92] width 65 height 20
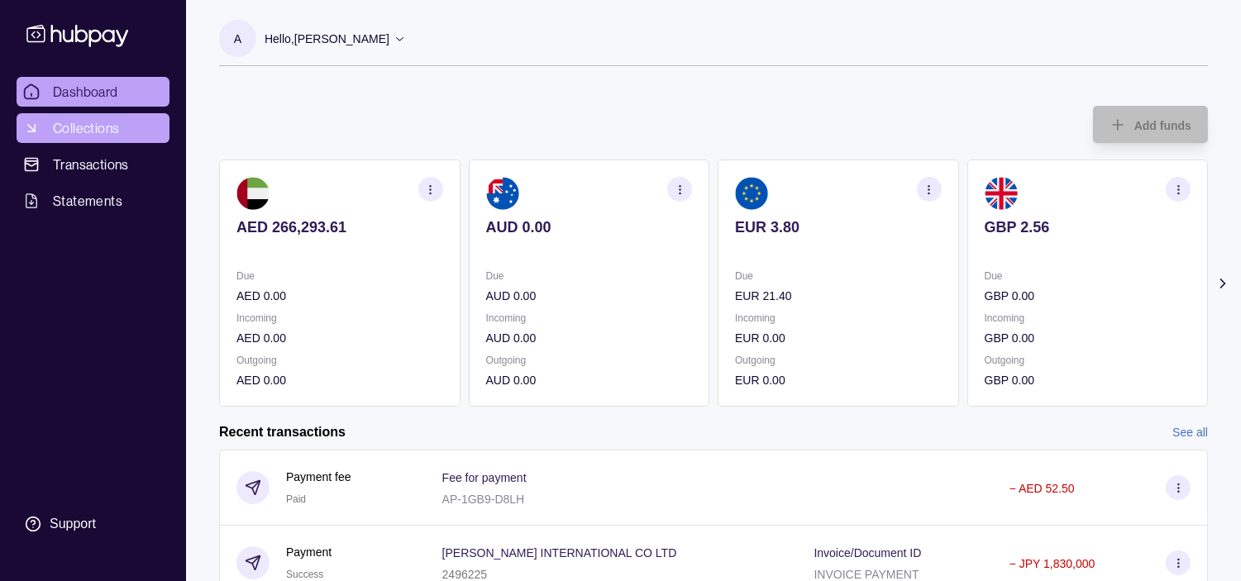
click at [91, 133] on span "Collections" at bounding box center [86, 128] width 66 height 20
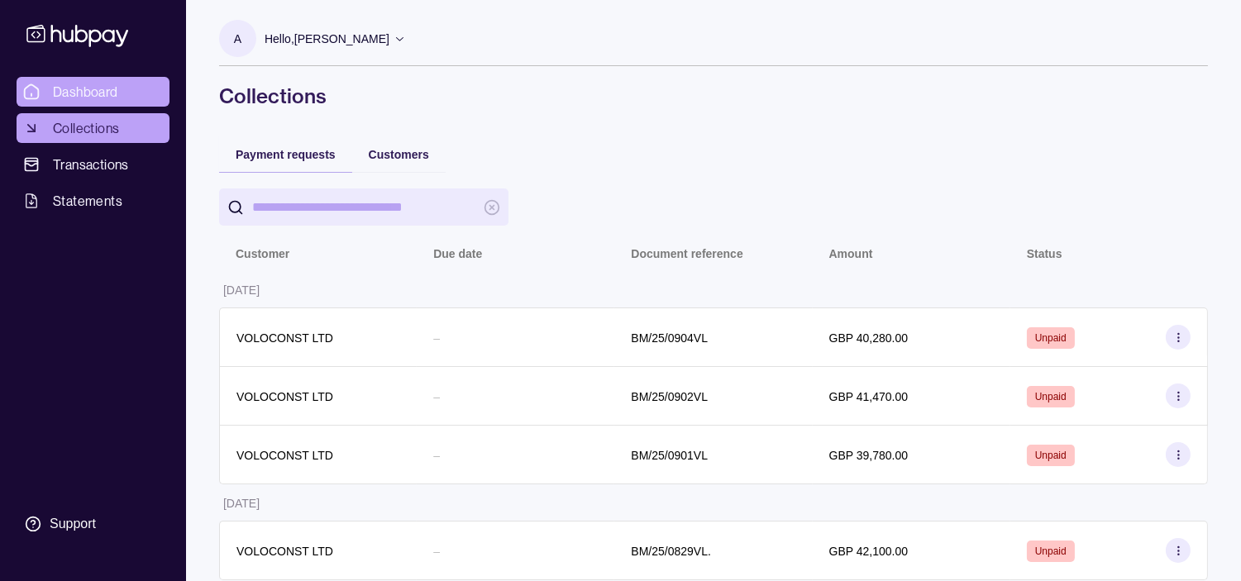
click at [92, 100] on span "Dashboard" at bounding box center [85, 92] width 65 height 20
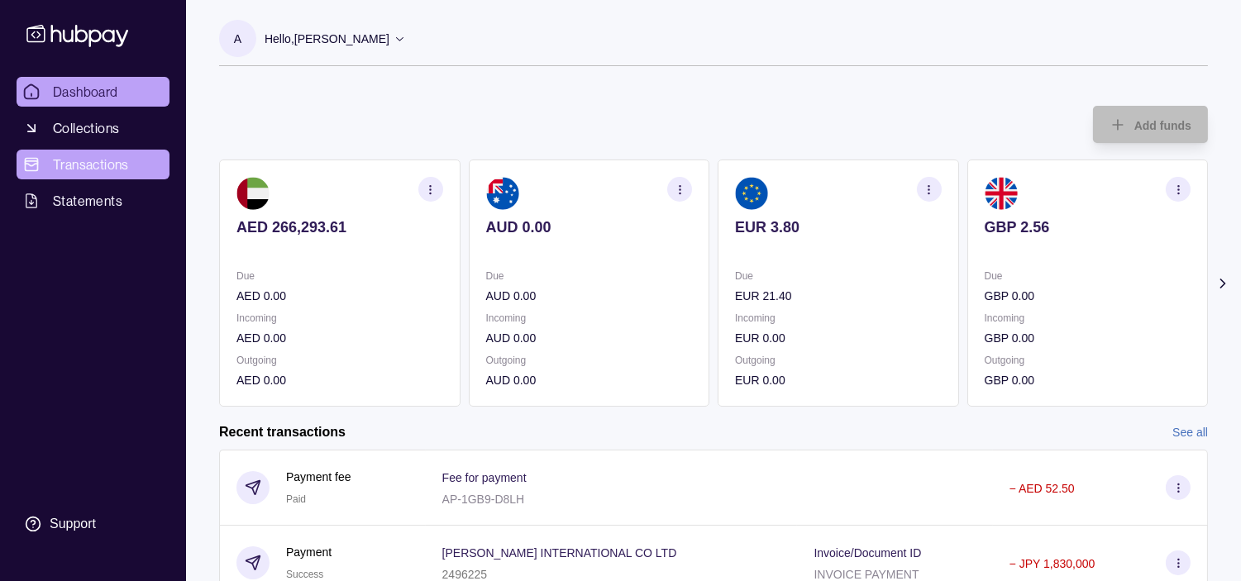
click at [83, 161] on span "Transactions" at bounding box center [91, 165] width 76 height 20
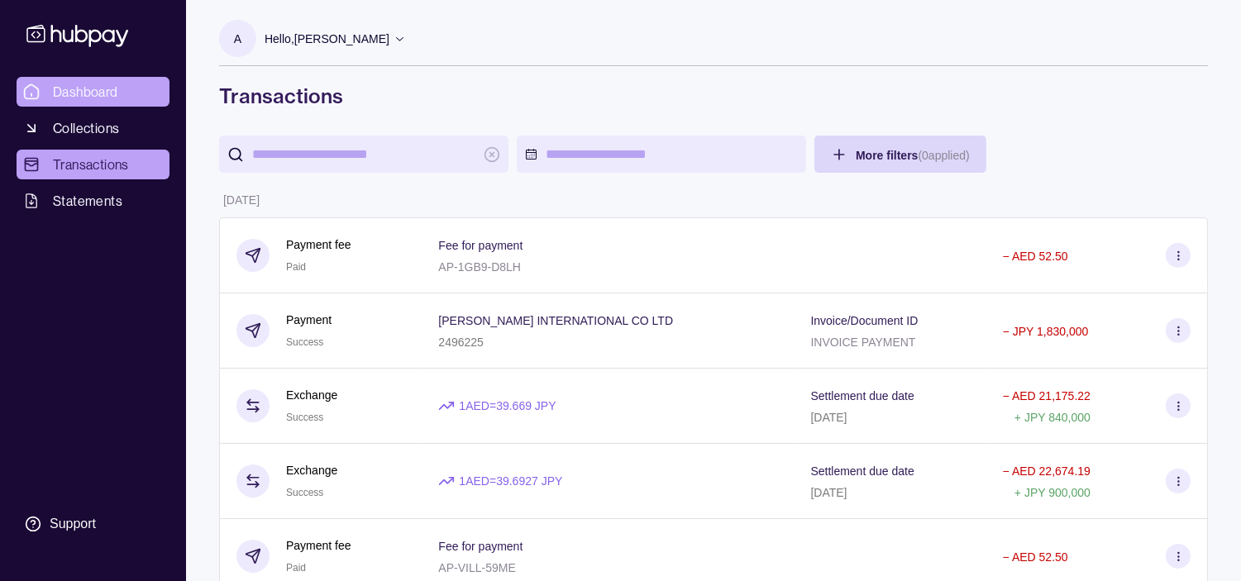
click at [93, 88] on span "Dashboard" at bounding box center [85, 92] width 65 height 20
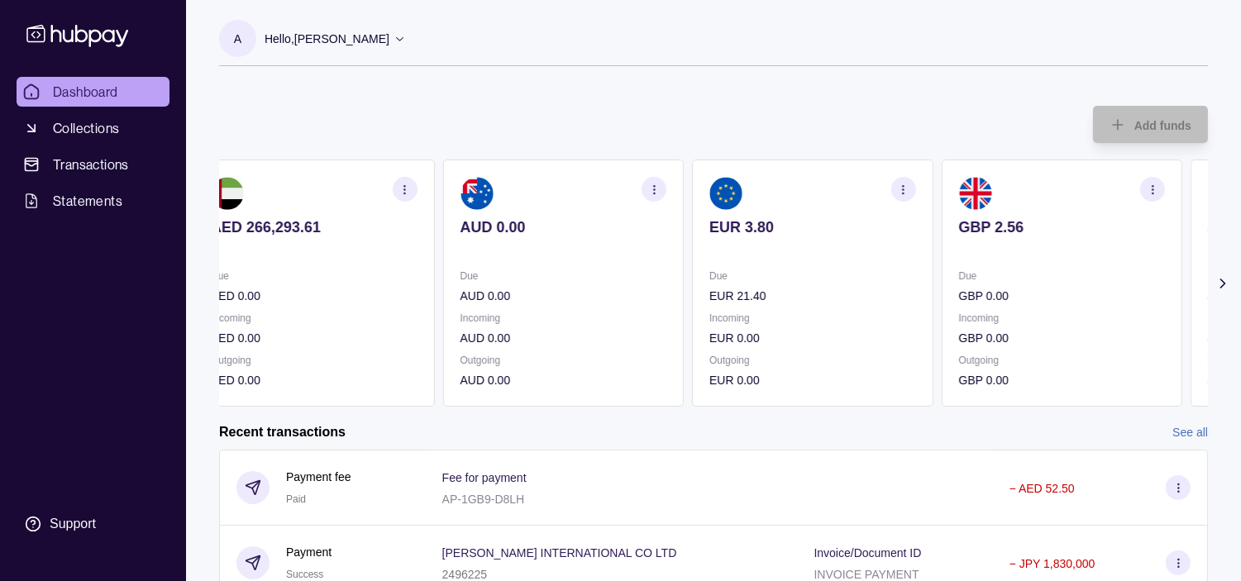
click at [914, 237] on section "EUR 3.80 Due EUR 21.40 Incoming EUR 0.00 Outgoing EUR 0.00" at bounding box center [812, 283] width 241 height 247
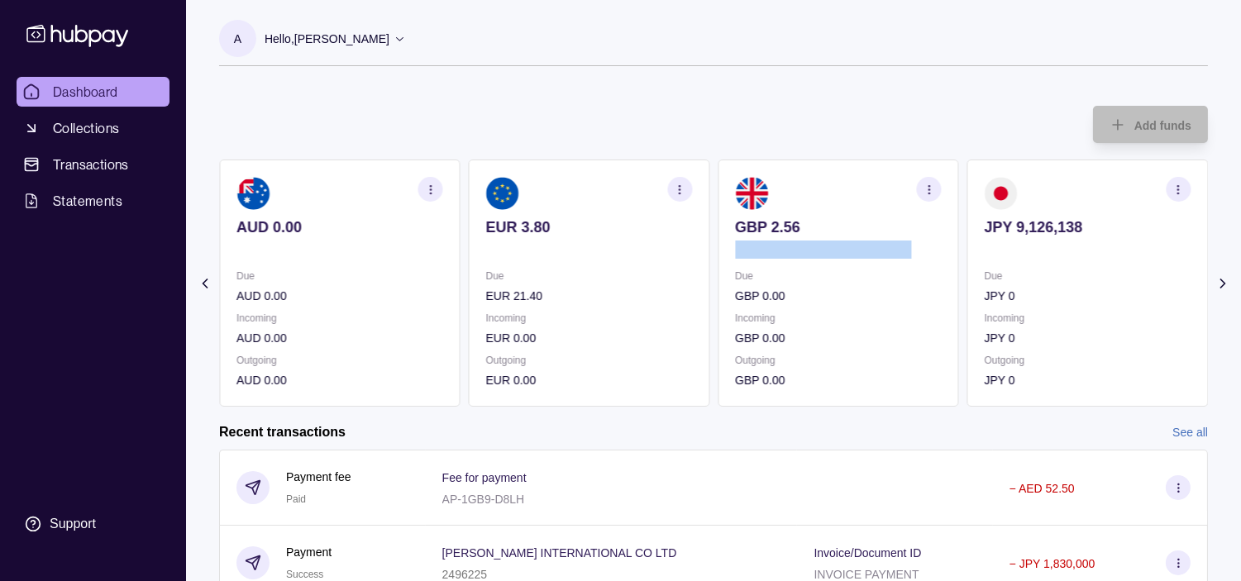
drag, startPoint x: 943, startPoint y: 248, endPoint x: 922, endPoint y: 248, distance: 21.5
click at [922, 248] on div "AED 266,293.61 Due AED 0.00 Incoming AED 0.00 Outgoing AED 0.00 AUD 0.00 Due AU…" at bounding box center [713, 283] width 989 height 247
click at [805, 112] on div "Add funds AED 266,293.61 Due AED 0.00 Incoming AED 0.00 Outgoing AED 0.00 AUD 0…" at bounding box center [713, 247] width 989 height 317
click at [1006, 273] on p "Due" at bounding box center [1087, 276] width 207 height 18
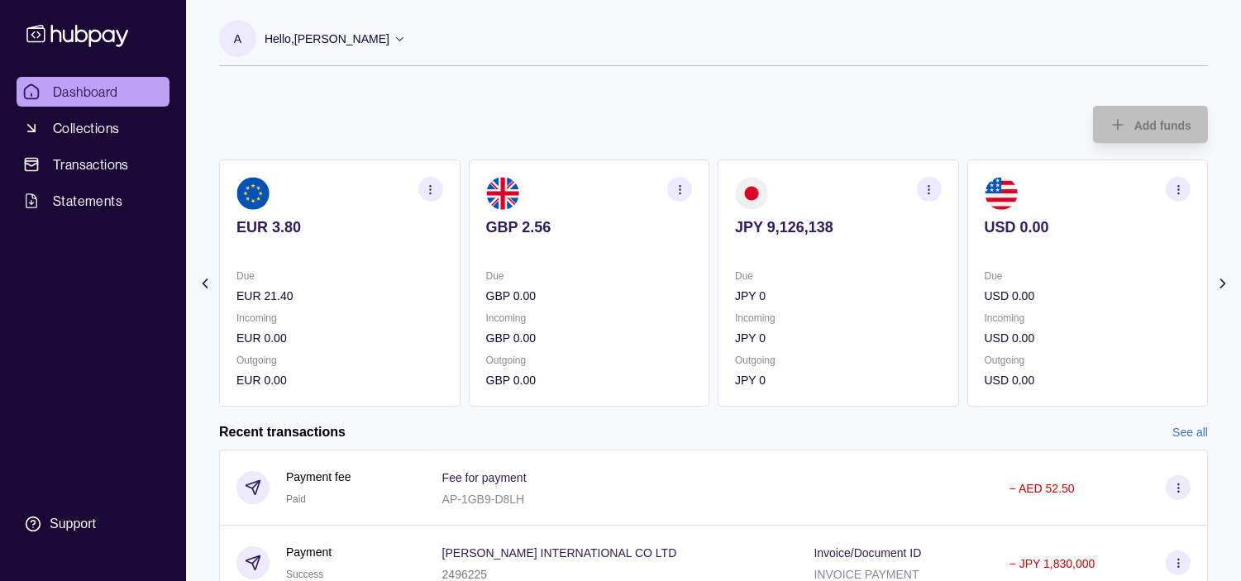
click at [927, 184] on icon "button" at bounding box center [928, 189] width 12 height 12
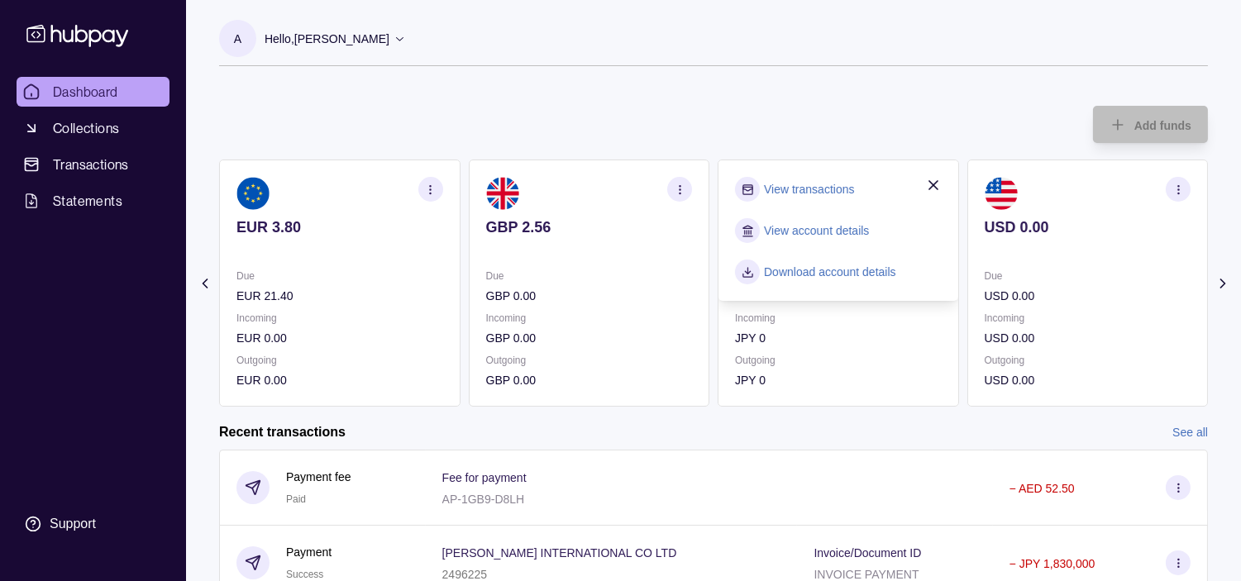
click at [799, 185] on link "View transactions" at bounding box center [809, 189] width 90 height 18
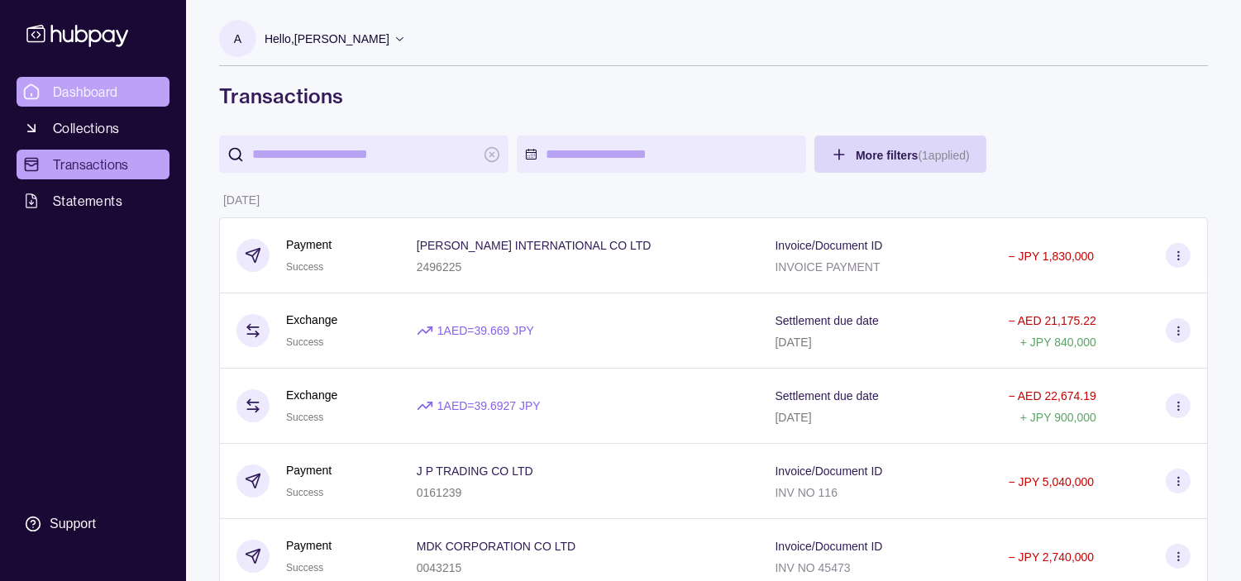
click at [94, 79] on link "Dashboard" at bounding box center [93, 92] width 153 height 30
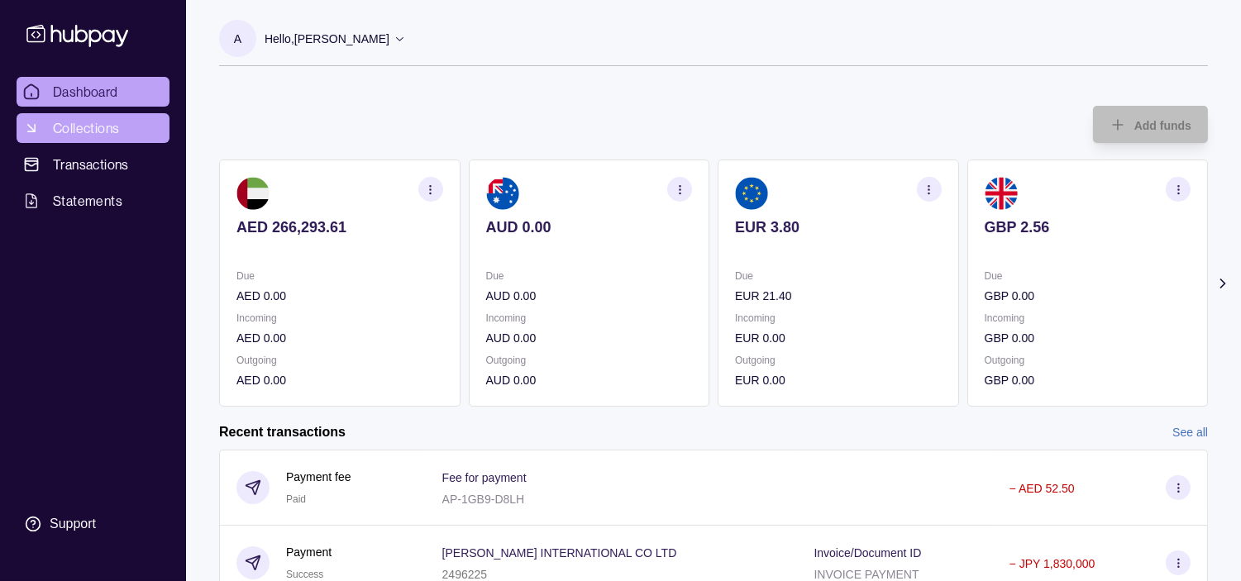
click at [119, 126] on span "Collections" at bounding box center [86, 128] width 66 height 20
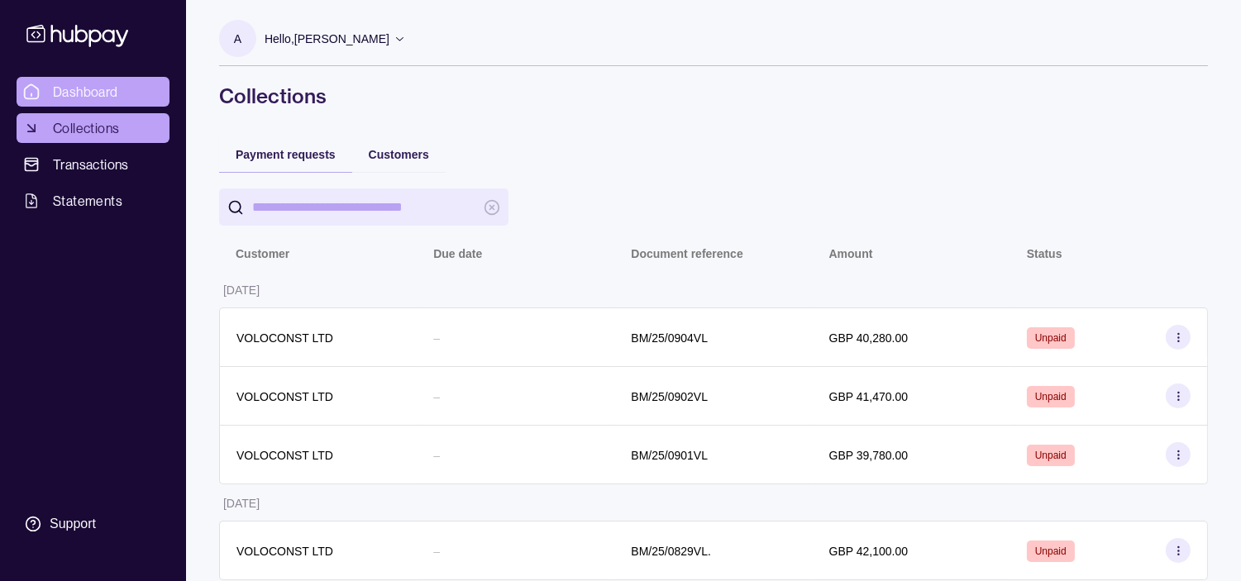
click at [103, 87] on span "Dashboard" at bounding box center [85, 92] width 65 height 20
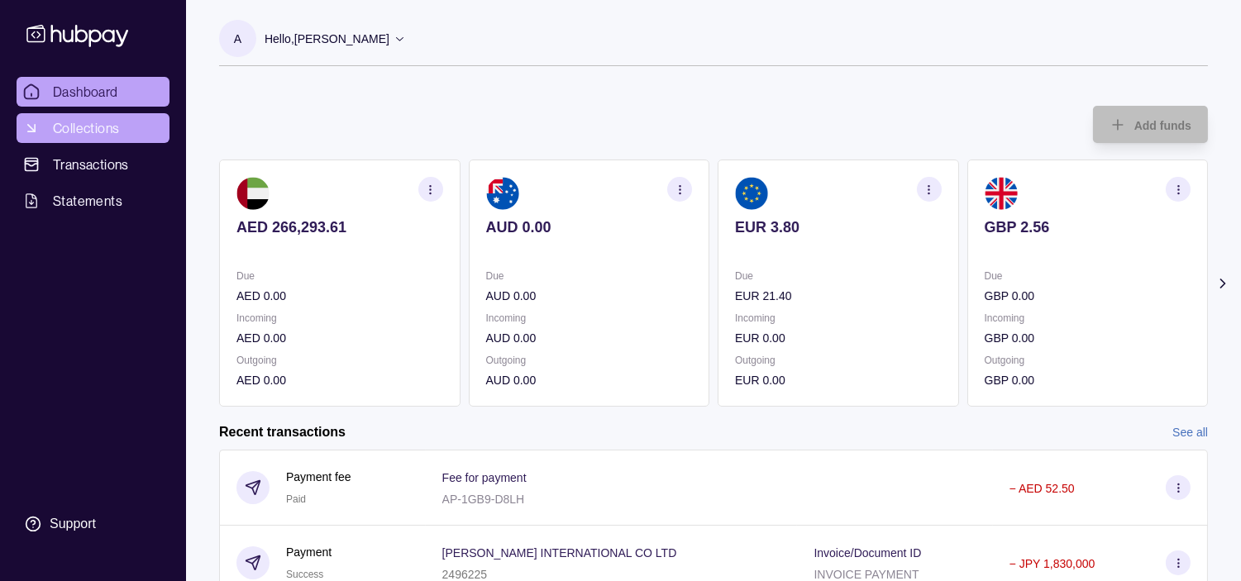
click at [112, 126] on span "Collections" at bounding box center [86, 128] width 66 height 20
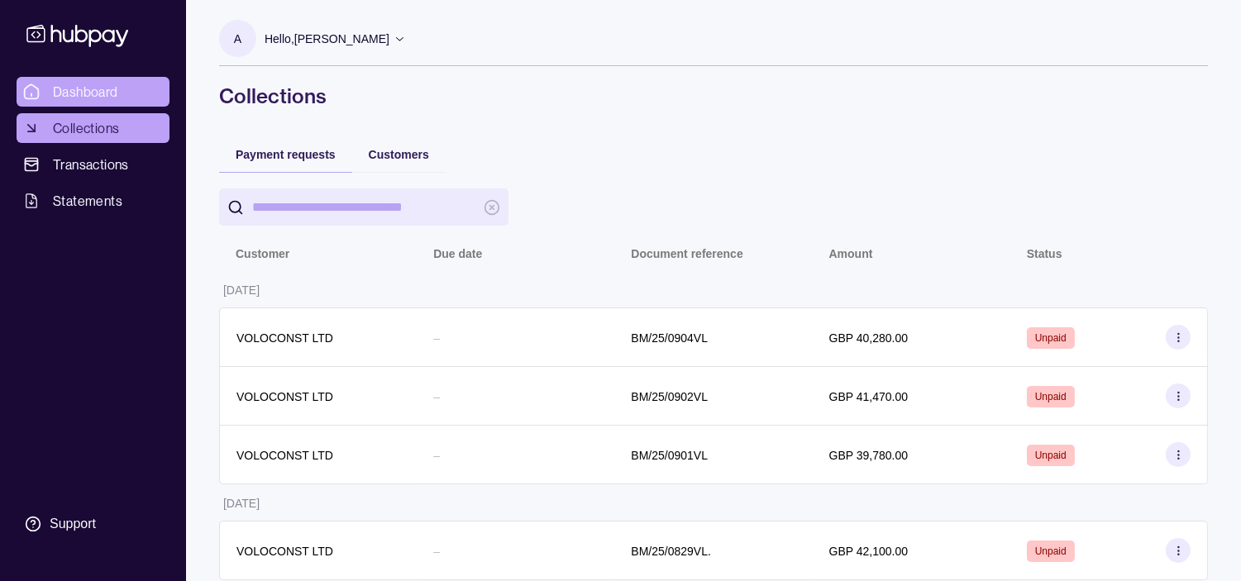
click at [96, 88] on span "Dashboard" at bounding box center [85, 92] width 65 height 20
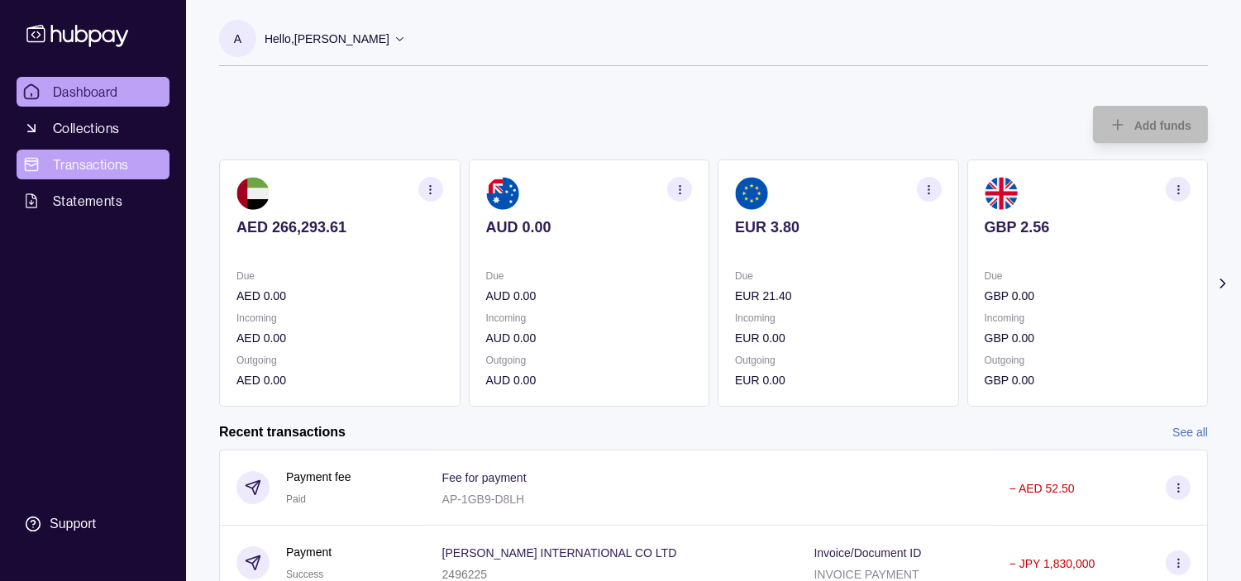
click at [79, 171] on span "Transactions" at bounding box center [91, 165] width 76 height 20
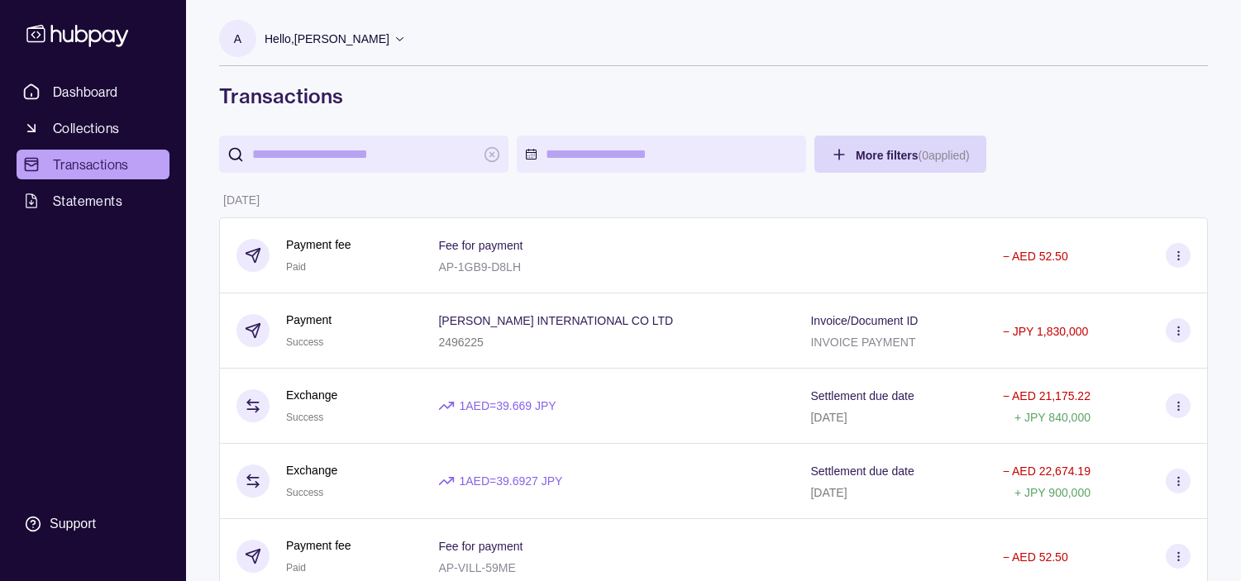
click at [89, 87] on span "Dashboard" at bounding box center [85, 92] width 65 height 20
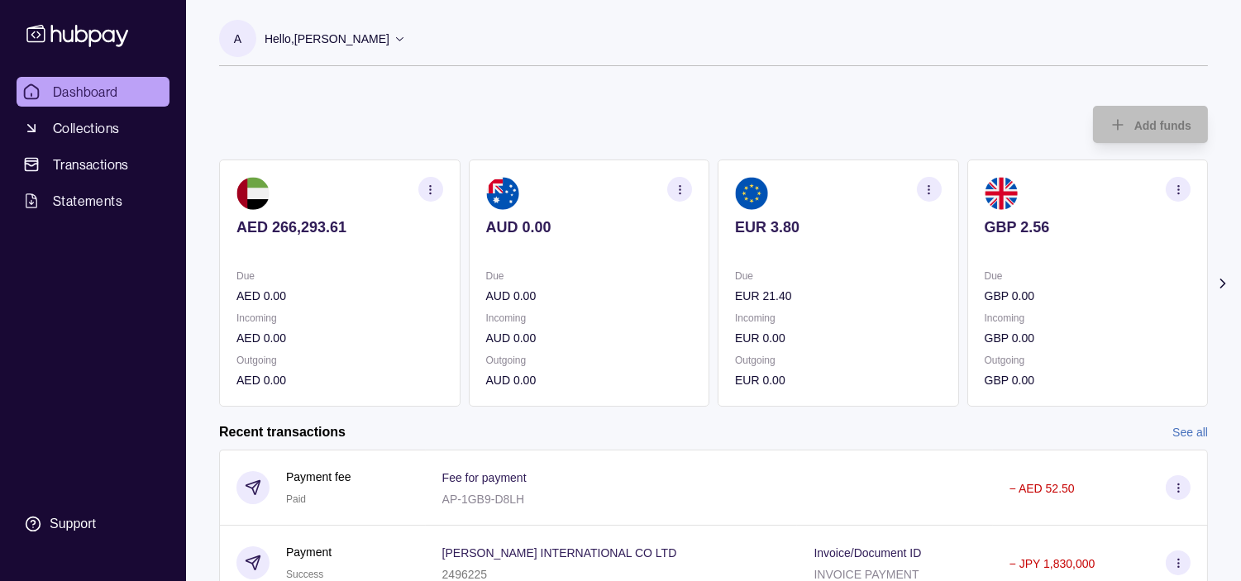
click at [792, 269] on p "Due" at bounding box center [838, 276] width 207 height 18
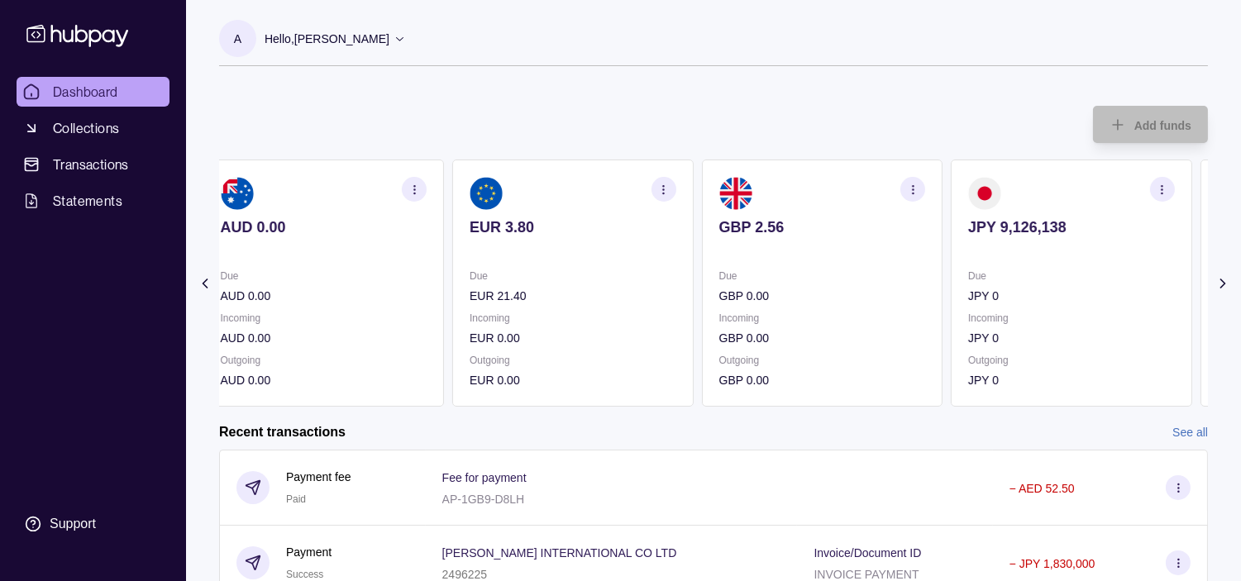
click at [803, 256] on section "GBP 2.56 Due GBP 0.00 Incoming GBP 0.00 Outgoing GBP 0.00" at bounding box center [821, 283] width 241 height 247
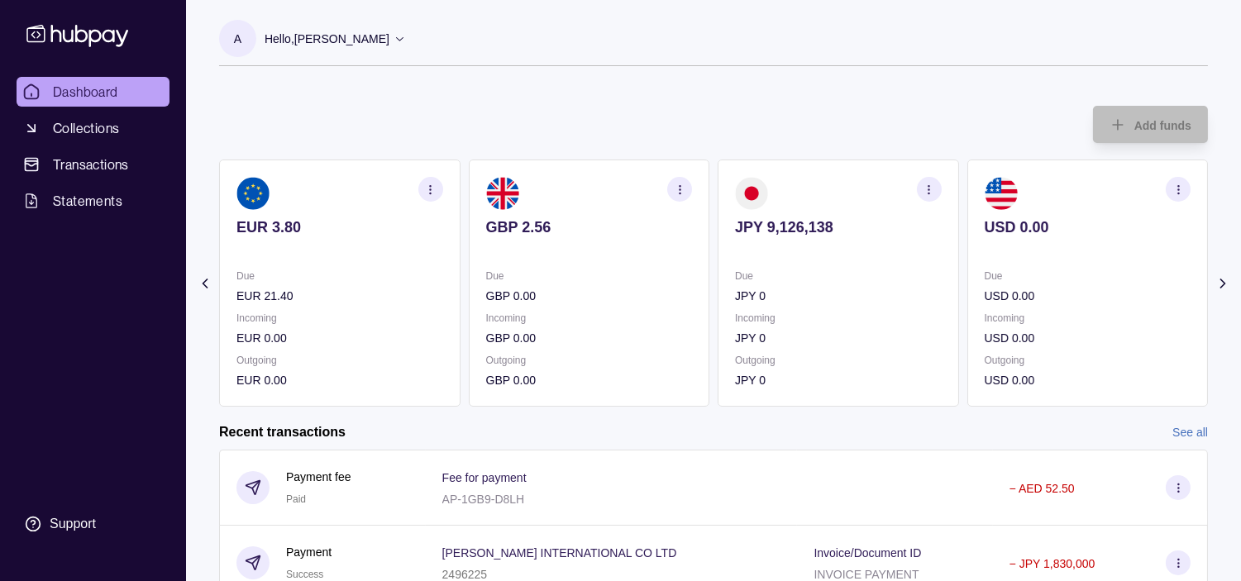
click at [777, 251] on section "JPY 9,126,138 Due JPY 0 Incoming JPY 0 Outgoing JPY 0" at bounding box center [837, 283] width 241 height 247
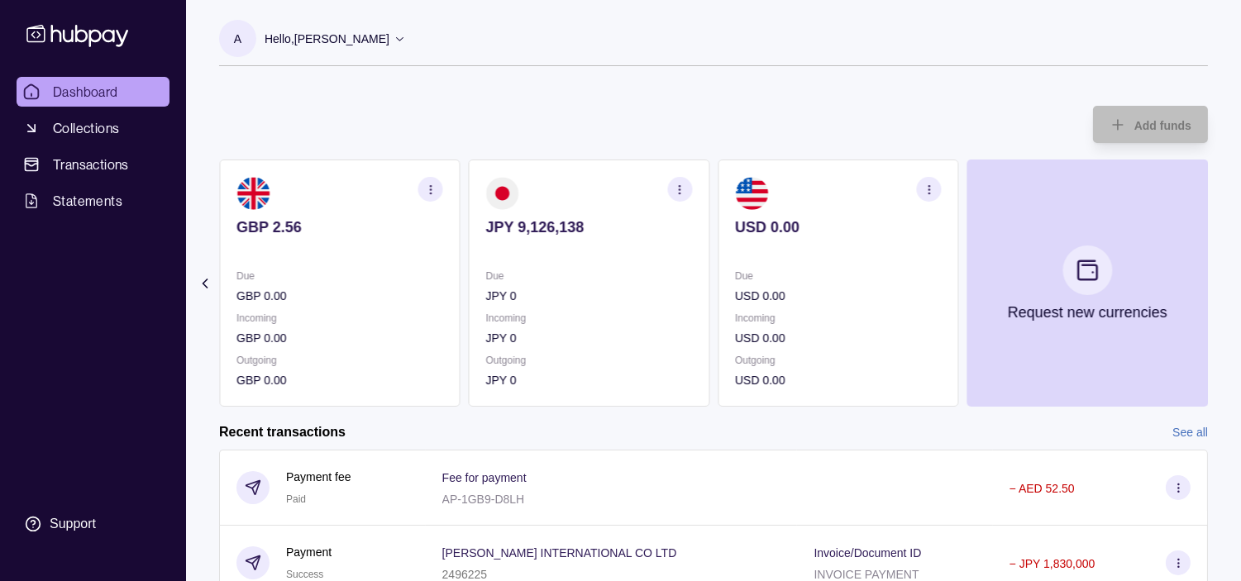
click at [693, 284] on p "Due" at bounding box center [589, 276] width 207 height 18
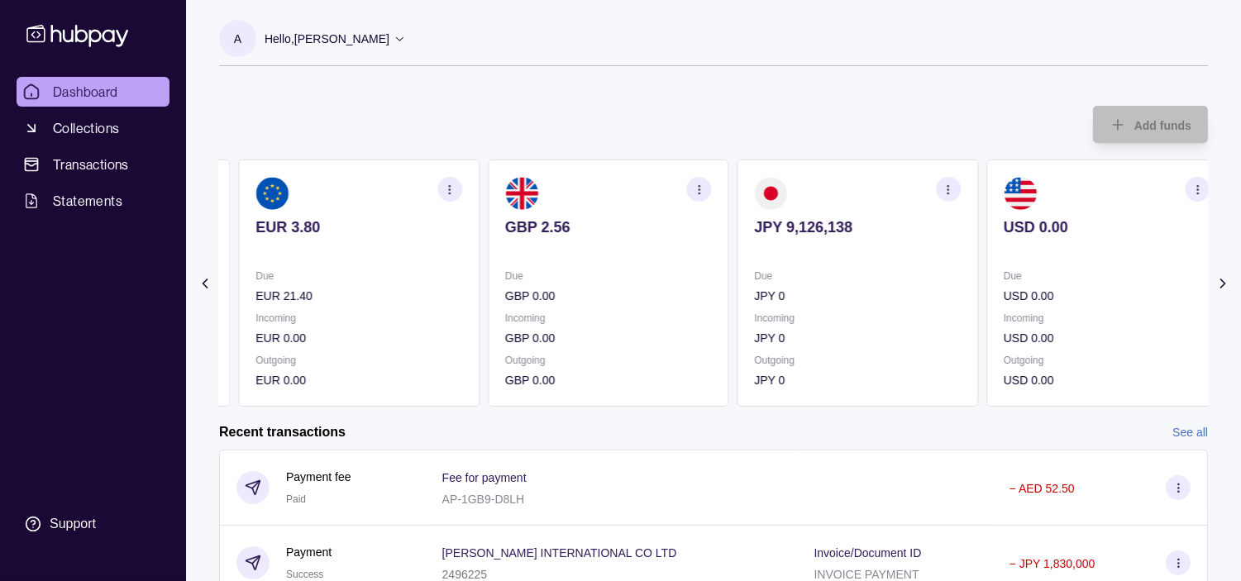
click at [712, 287] on p "GBP 0.00" at bounding box center [608, 296] width 207 height 18
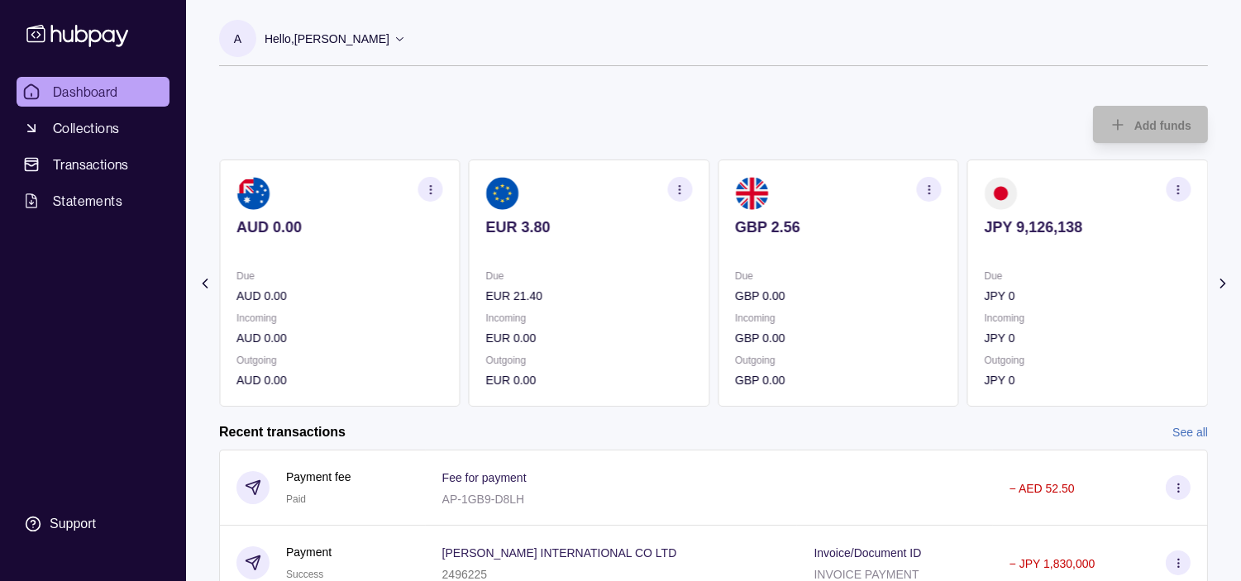
click at [96, 98] on span "Dashboard" at bounding box center [85, 92] width 65 height 20
click at [85, 129] on span "Collections" at bounding box center [86, 128] width 66 height 20
